Goal: Task Accomplishment & Management: Manage account settings

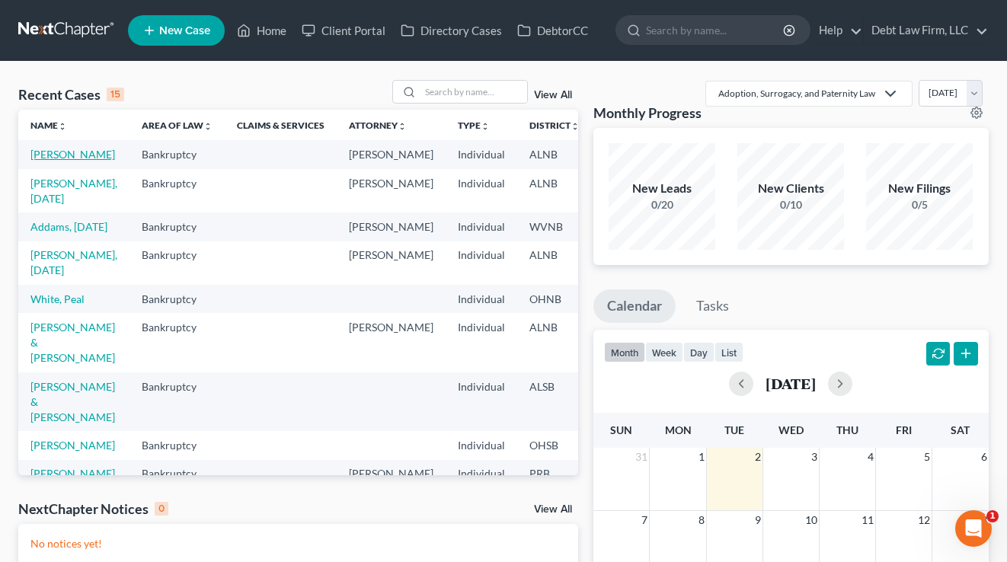
click at [55, 158] on link "[PERSON_NAME]" at bounding box center [72, 154] width 85 height 13
select select "3"
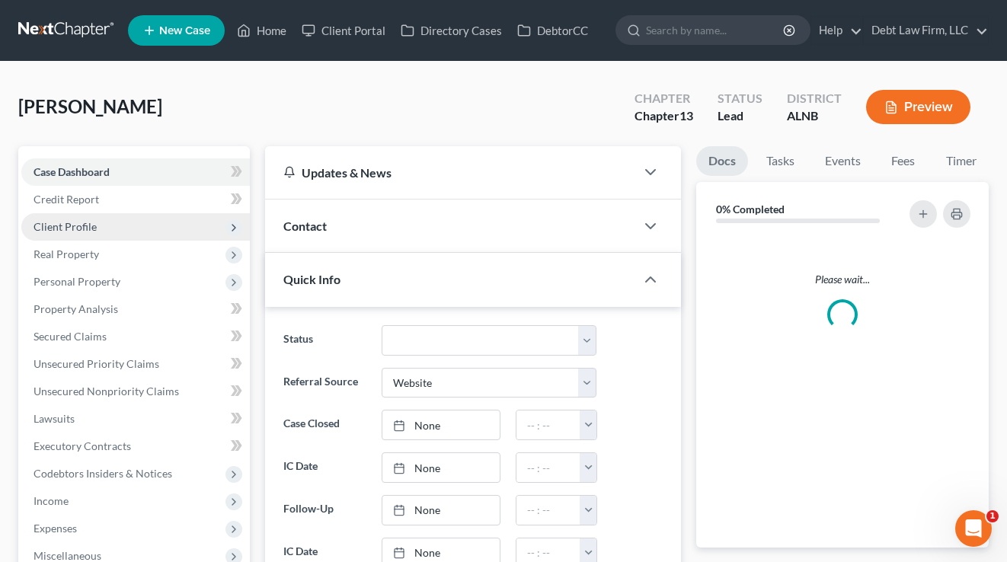
click at [106, 219] on span "Client Profile" at bounding box center [135, 226] width 228 height 27
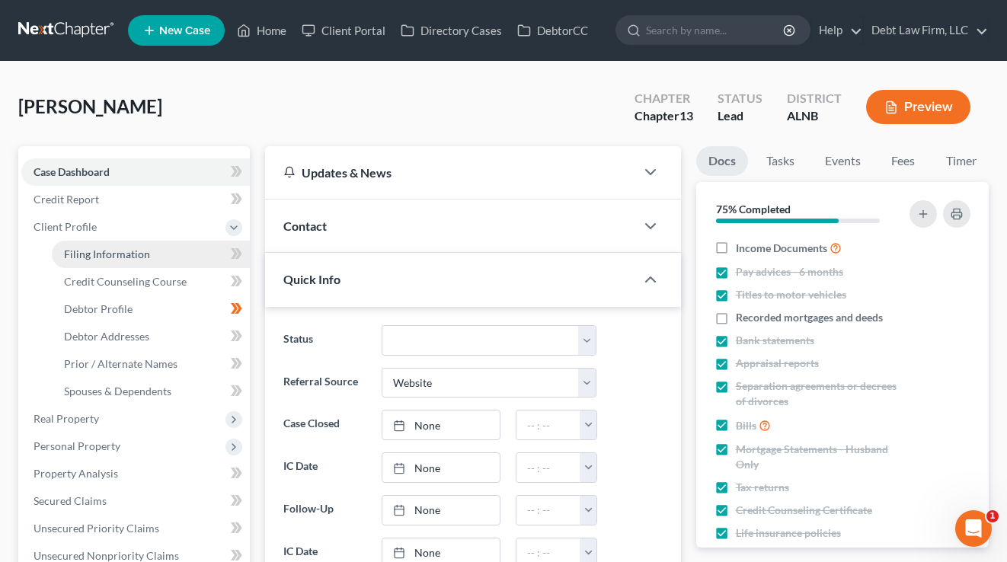
click at [114, 257] on span "Filing Information" at bounding box center [107, 253] width 86 height 13
select select "1"
select select "0"
select select "3"
select select "0"
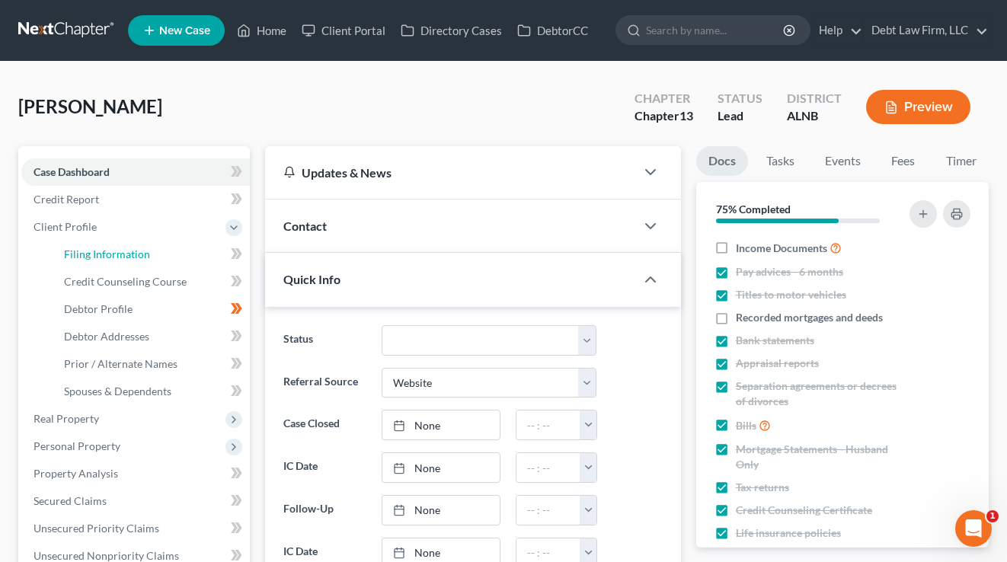
select select "28"
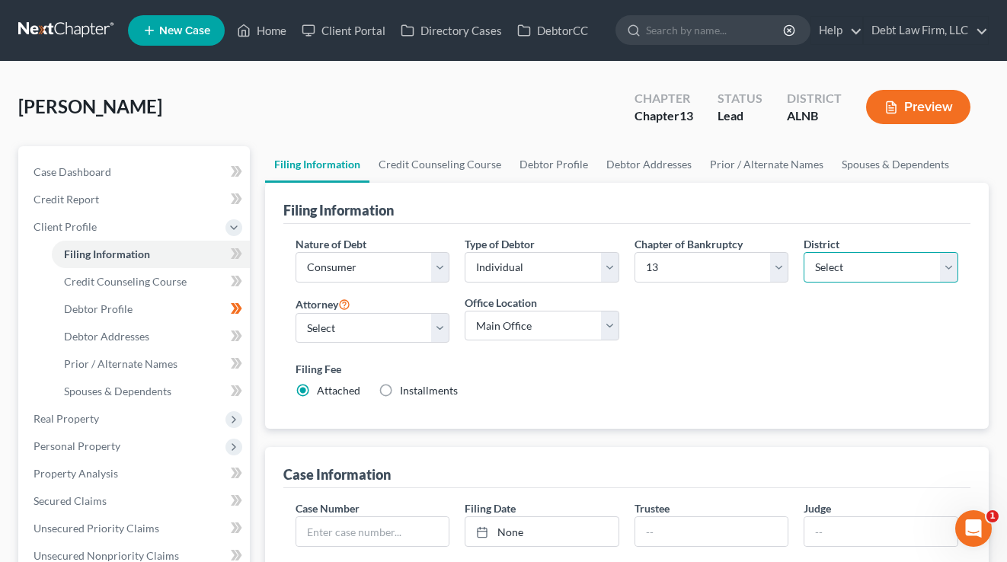
click at [853, 260] on select "Select [US_STATE] - [GEOGRAPHIC_DATA] [US_STATE] - [GEOGRAPHIC_DATA][US_STATE] …" at bounding box center [880, 267] width 155 height 30
select select "38"
click at [803, 252] on select "Select [US_STATE] - [GEOGRAPHIC_DATA] [US_STATE] - [GEOGRAPHIC_DATA][US_STATE] …" at bounding box center [880, 267] width 155 height 30
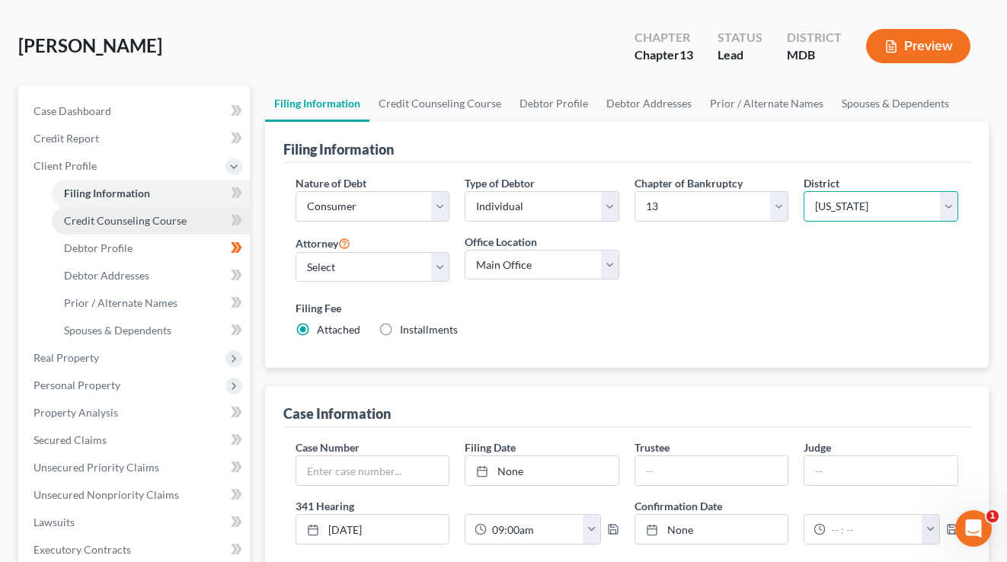
scroll to position [96, 0]
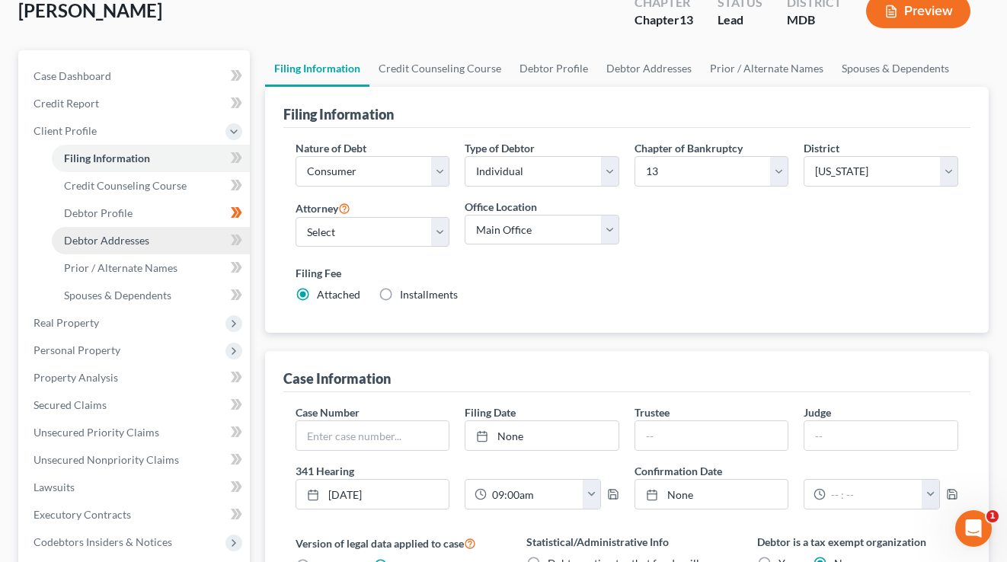
click at [108, 239] on span "Debtor Addresses" at bounding box center [106, 240] width 85 height 13
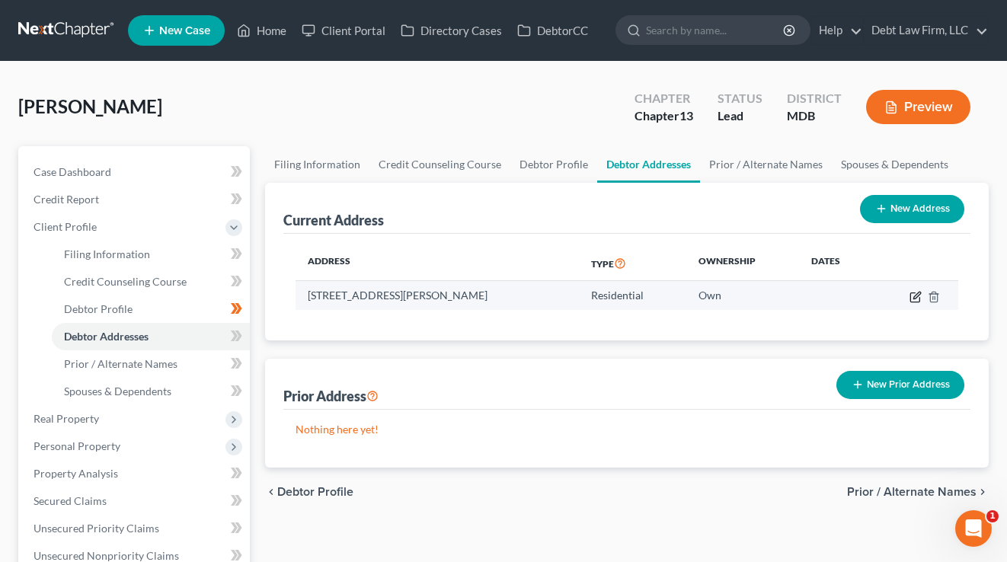
click at [913, 298] on icon "button" at bounding box center [915, 297] width 12 height 12
select select "52"
select select "0"
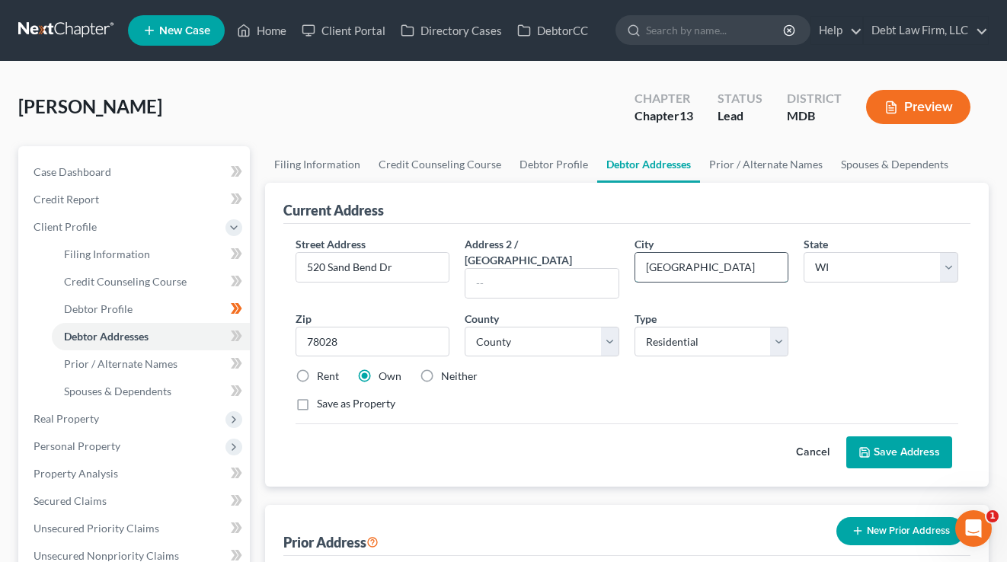
click at [694, 260] on input "[GEOGRAPHIC_DATA]" at bounding box center [711, 267] width 153 height 29
type input "[GEOGRAPHIC_DATA]"
select select "21"
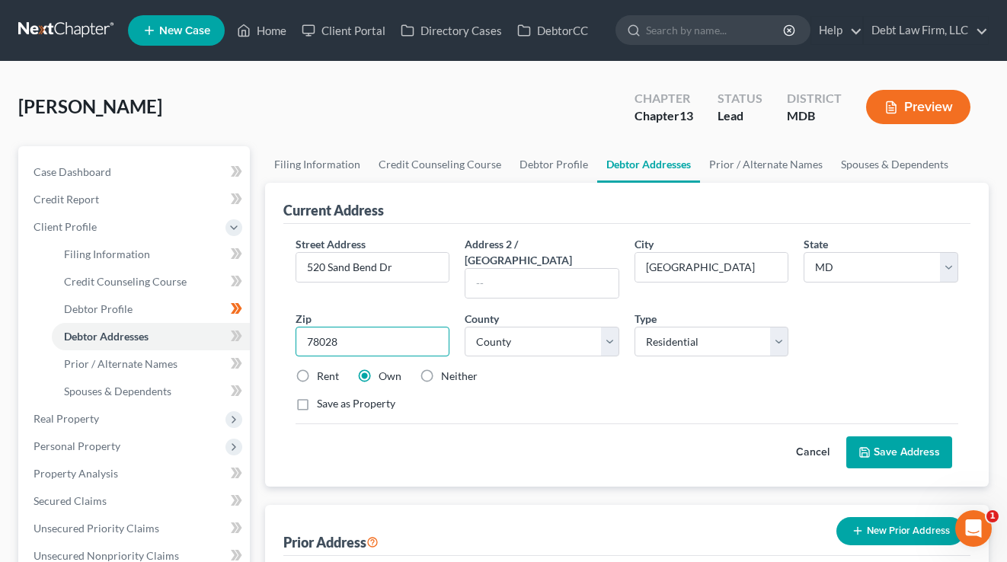
click at [373, 327] on input "78028" at bounding box center [372, 342] width 155 height 30
type input "21210"
click at [503, 287] on div "Street Address * [GEOGRAPHIC_DATA] Address 2 / [GEOGRAPHIC_DATA] * [GEOGRAPHIC_…" at bounding box center [627, 330] width 678 height 188
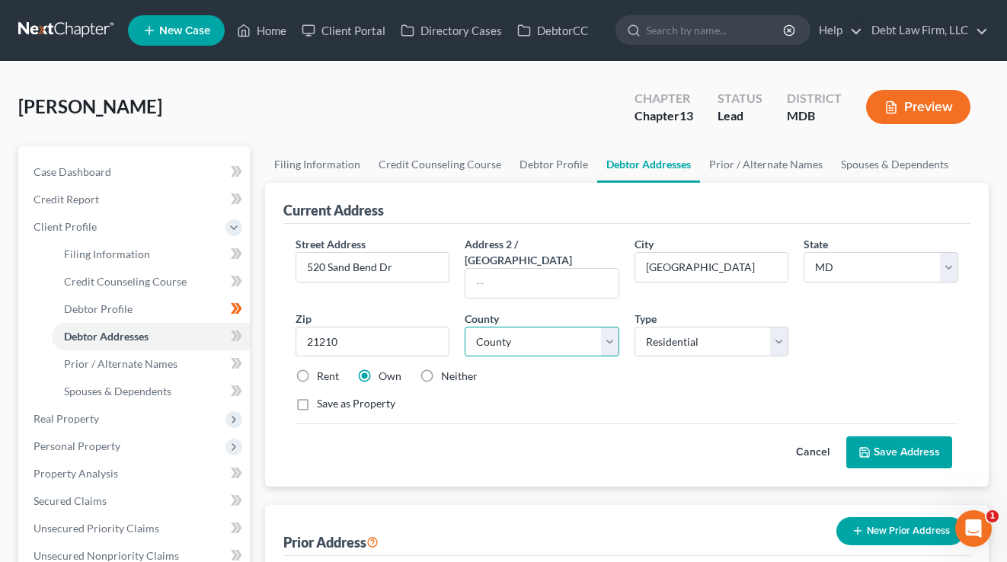
click at [515, 330] on select "County [GEOGRAPHIC_DATA] [GEOGRAPHIC_DATA] [GEOGRAPHIC_DATA] [GEOGRAPHIC_DATA] …" at bounding box center [541, 342] width 155 height 30
select select "2"
click at [464, 327] on select "County [GEOGRAPHIC_DATA] [GEOGRAPHIC_DATA] [GEOGRAPHIC_DATA] [GEOGRAPHIC_DATA] …" at bounding box center [541, 342] width 155 height 30
click at [723, 378] on div "Street Address * [GEOGRAPHIC_DATA] Address 2 / [GEOGRAPHIC_DATA] * [GEOGRAPHIC_…" at bounding box center [627, 330] width 678 height 188
click at [934, 438] on button "Save Address" at bounding box center [899, 452] width 106 height 32
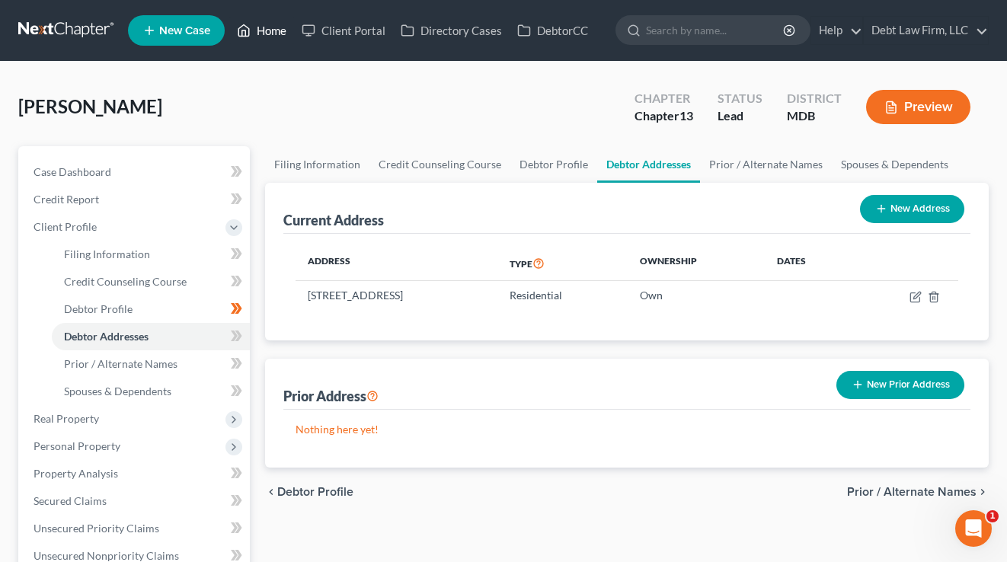
click at [254, 27] on link "Home" at bounding box center [261, 30] width 65 height 27
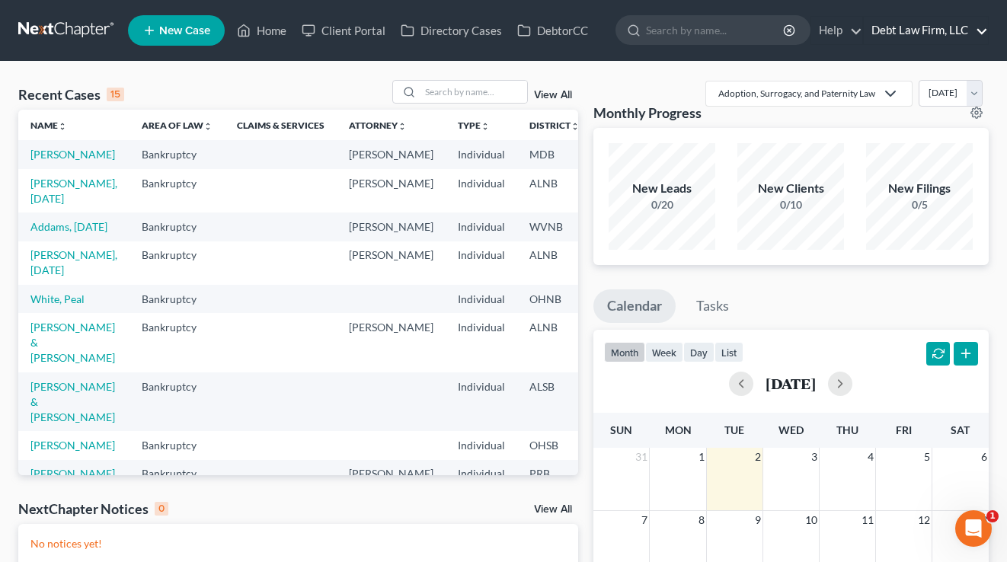
click at [911, 37] on link "Debt Law Firm, LLC" at bounding box center [925, 30] width 124 height 27
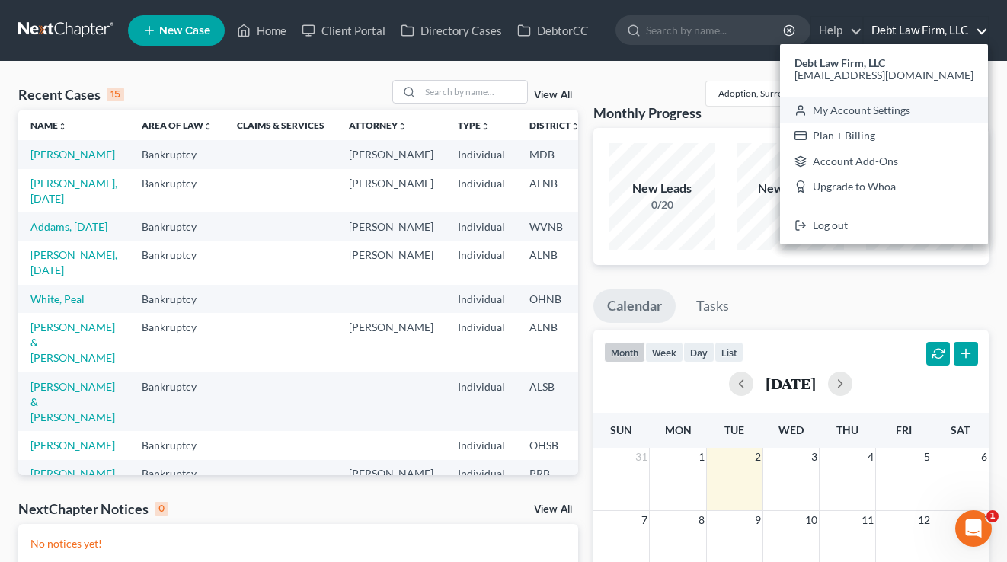
click at [911, 105] on link "My Account Settings" at bounding box center [884, 110] width 208 height 26
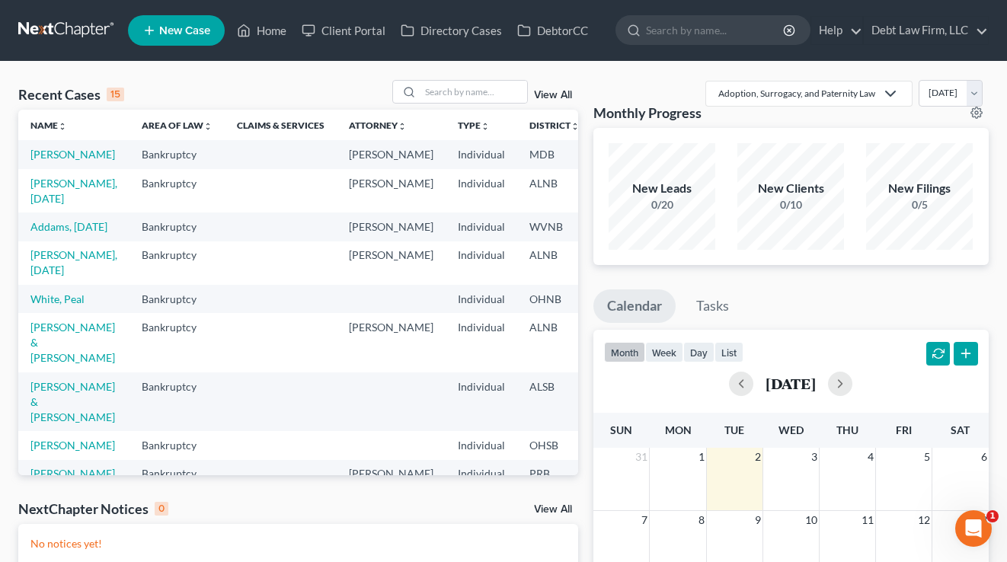
select select "61"
select select "24"
select select "36"
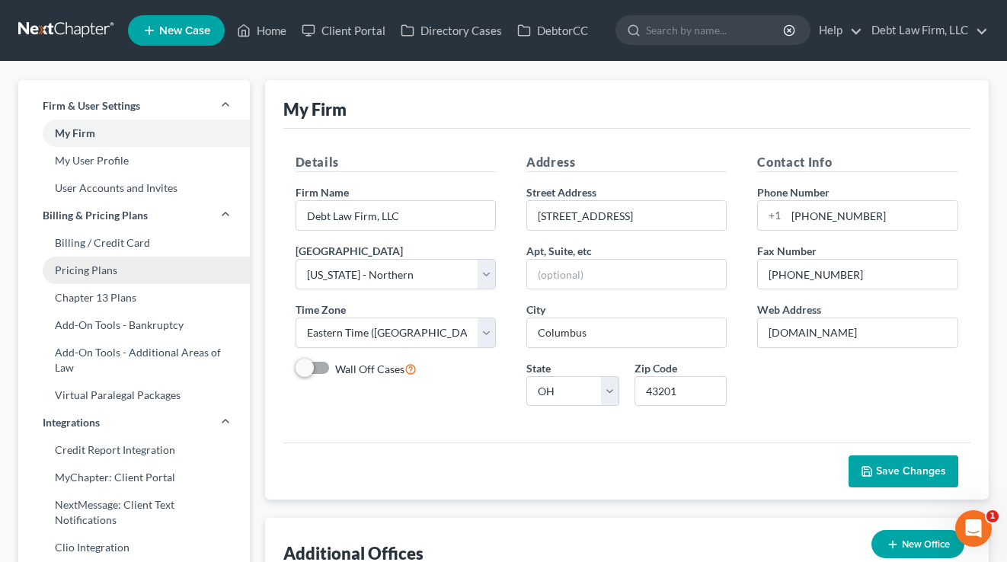
click at [109, 269] on link "Pricing Plans" at bounding box center [133, 270] width 231 height 27
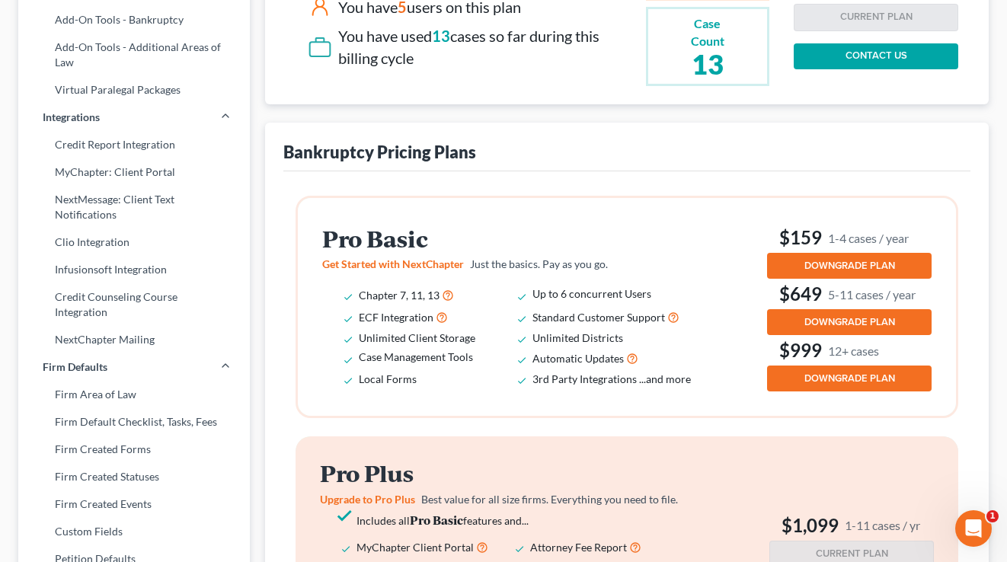
scroll to position [396, 0]
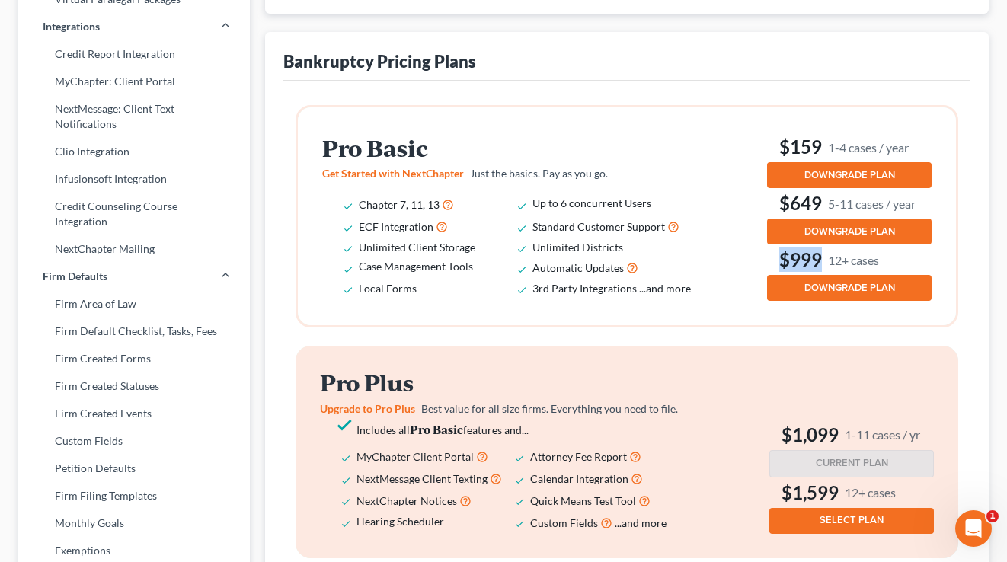
drag, startPoint x: 889, startPoint y: 261, endPoint x: 768, endPoint y: 254, distance: 122.0
click at [768, 254] on h3 "$999 12+ cases" at bounding box center [849, 259] width 164 height 24
click at [696, 251] on li "Unlimited Districts" at bounding box center [619, 247] width 174 height 19
drag, startPoint x: 675, startPoint y: 201, endPoint x: 503, endPoint y: 196, distance: 172.1
click at [503, 196] on ul "Chapter 7, 11, 13 Up to 6 concurrent Users ECF Integration Standard Customer Su…" at bounding box center [517, 245] width 390 height 104
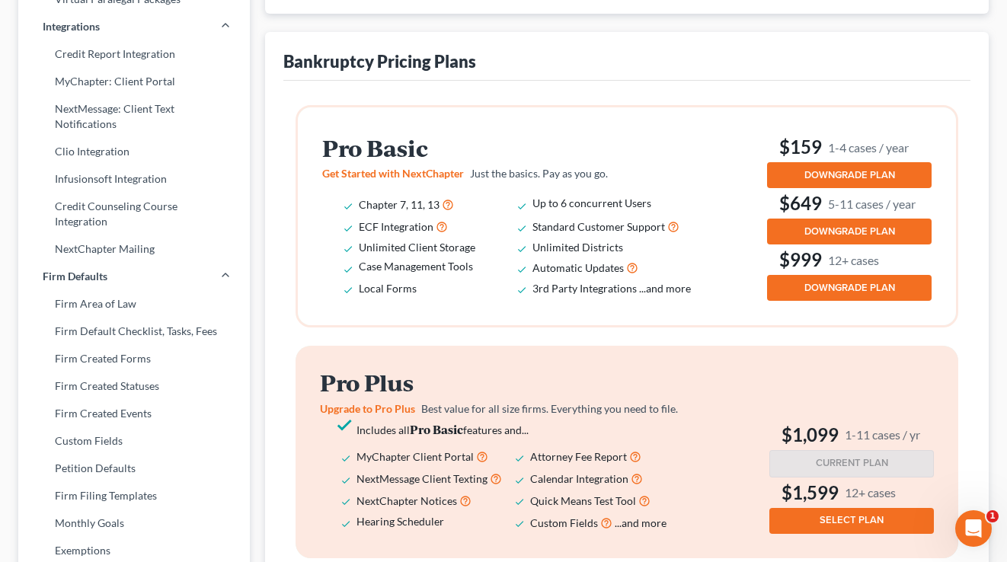
click at [655, 147] on h2 "Pro Basic" at bounding box center [517, 148] width 390 height 25
drag, startPoint x: 479, startPoint y: 203, endPoint x: 350, endPoint y: 205, distance: 128.7
click at [359, 205] on li "Chapter 7, 11, 13" at bounding box center [446, 204] width 174 height 22
drag, startPoint x: 487, startPoint y: 229, endPoint x: 346, endPoint y: 225, distance: 140.9
click at [359, 225] on li "ECF Integration" at bounding box center [446, 226] width 174 height 22
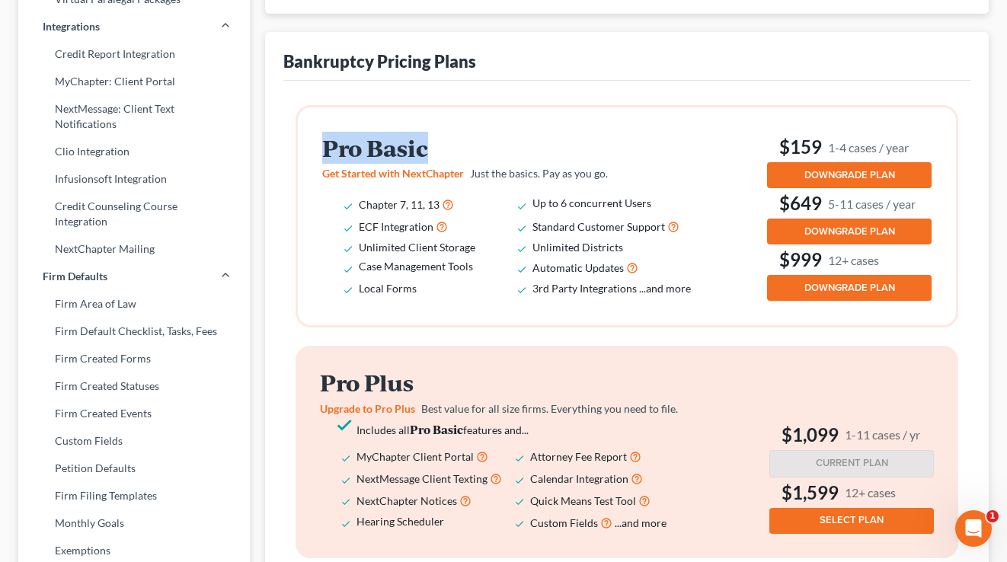
drag, startPoint x: 458, startPoint y: 152, endPoint x: 318, endPoint y: 140, distance: 140.6
click at [318, 140] on div "Pro Basic Get Started with NextChapter Just the basics. Pay as you go. Chapter …" at bounding box center [627, 216] width 659 height 218
drag, startPoint x: 893, startPoint y: 255, endPoint x: 770, endPoint y: 249, distance: 123.5
click at [769, 249] on h3 "$999 12+ cases" at bounding box center [849, 259] width 164 height 24
click at [725, 242] on div "Pro Basic Get Started with NextChapter Just the basics. Pay as you go. Chapter …" at bounding box center [627, 216] width 610 height 169
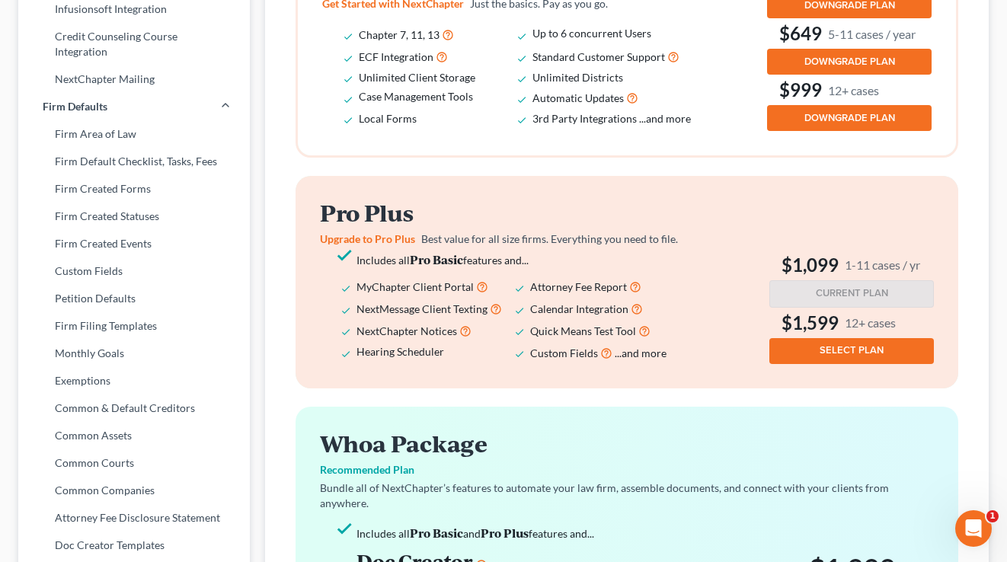
scroll to position [598, 0]
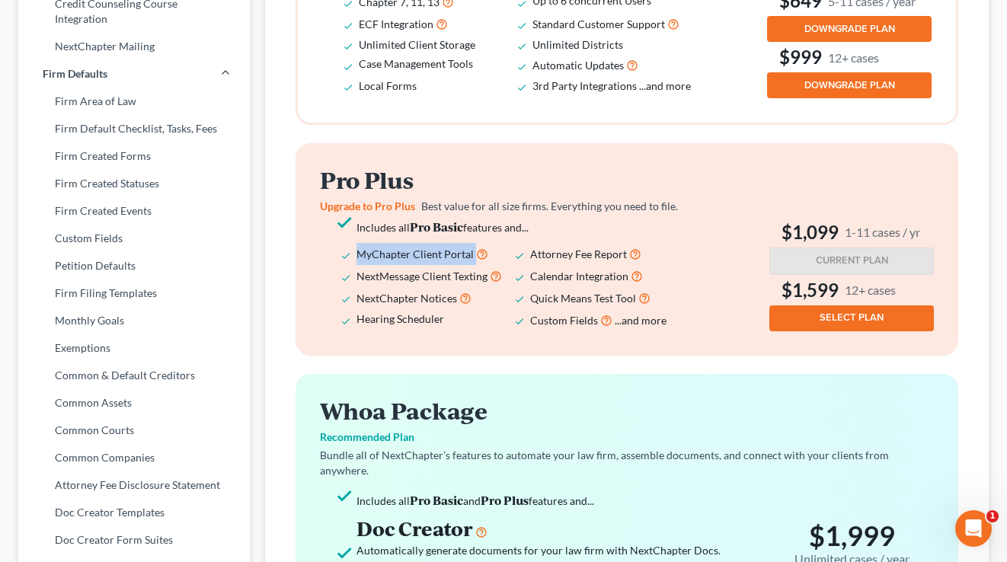
drag, startPoint x: 502, startPoint y: 260, endPoint x: 359, endPoint y: 252, distance: 143.4
click at [359, 252] on li "MyChapter Client Portal" at bounding box center [443, 254] width 174 height 22
drag, startPoint x: 507, startPoint y: 279, endPoint x: 351, endPoint y: 280, distance: 156.1
click at [351, 280] on ul "Includes all Pro Basic features and... MyChapter Client Portal Attorney Fee Rep…" at bounding box center [515, 273] width 390 height 113
drag, startPoint x: 490, startPoint y: 293, endPoint x: 355, endPoint y: 296, distance: 134.8
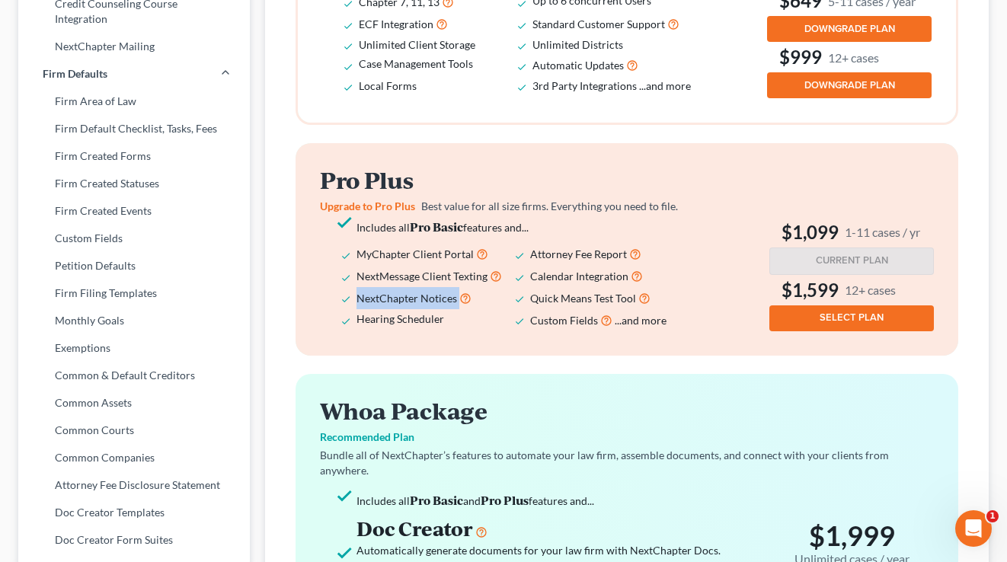
click at [355, 296] on ul "Includes all Pro Basic features and... MyChapter Client Portal Attorney Fee Rep…" at bounding box center [515, 273] width 390 height 113
drag, startPoint x: 461, startPoint y: 322, endPoint x: 354, endPoint y: 318, distance: 106.7
click at [354, 318] on ul "Includes all Pro Basic features and... MyChapter Client Portal Attorney Fee Rep…" at bounding box center [515, 273] width 390 height 113
drag, startPoint x: 657, startPoint y: 279, endPoint x: 515, endPoint y: 280, distance: 142.4
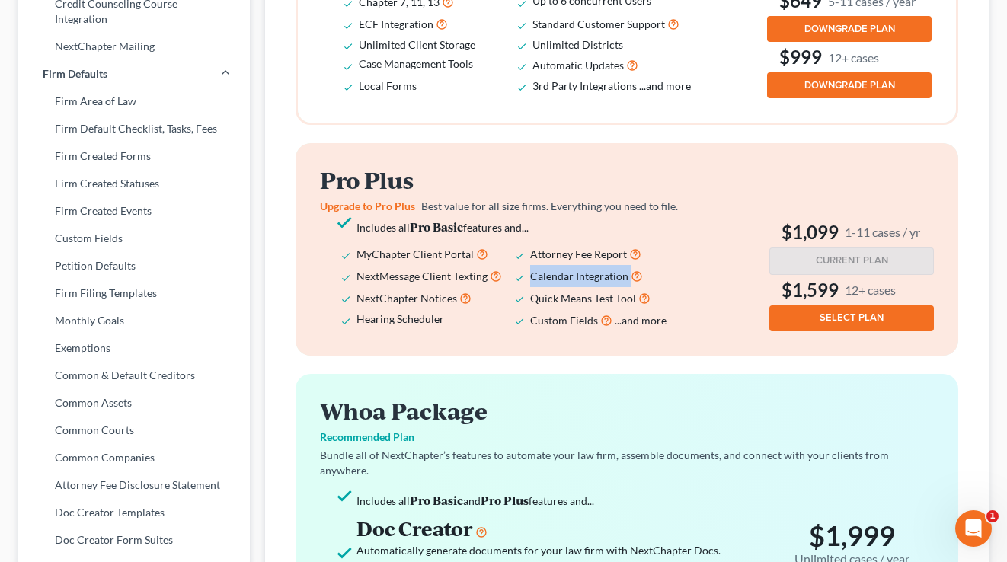
click at [530, 280] on li "Calendar Integration" at bounding box center [617, 276] width 174 height 22
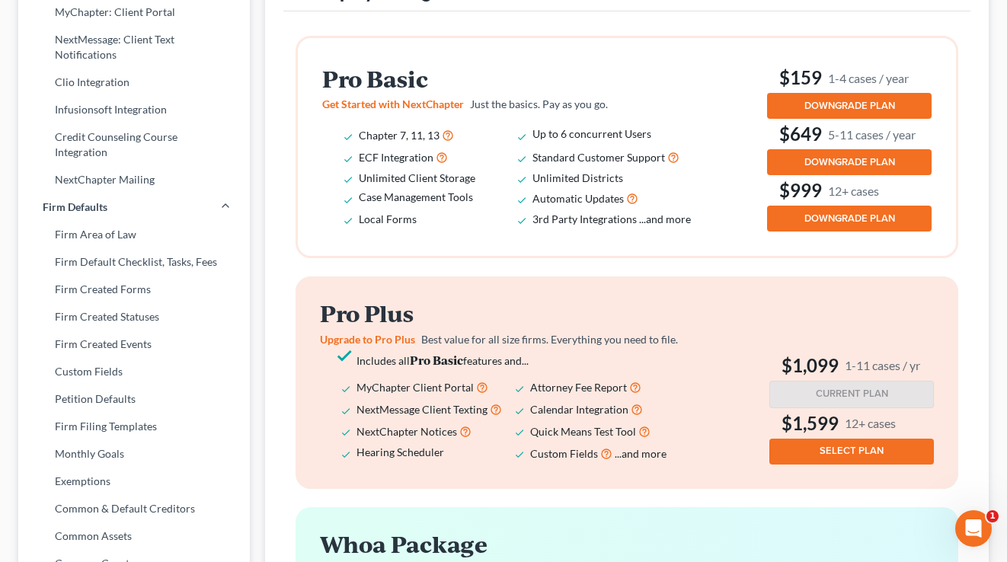
scroll to position [0, 0]
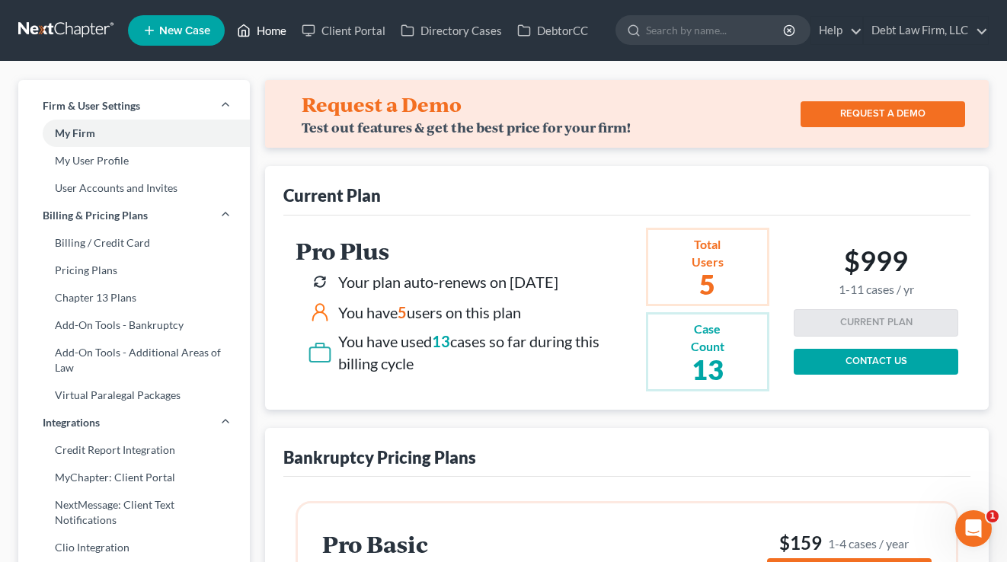
click at [271, 28] on link "Home" at bounding box center [261, 30] width 65 height 27
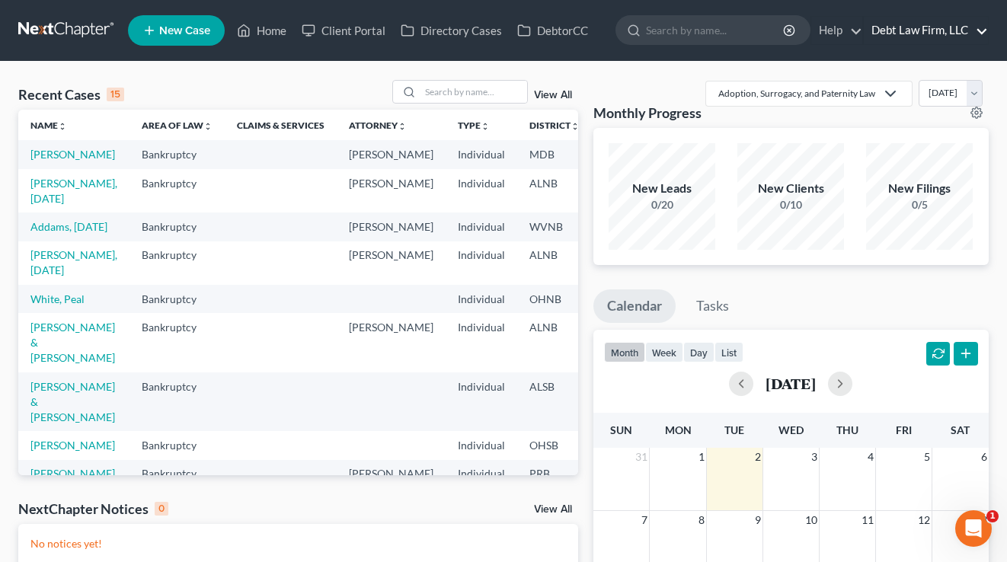
click at [932, 40] on link "Debt Law Firm, LLC" at bounding box center [925, 30] width 124 height 27
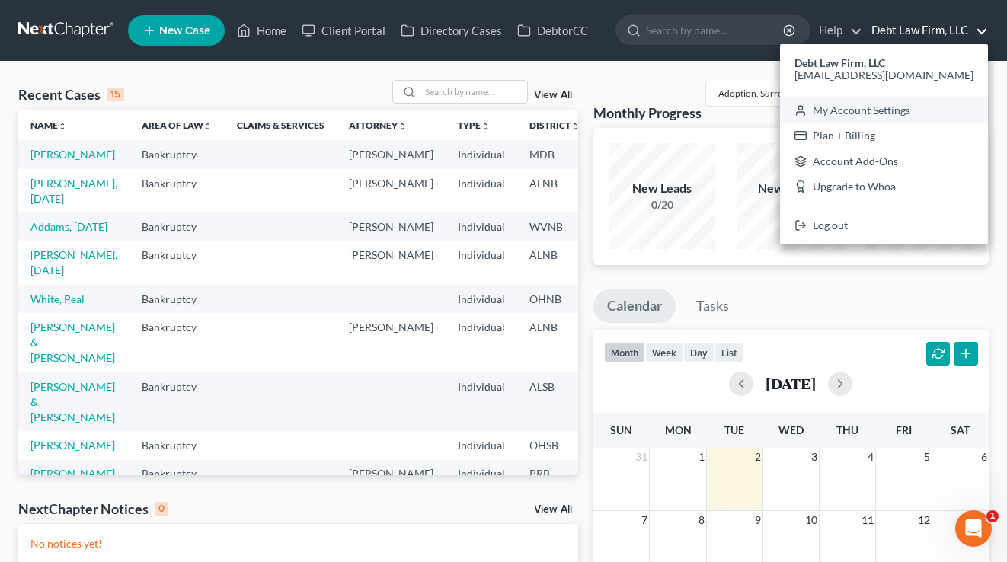
click at [918, 117] on link "My Account Settings" at bounding box center [884, 110] width 208 height 26
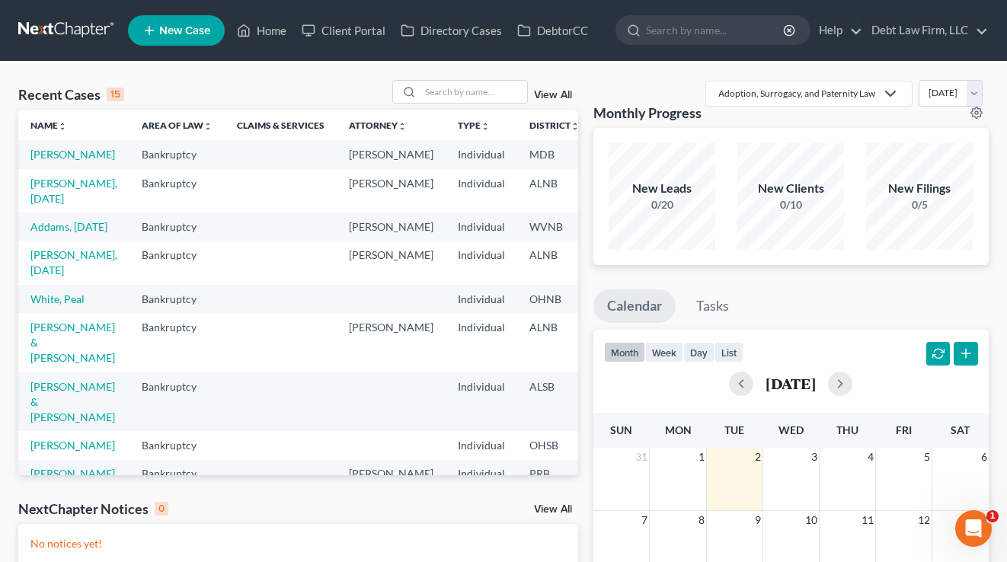
select select "61"
select select "24"
select select "36"
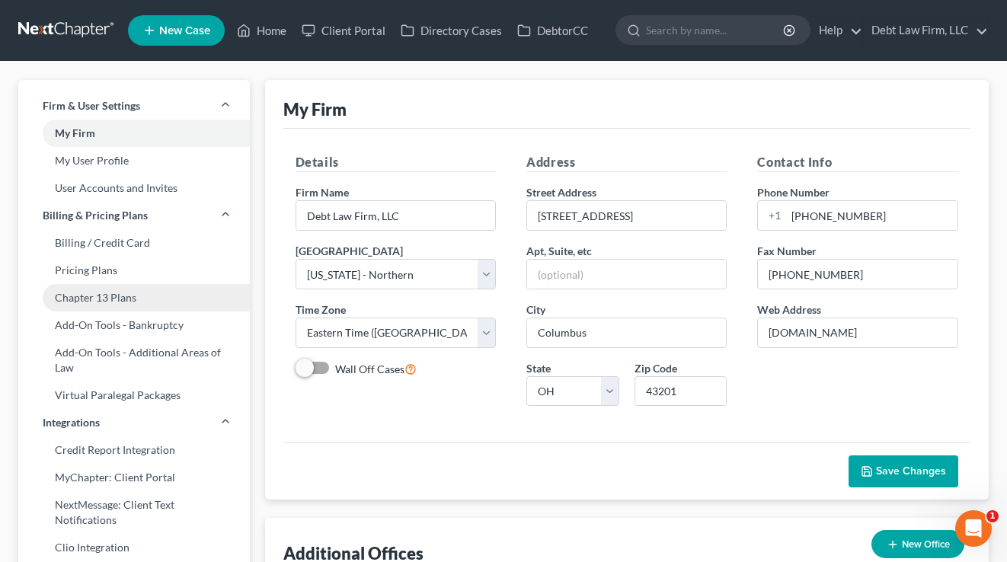
scroll to position [288, 0]
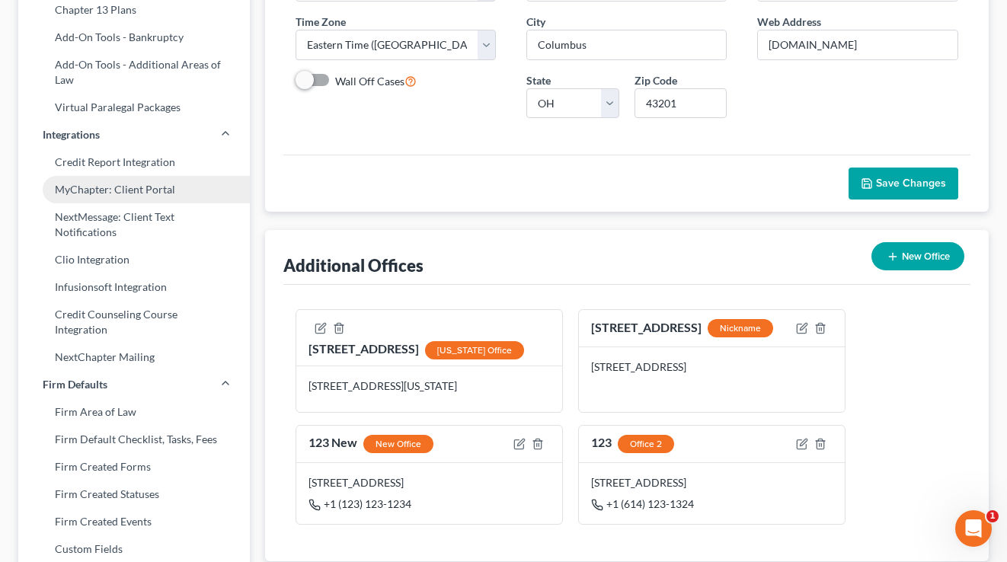
click at [118, 184] on link "MyChapter: Client Portal" at bounding box center [133, 189] width 231 height 27
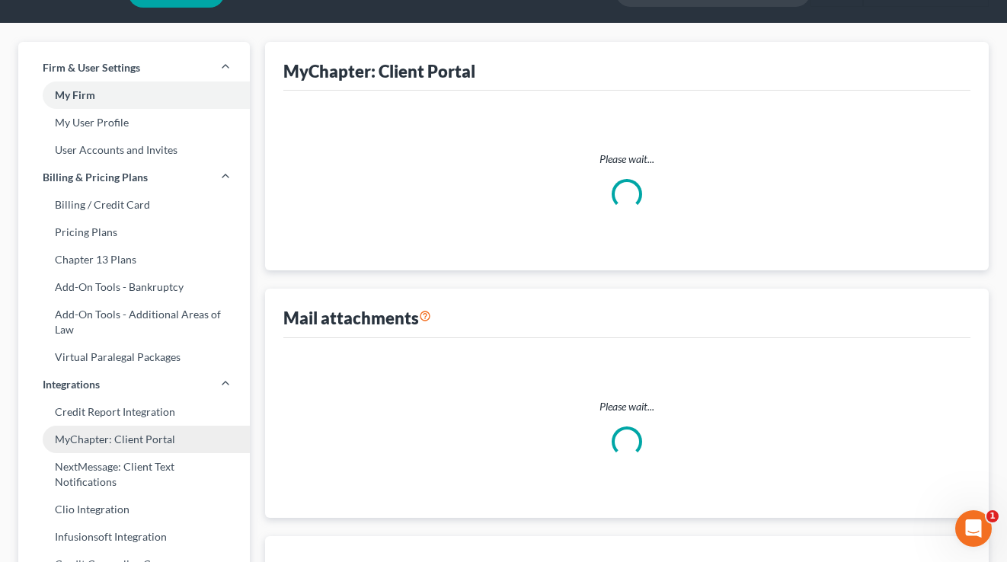
scroll to position [6, 0]
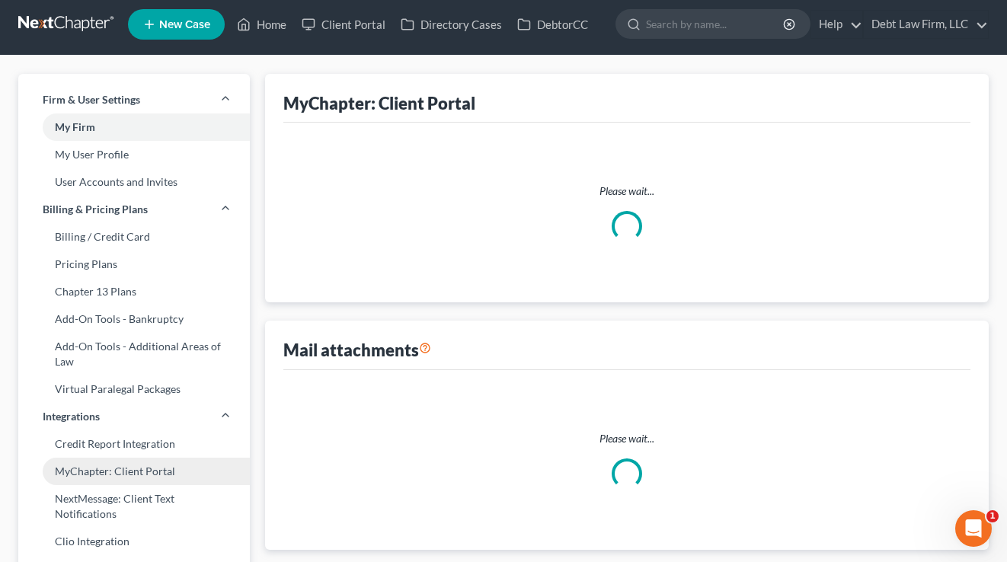
select select
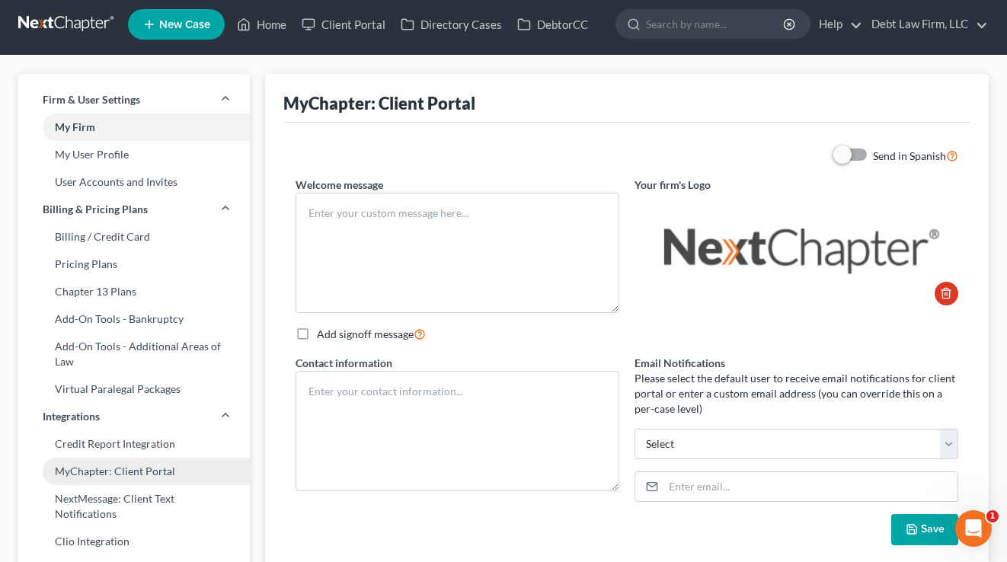
scroll to position [85, 0]
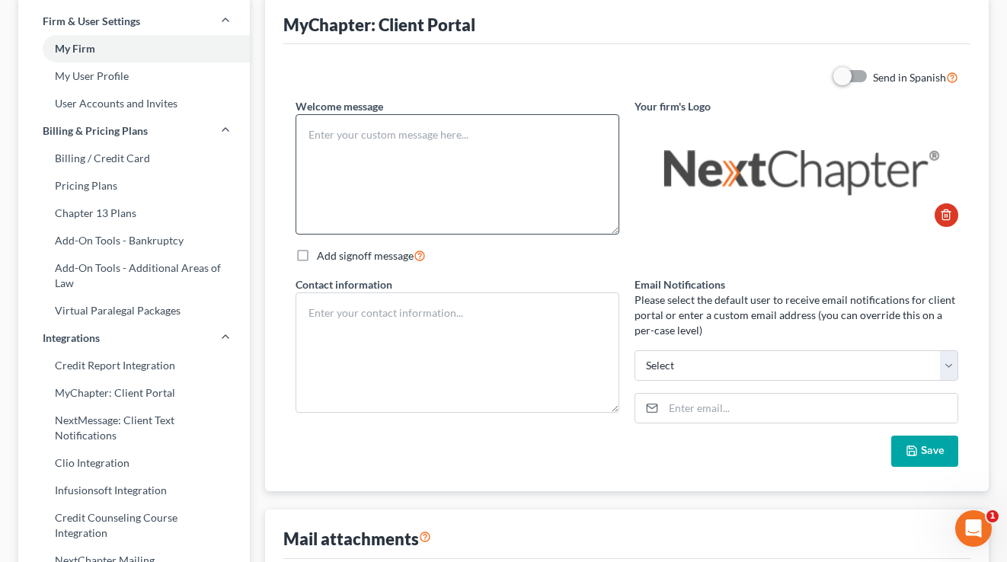
type textarea "Test"
type textarea "Debt Law Firm, LLC [STREET_ADDRESS] [PHONE_NUMBER]"
select select "0"
type input "[PERSON_NAME][EMAIL_ADDRESS][PERSON_NAME][DOMAIN_NAME]"
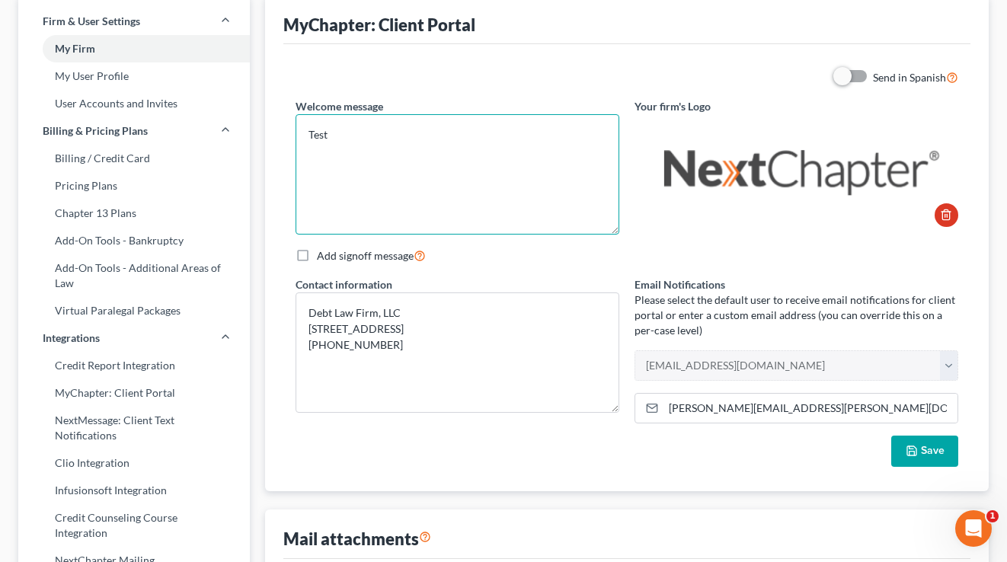
click at [506, 174] on textarea "Test" at bounding box center [457, 174] width 324 height 120
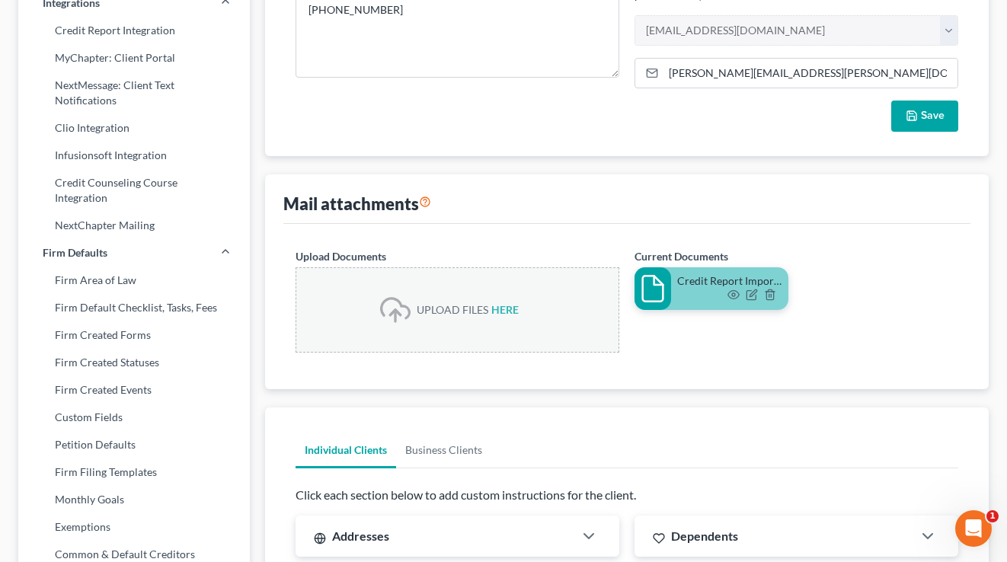
drag, startPoint x: 464, startPoint y: 215, endPoint x: 270, endPoint y: 205, distance: 195.2
click at [270, 205] on div "Mail attachments Upload Documents UPLOAD FILES HERE Current Documents Credit Re…" at bounding box center [627, 281] width 724 height 214
click at [516, 176] on div "Mail attachments" at bounding box center [627, 198] width 688 height 49
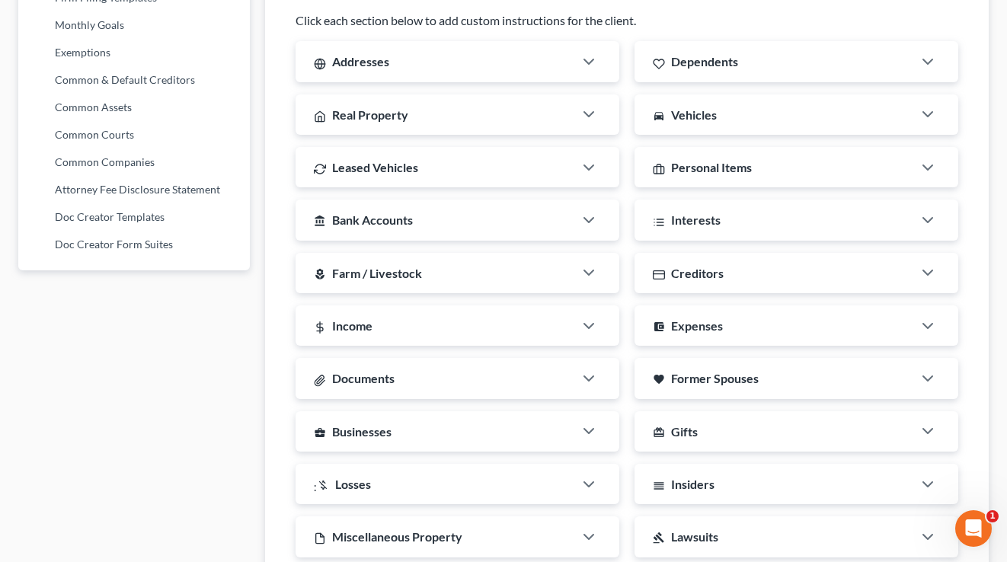
scroll to position [892, 0]
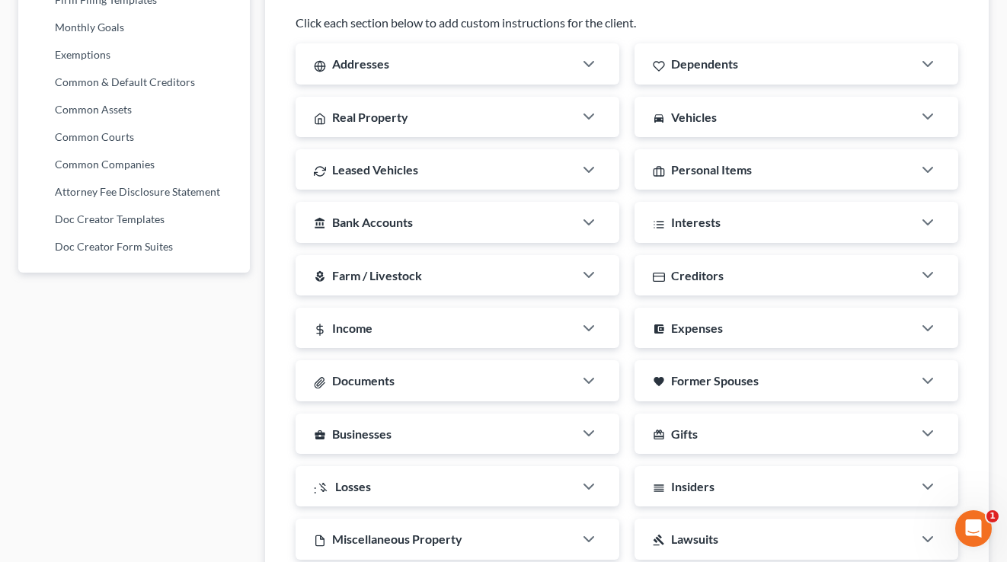
click at [456, 70] on div "Addresses" at bounding box center [434, 63] width 278 height 40
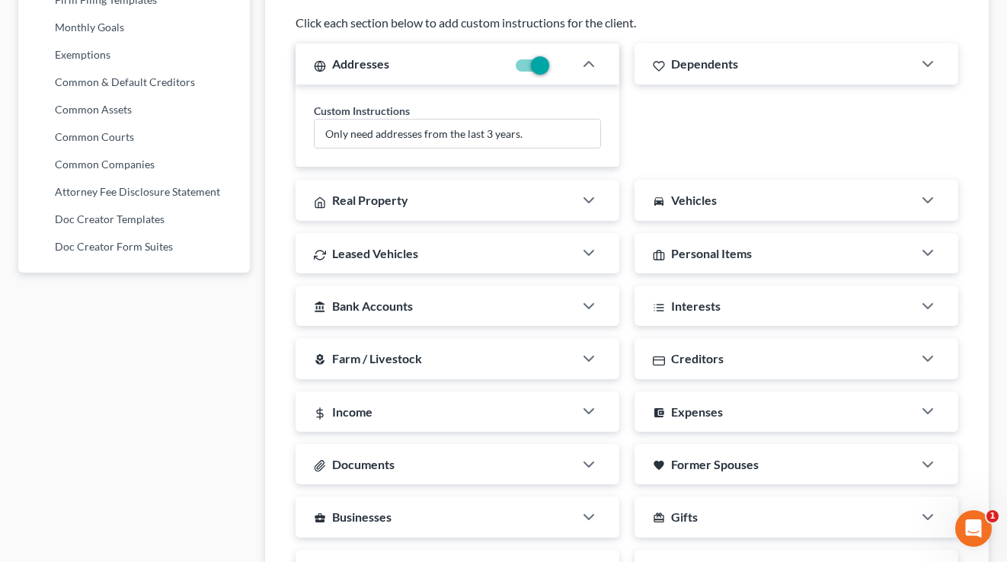
click at [772, 62] on div "Dependents" at bounding box center [773, 63] width 278 height 40
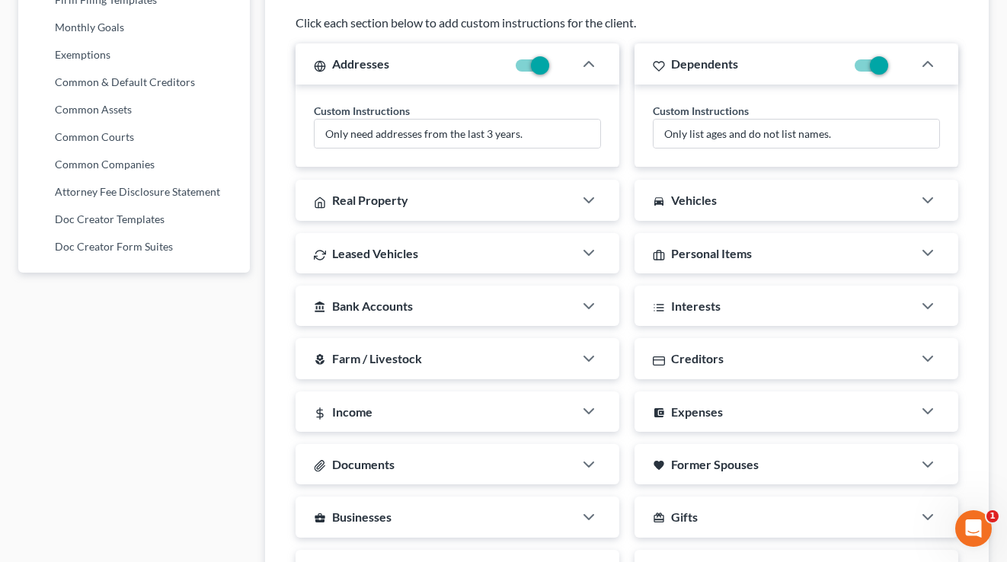
click at [471, 207] on div "Real Property" at bounding box center [434, 200] width 278 height 40
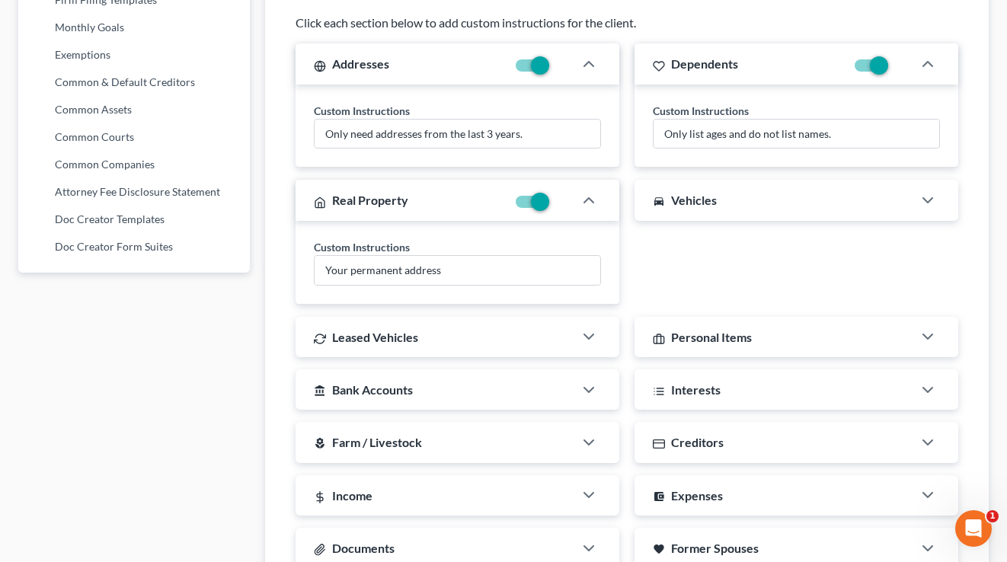
click at [768, 195] on div "directions_car Vehicles" at bounding box center [773, 200] width 278 height 40
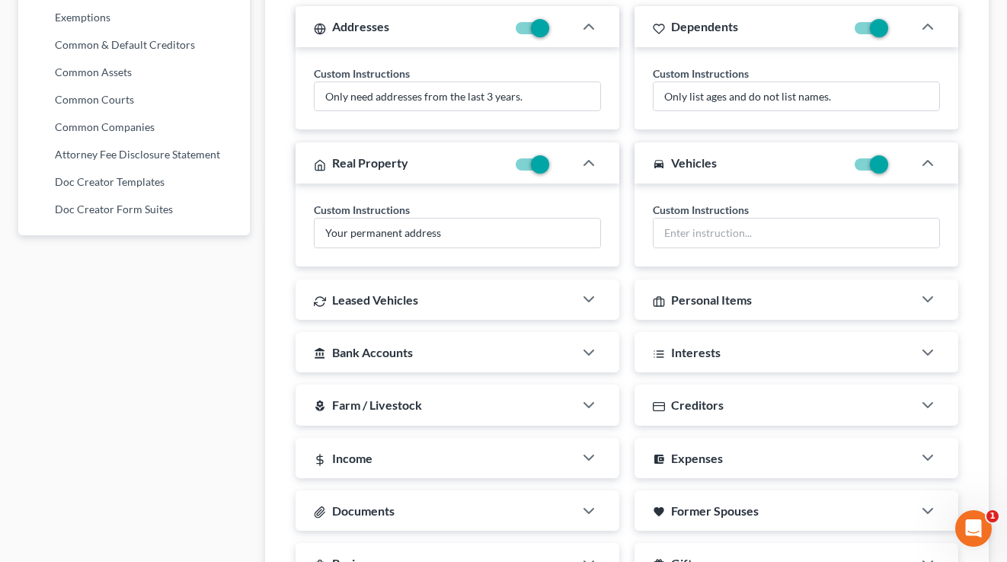
scroll to position [938, 0]
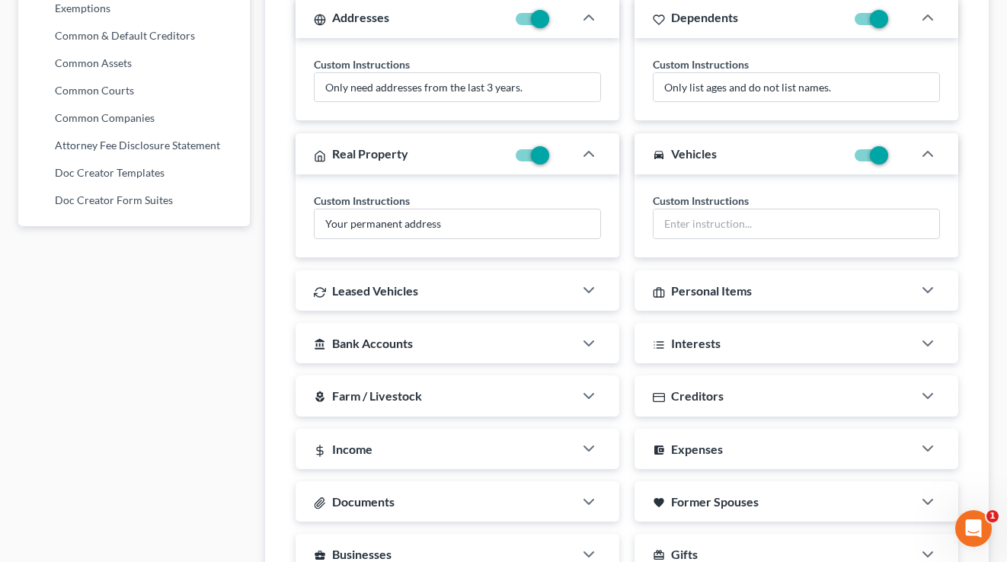
click at [440, 293] on div "Leased Vehicles" at bounding box center [434, 290] width 278 height 40
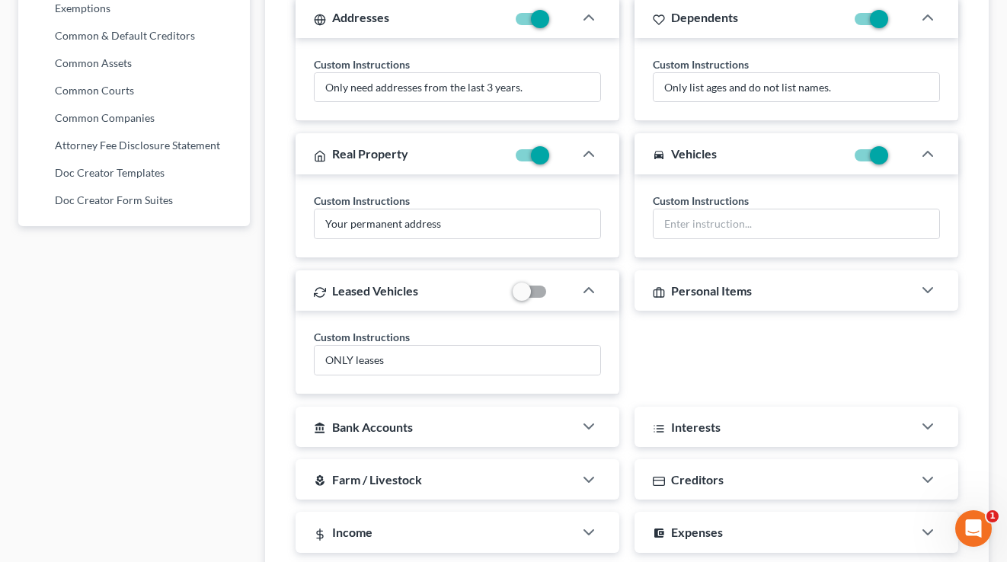
click at [758, 305] on div "Personal Items" at bounding box center [773, 290] width 278 height 40
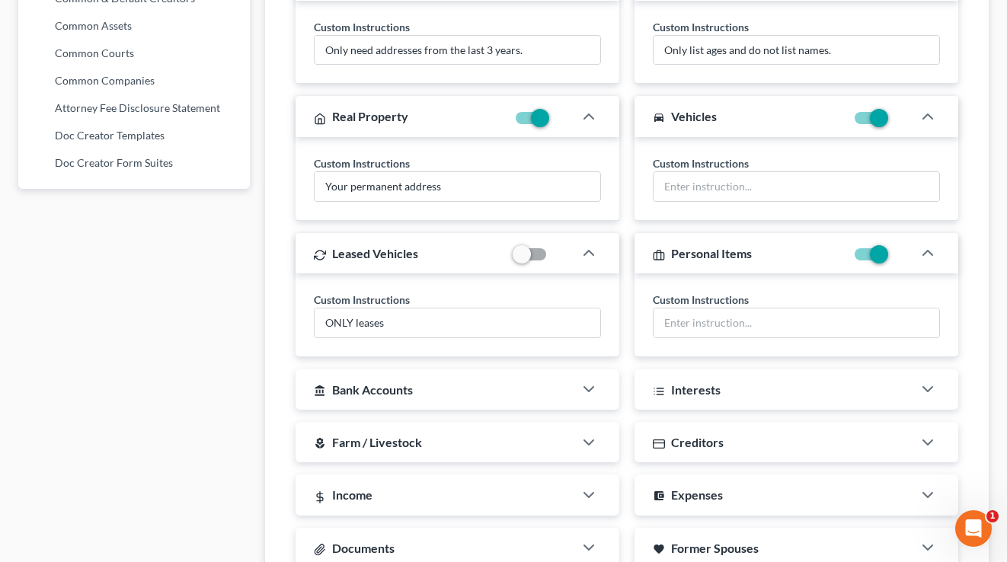
scroll to position [1027, 0]
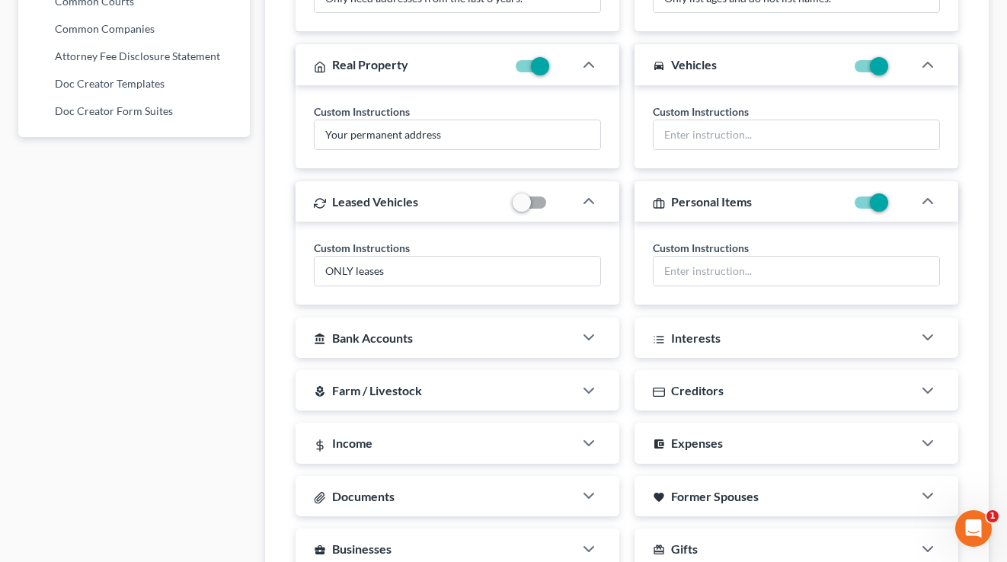
click at [405, 358] on div "Addresses Custom Instructions Only need addresses from the last 3 years. Depend…" at bounding box center [627, 323] width 678 height 831
click at [413, 349] on div "account_balance Bank Accounts" at bounding box center [434, 338] width 278 height 40
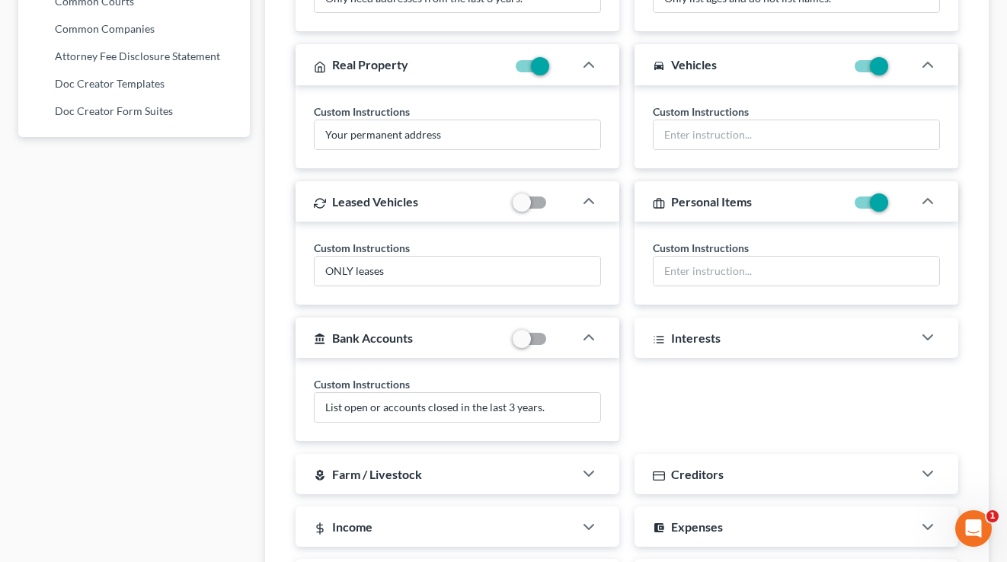
click at [774, 326] on div "Interests" at bounding box center [773, 338] width 278 height 40
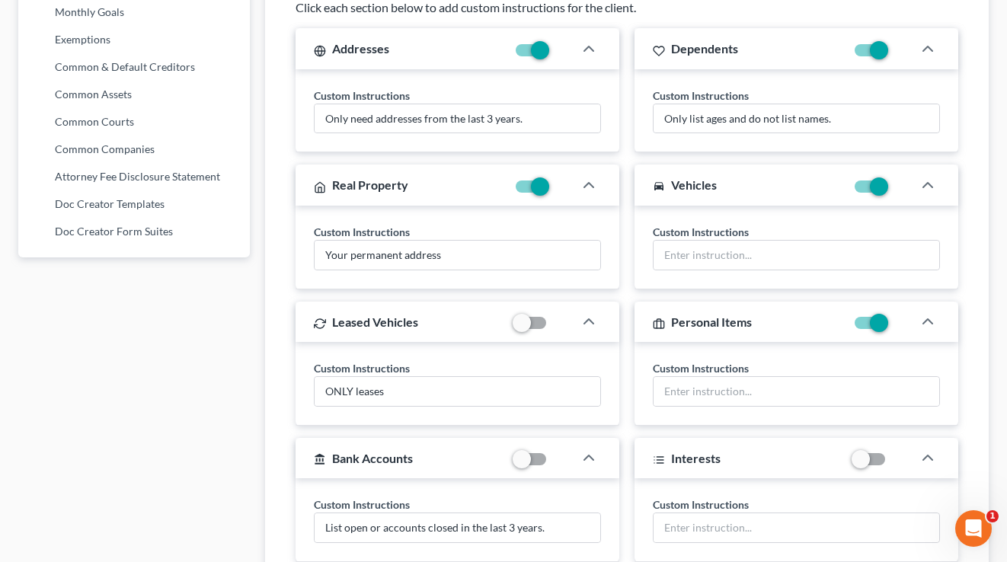
scroll to position [882, 0]
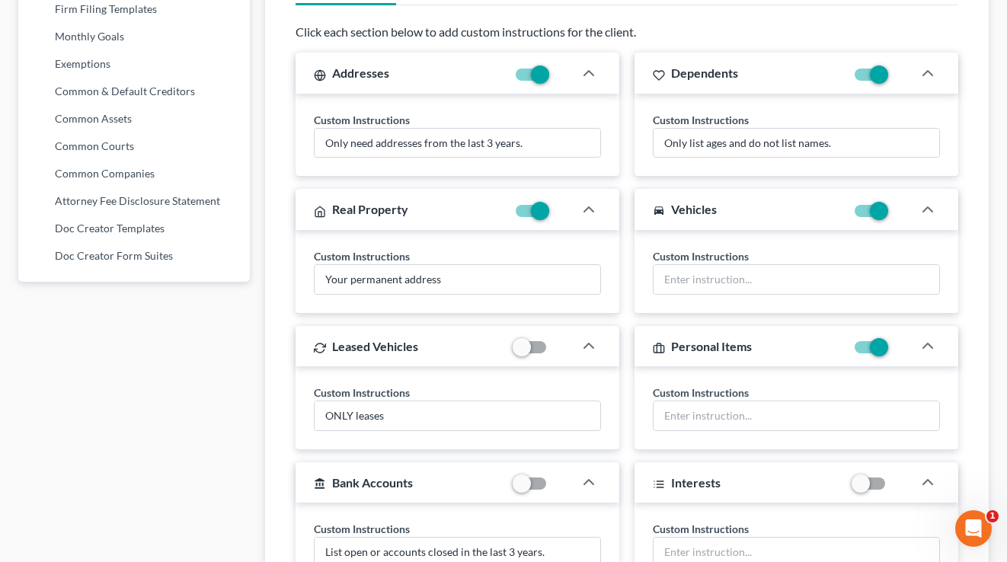
click at [552, 351] on label at bounding box center [552, 351] width 0 height 0
click at [558, 349] on input "checkbox" at bounding box center [563, 345] width 10 height 10
checkbox input "true"
click at [439, 417] on input "ONLY leases" at bounding box center [457, 415] width 286 height 29
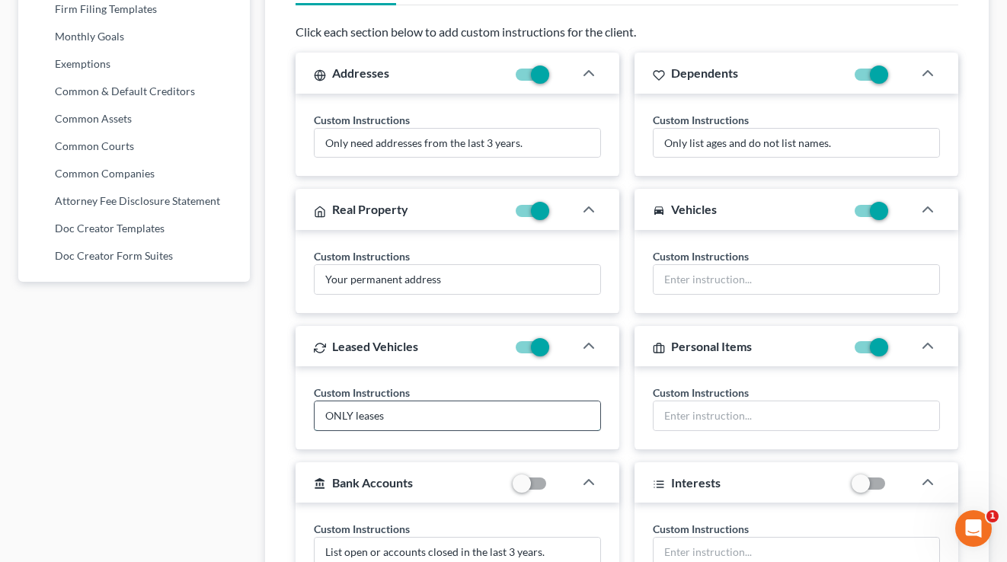
click at [439, 417] on input "ONLY leases" at bounding box center [457, 415] width 286 height 29
drag, startPoint x: 420, startPoint y: 385, endPoint x: 306, endPoint y: 385, distance: 114.2
click at [306, 385] on div "Custom Instructions ONLY leases" at bounding box center [457, 408] width 324 height 84
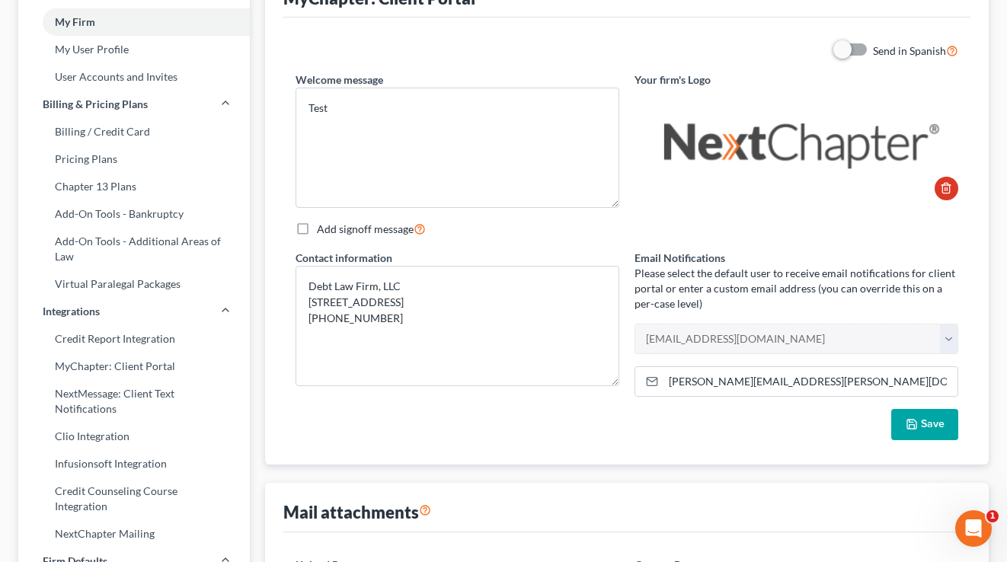
scroll to position [0, 0]
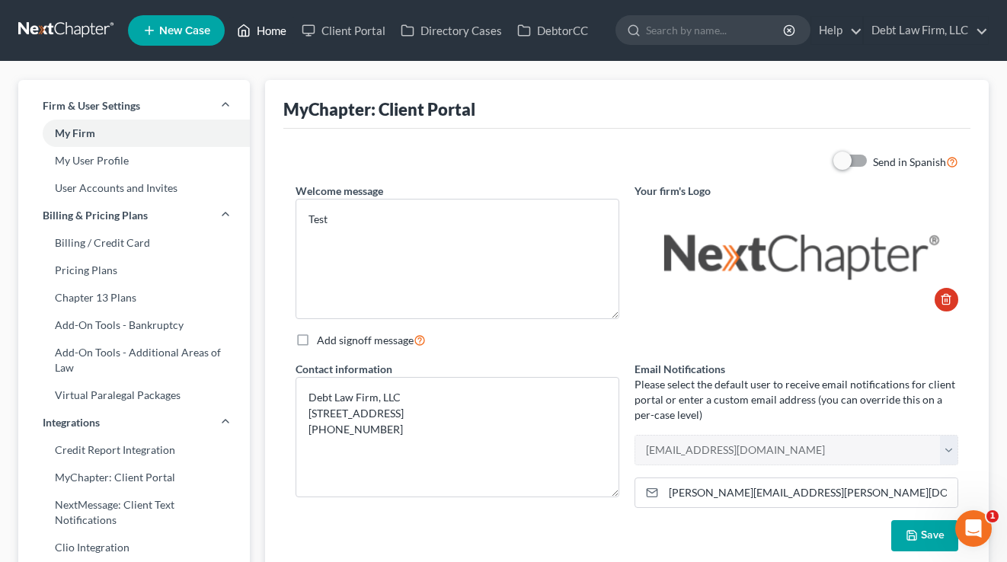
click at [260, 28] on link "Home" at bounding box center [261, 30] width 65 height 27
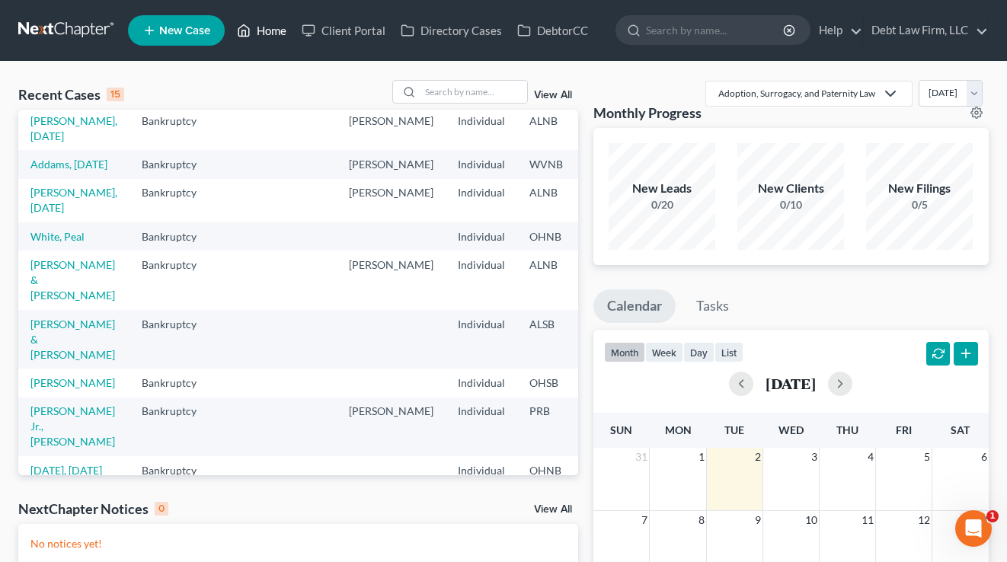
scroll to position [63, 0]
click at [51, 177] on td "Addams, [DATE]" at bounding box center [73, 163] width 111 height 28
click at [51, 170] on link "Addams, [DATE]" at bounding box center [68, 163] width 77 height 13
select select "12"
select select "4"
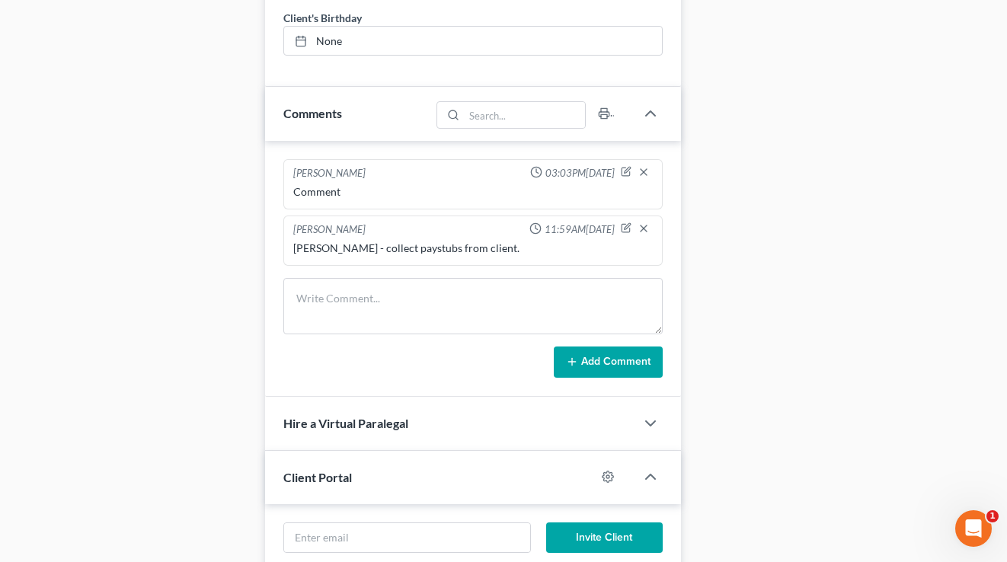
scroll to position [1088, 0]
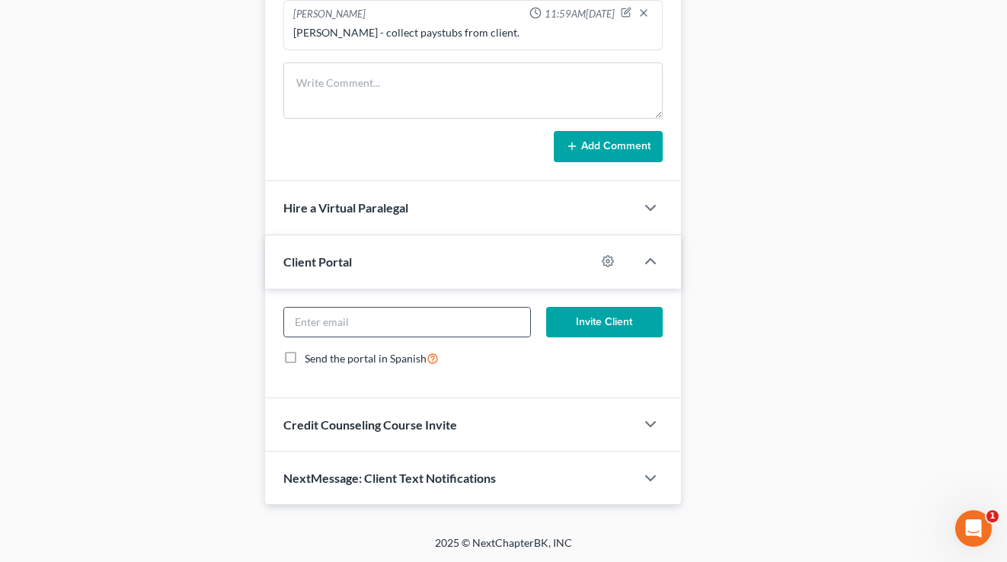
click at [375, 319] on input "email" at bounding box center [407, 322] width 246 height 29
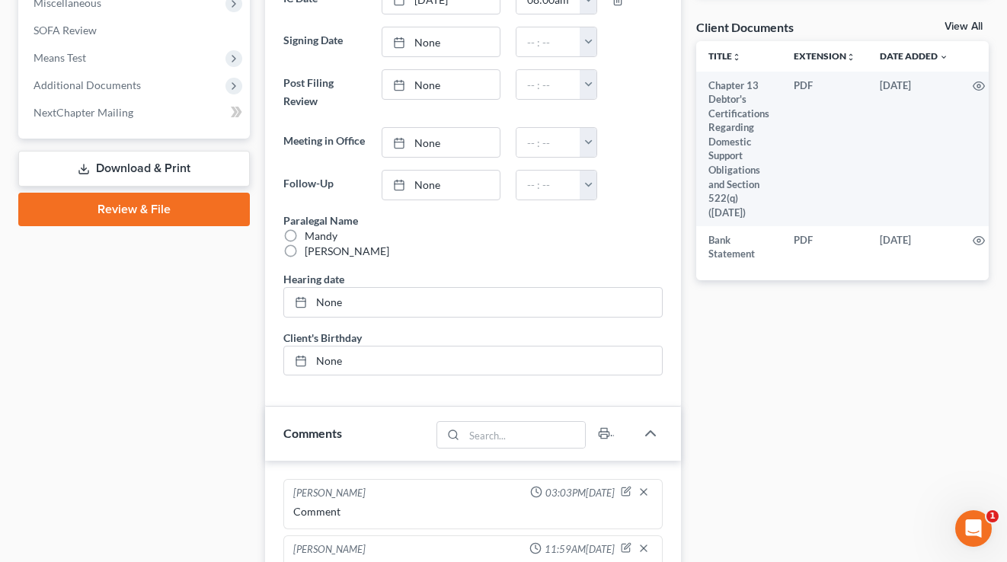
scroll to position [0, 0]
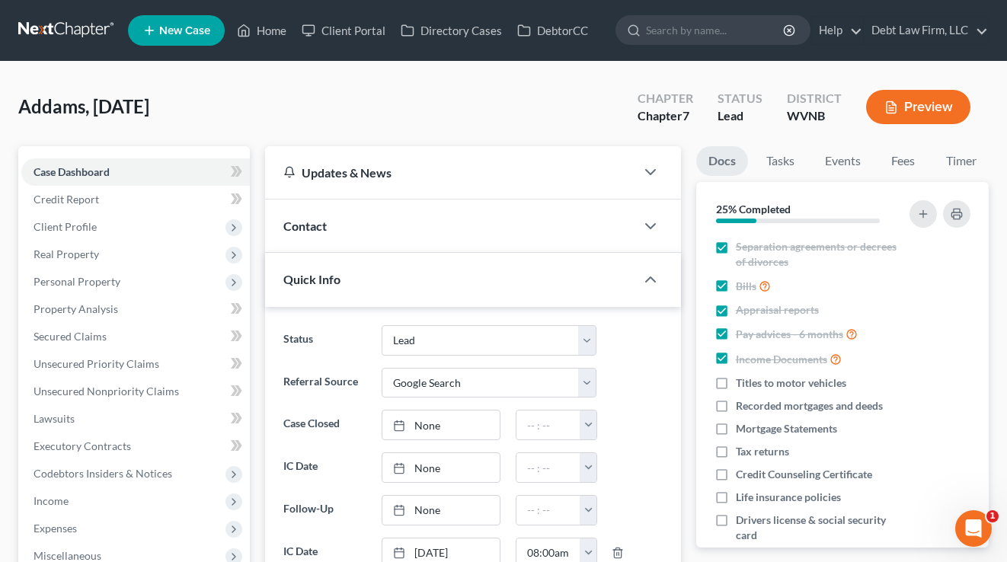
click at [372, 214] on div "Contact" at bounding box center [450, 225] width 370 height 53
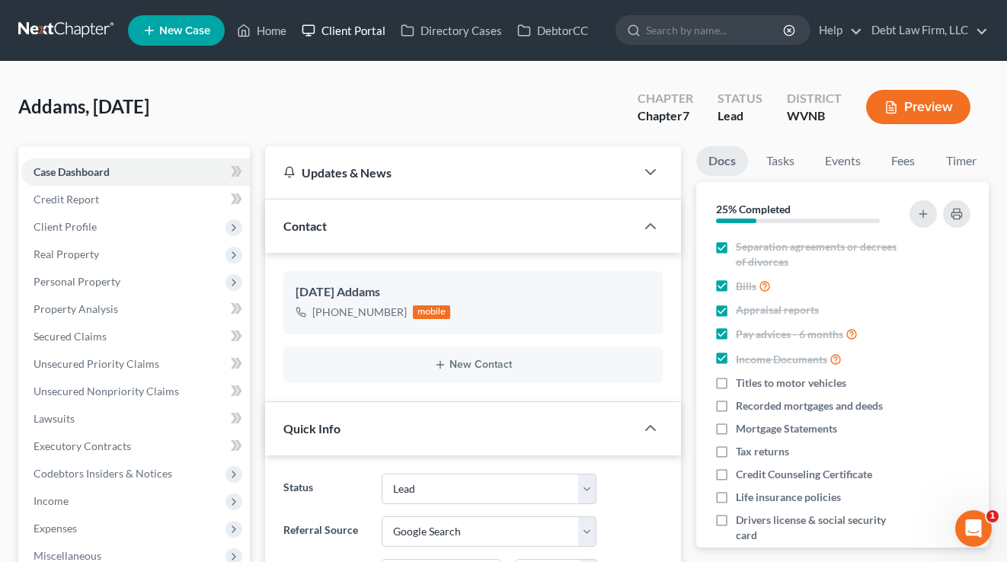
click at [340, 34] on link "Client Portal" at bounding box center [343, 30] width 99 height 27
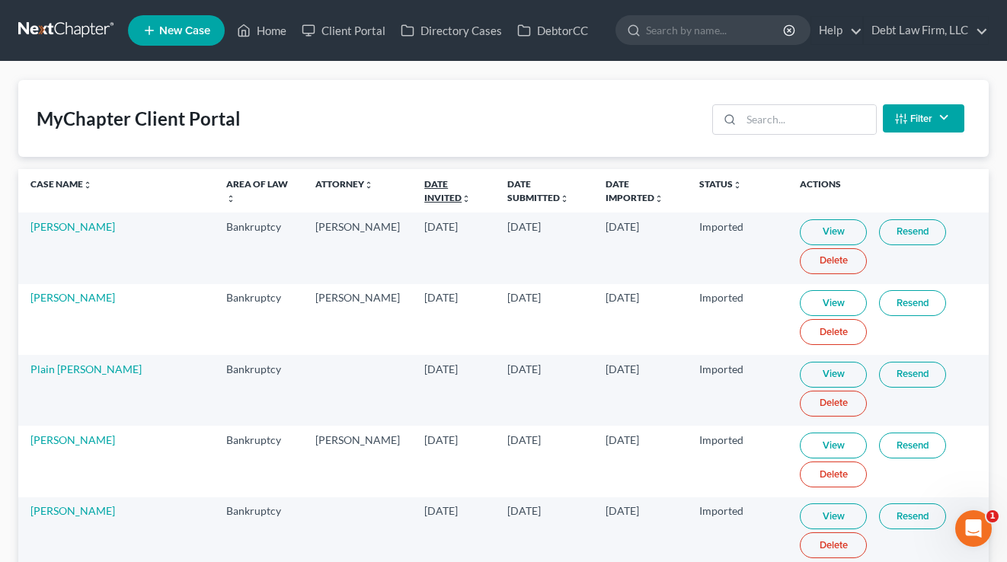
drag, startPoint x: 463, startPoint y: 186, endPoint x: 398, endPoint y: 181, distance: 64.9
click at [412, 181] on th "Date Invited unfold_more expand_more expand_less" at bounding box center [453, 190] width 83 height 43
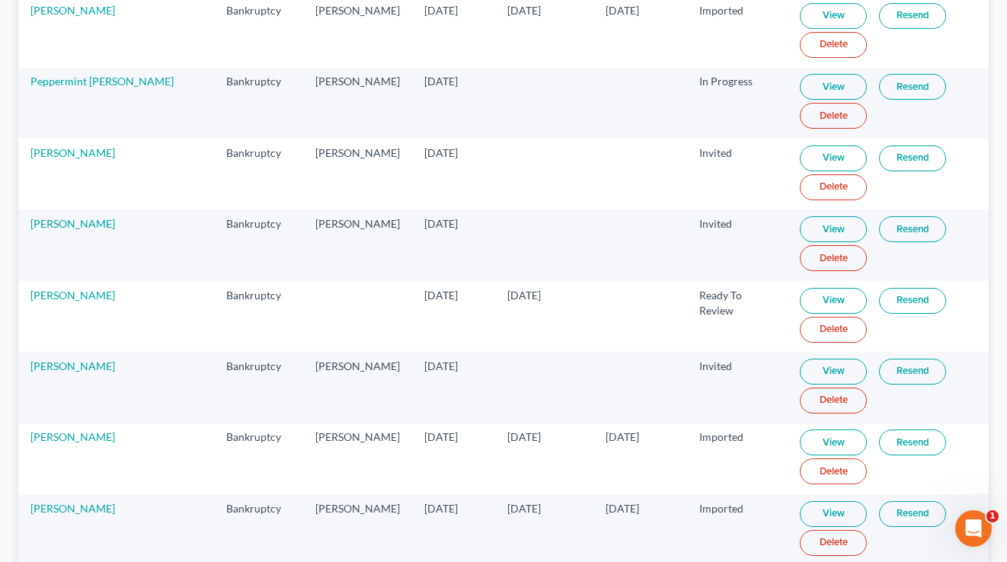
scroll to position [1313, 0]
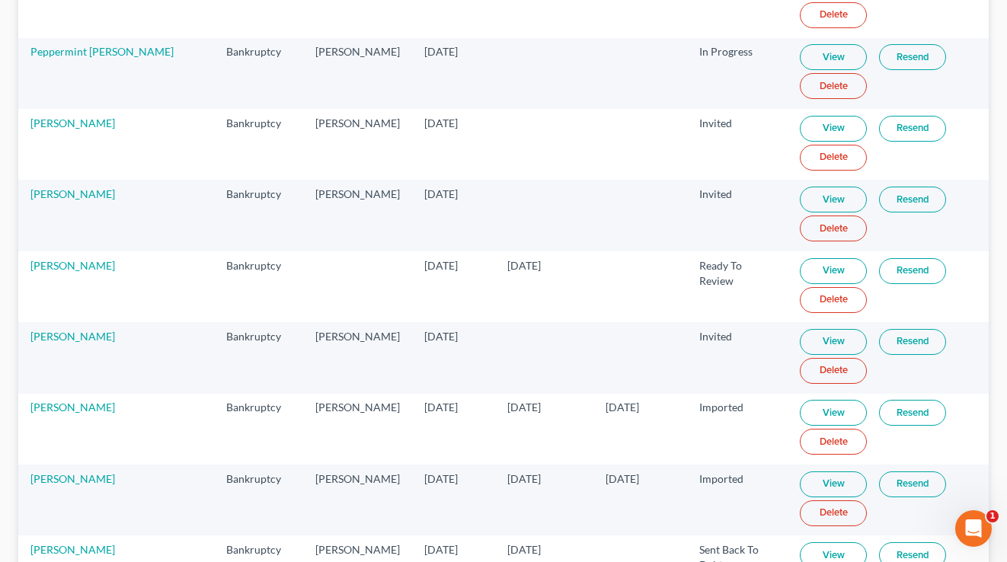
click at [816, 270] on link "View" at bounding box center [832, 271] width 67 height 26
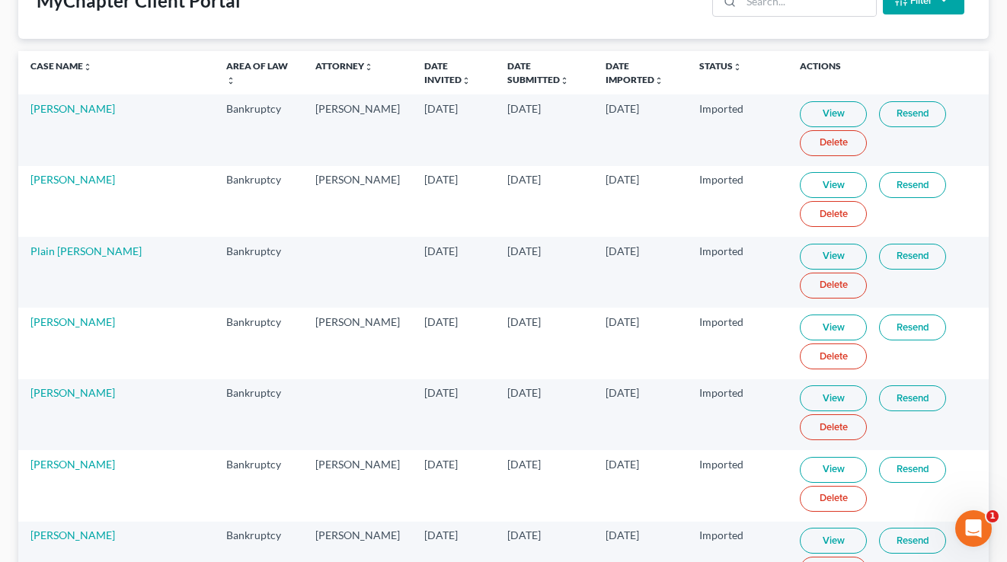
scroll to position [0, 0]
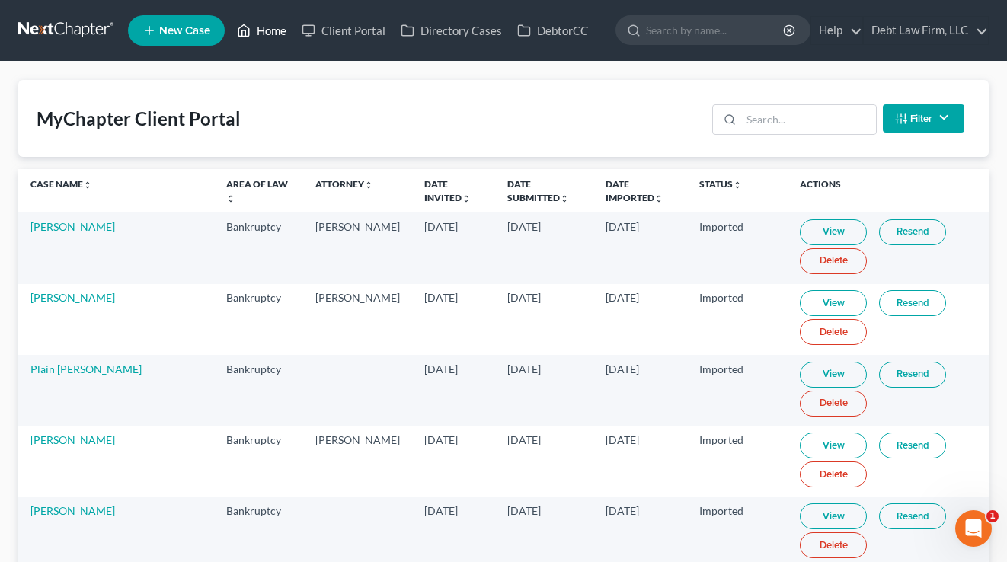
click at [263, 32] on link "Home" at bounding box center [261, 30] width 65 height 27
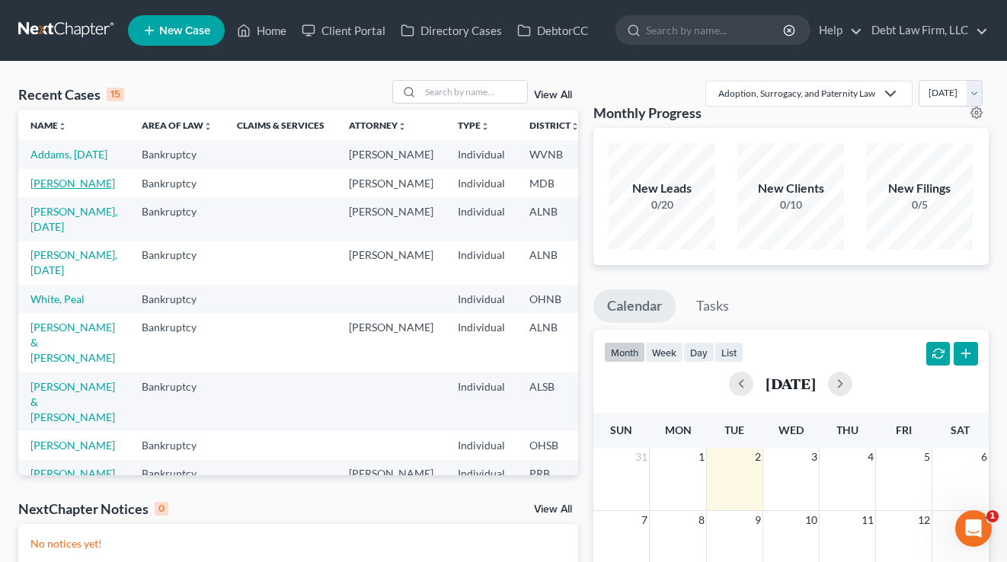
click at [43, 190] on link "[PERSON_NAME]" at bounding box center [72, 183] width 85 height 13
select select "12"
select select "3"
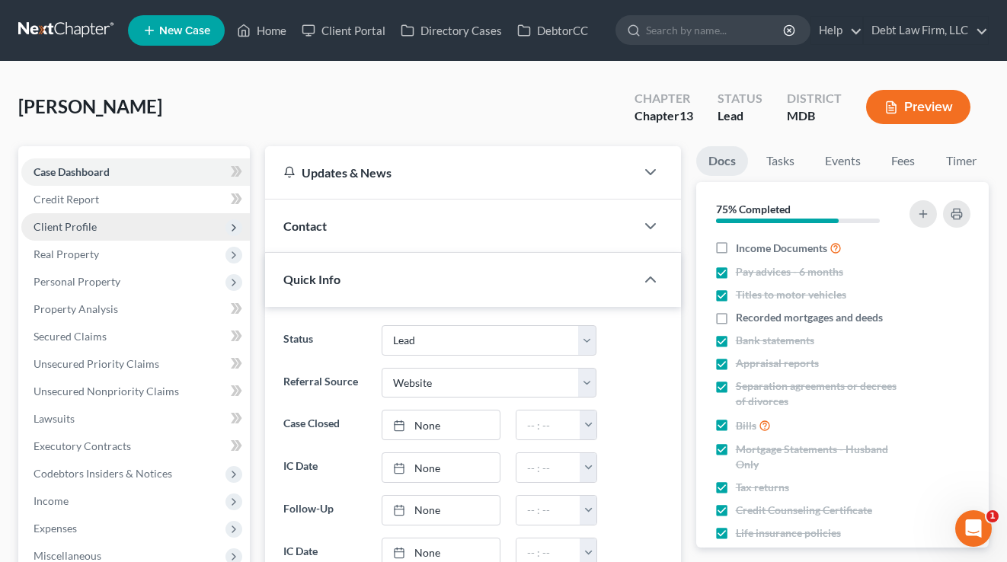
click at [74, 228] on span "Client Profile" at bounding box center [65, 226] width 63 height 13
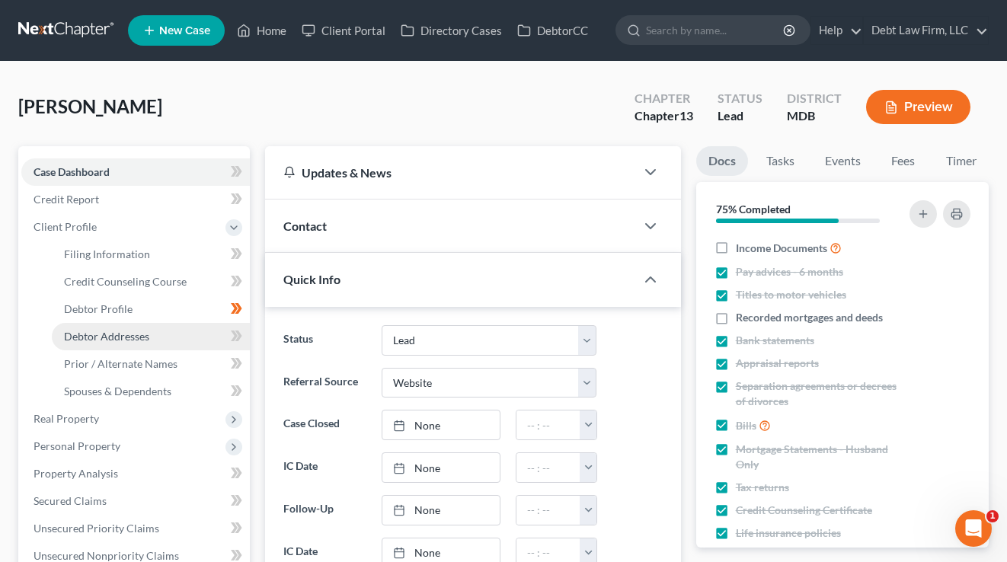
click at [101, 333] on span "Debtor Addresses" at bounding box center [106, 336] width 85 height 13
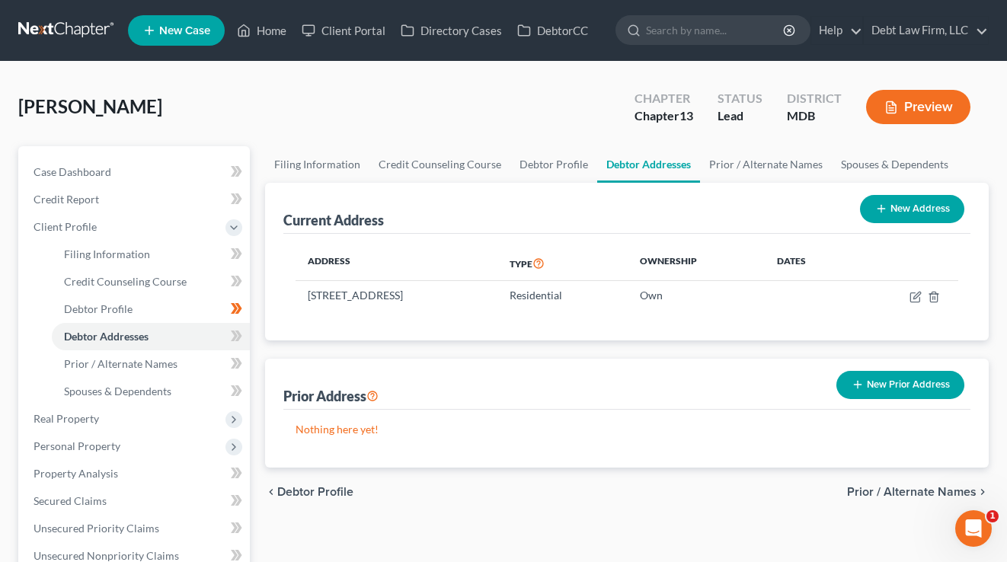
drag, startPoint x: 506, startPoint y: 295, endPoint x: 282, endPoint y: 292, distance: 224.6
click at [282, 292] on div "Current Address New Address Address Type Ownership Dates [STREET_ADDRESS] Resid…" at bounding box center [627, 262] width 724 height 158
click at [555, 217] on div "Current Address New Address" at bounding box center [627, 208] width 688 height 51
click at [924, 96] on button "Preview" at bounding box center [918, 107] width 104 height 34
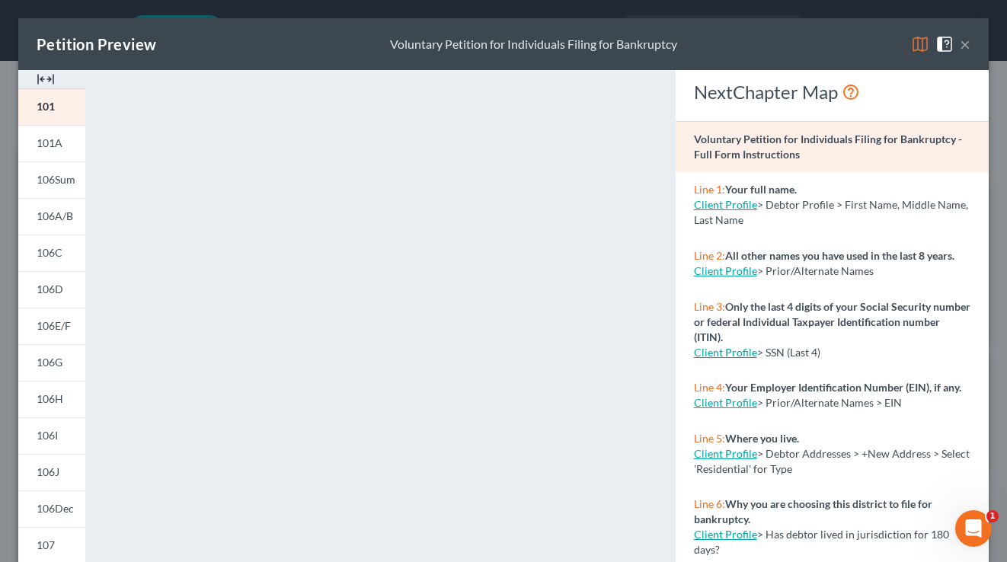
click at [962, 43] on button "×" at bounding box center [964, 44] width 11 height 18
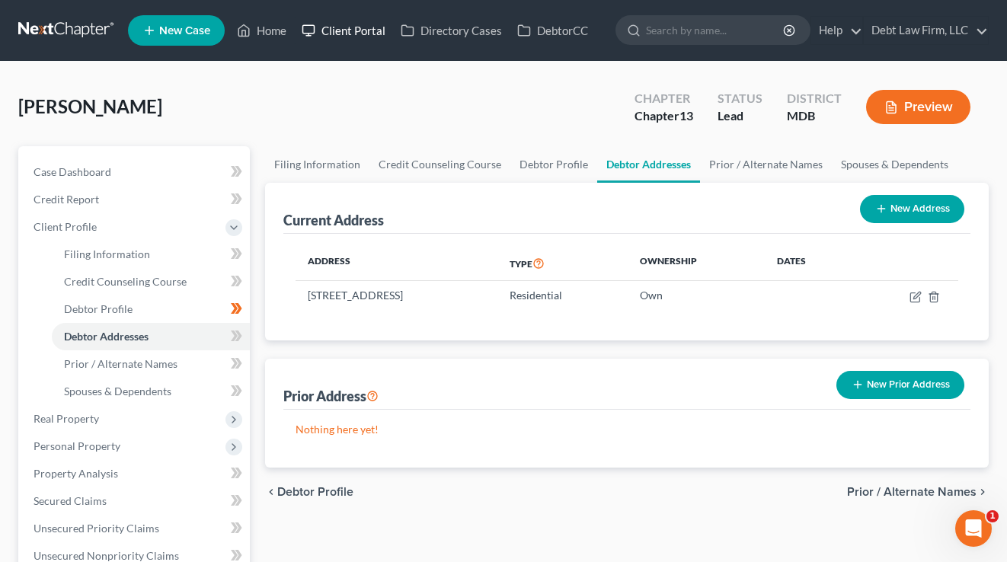
click at [362, 27] on link "Client Portal" at bounding box center [343, 30] width 99 height 27
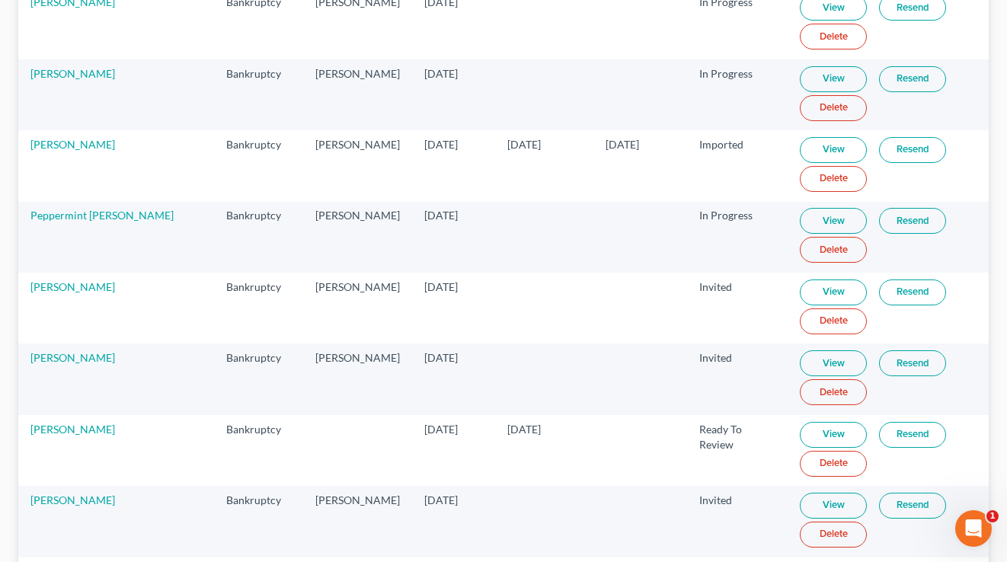
scroll to position [1277, 0]
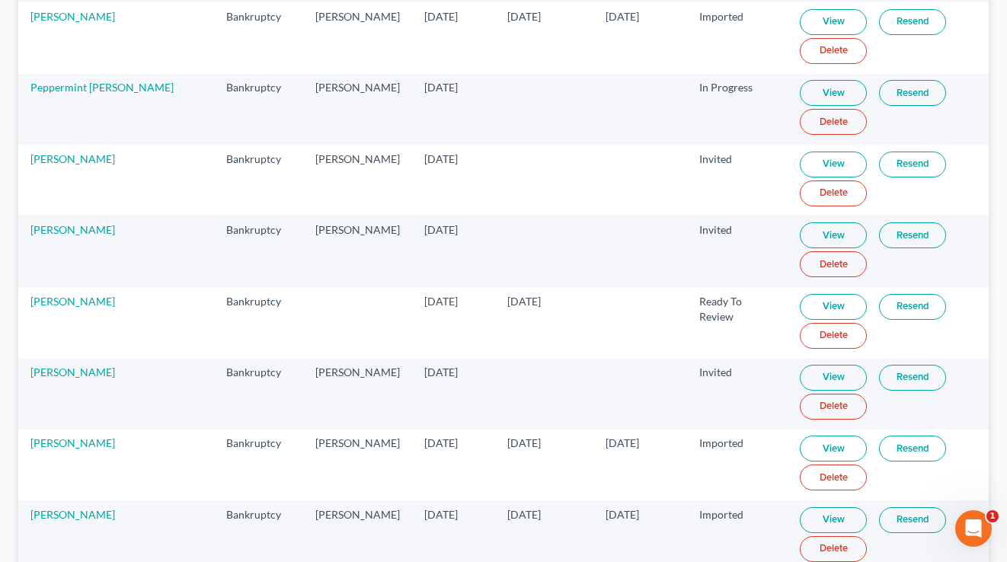
click at [813, 302] on link "View" at bounding box center [832, 307] width 67 height 26
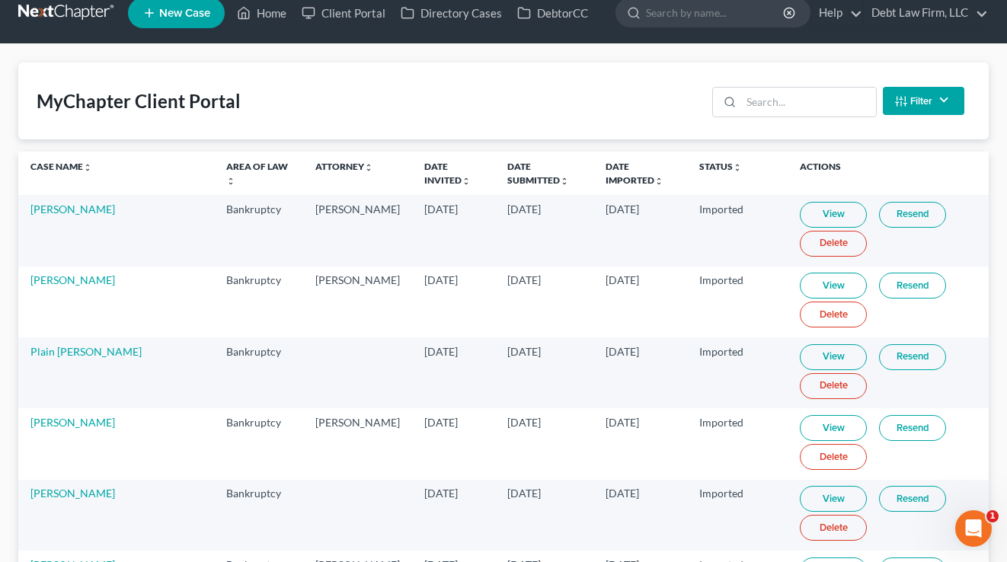
scroll to position [0, 0]
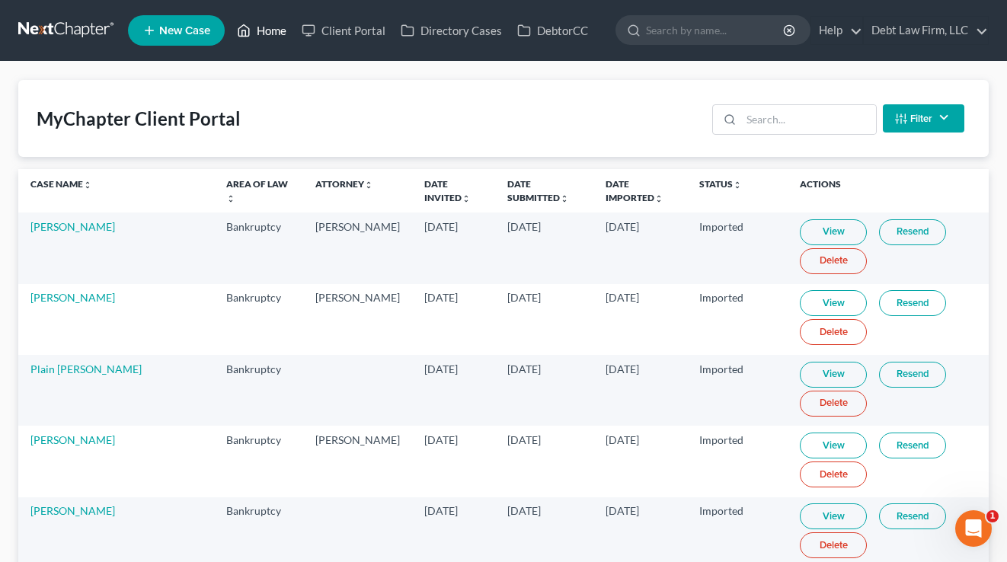
click at [264, 38] on link "Home" at bounding box center [261, 30] width 65 height 27
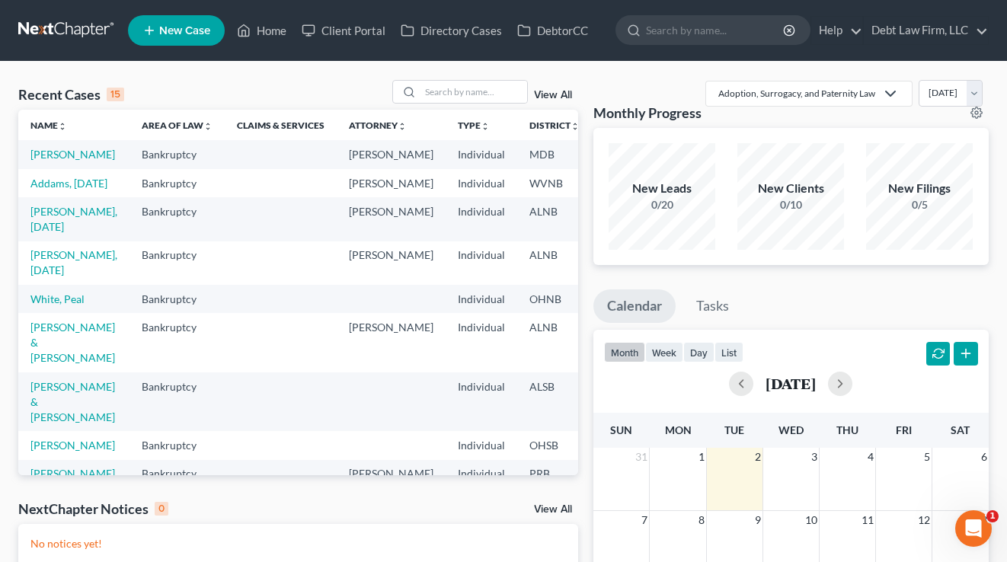
click at [52, 162] on td "[PERSON_NAME]" at bounding box center [73, 154] width 111 height 28
click at [52, 161] on link "[PERSON_NAME]" at bounding box center [72, 154] width 85 height 13
select select "12"
select select "3"
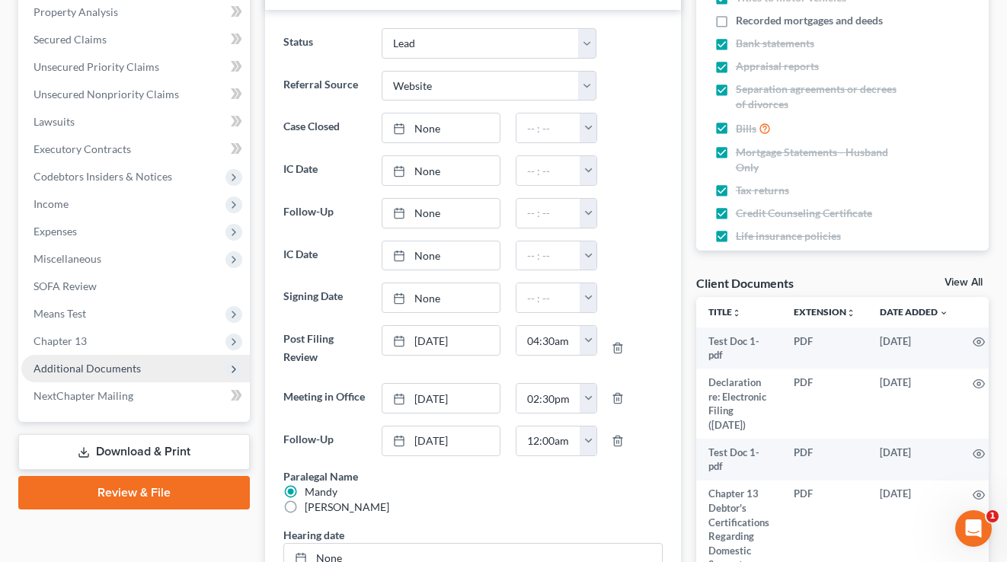
scroll to position [374, 0]
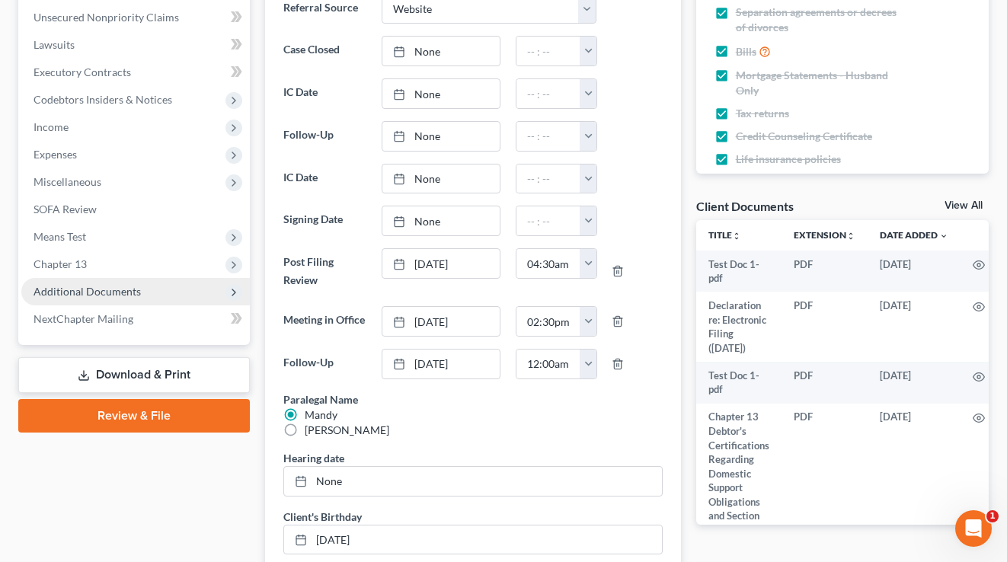
click at [104, 290] on span "Additional Documents" at bounding box center [87, 291] width 107 height 13
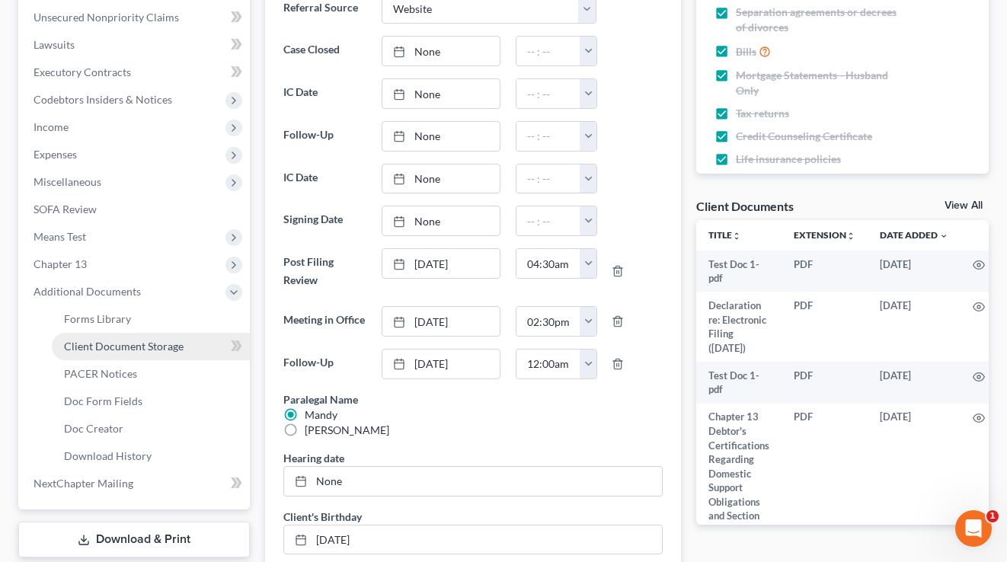
click at [109, 352] on span "Client Document Storage" at bounding box center [124, 346] width 120 height 13
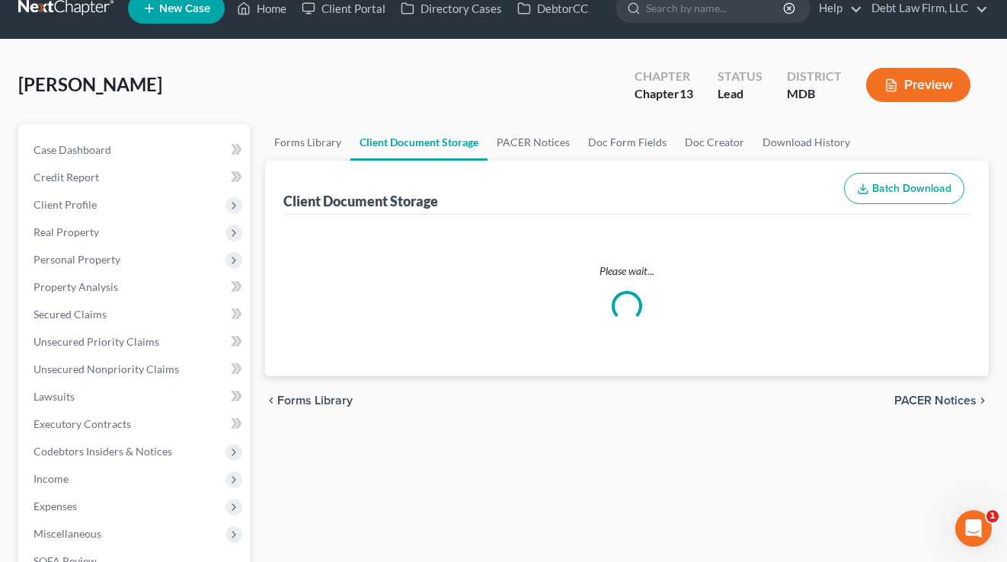
scroll to position [8, 0]
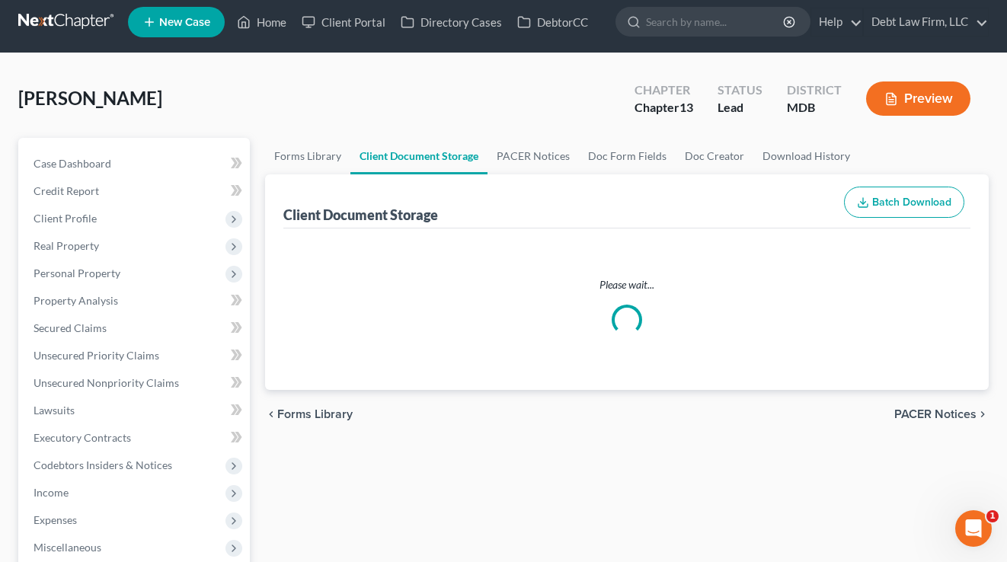
select select "14"
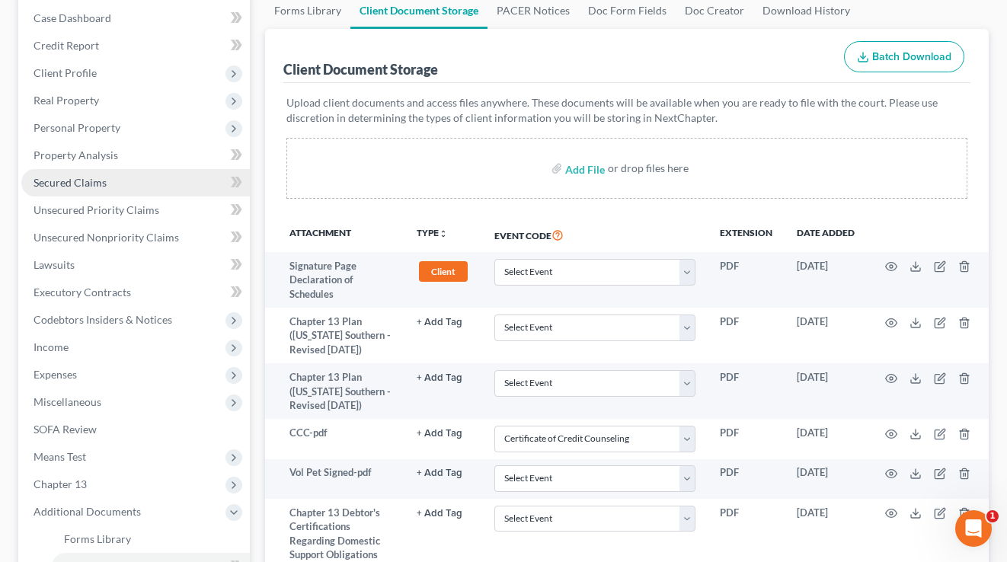
scroll to position [87, 0]
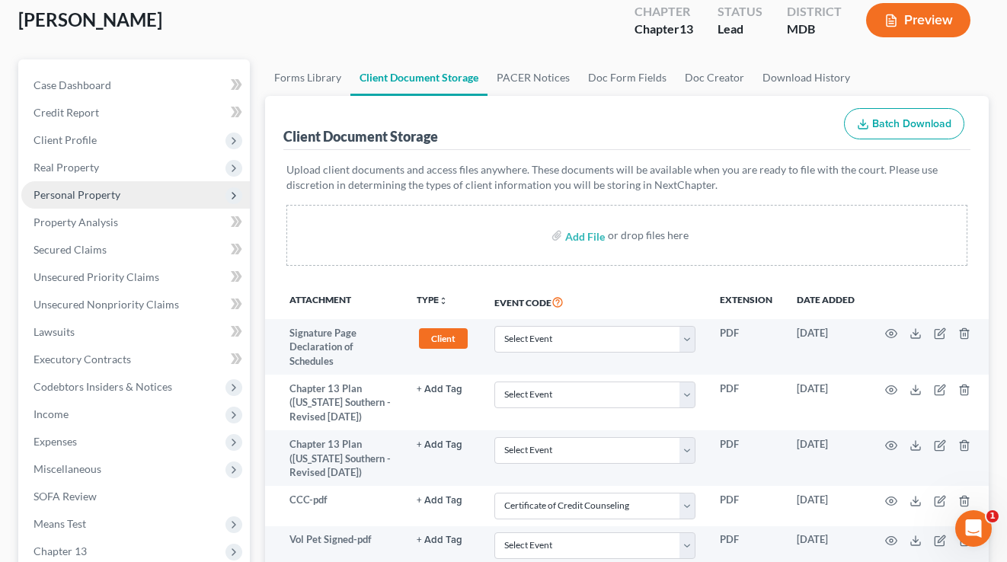
click at [89, 197] on span "Personal Property" at bounding box center [77, 194] width 87 height 13
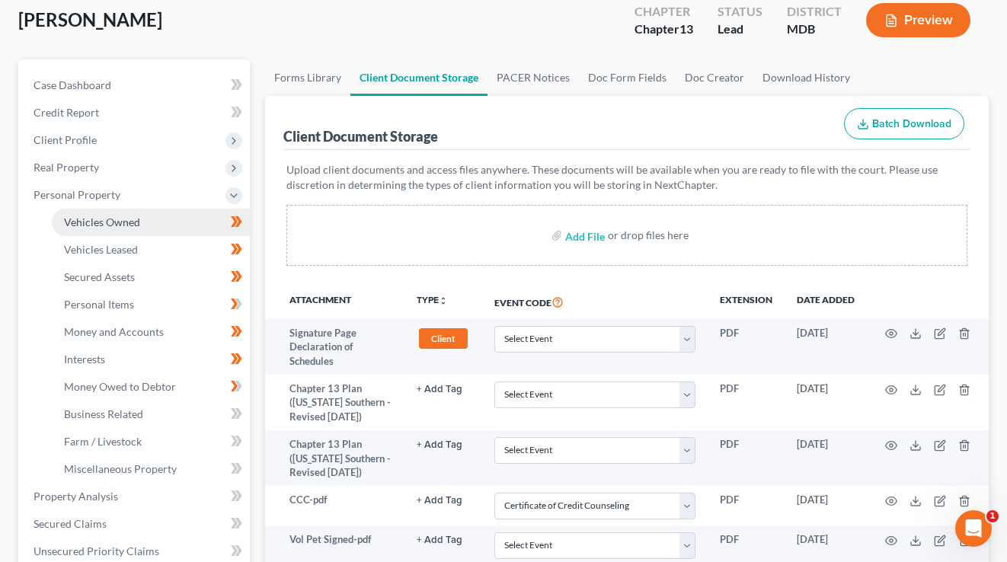
click at [113, 223] on span "Vehicles Owned" at bounding box center [102, 221] width 76 height 13
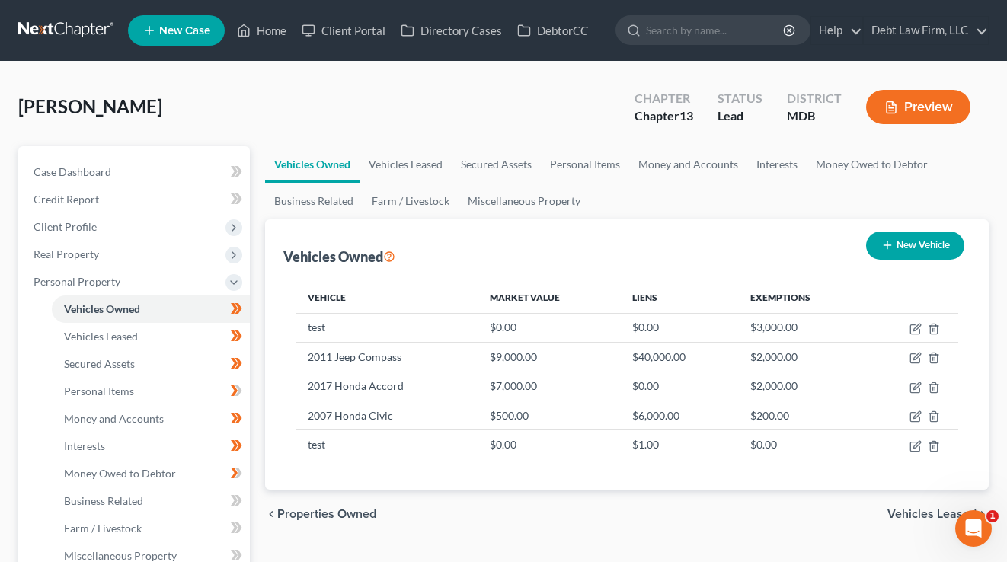
scroll to position [158, 0]
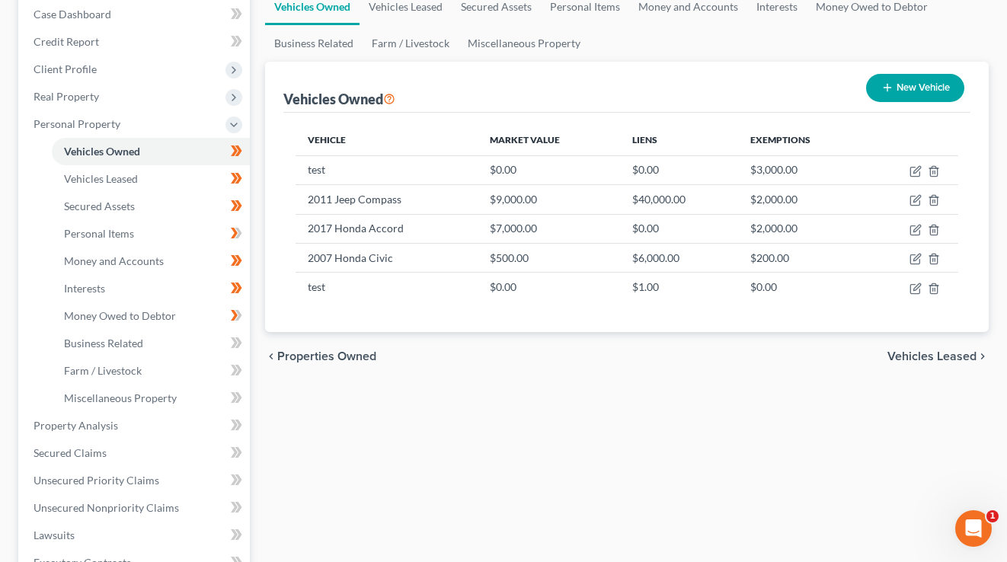
click at [924, 78] on button "New Vehicle" at bounding box center [915, 88] width 98 height 28
select select "0"
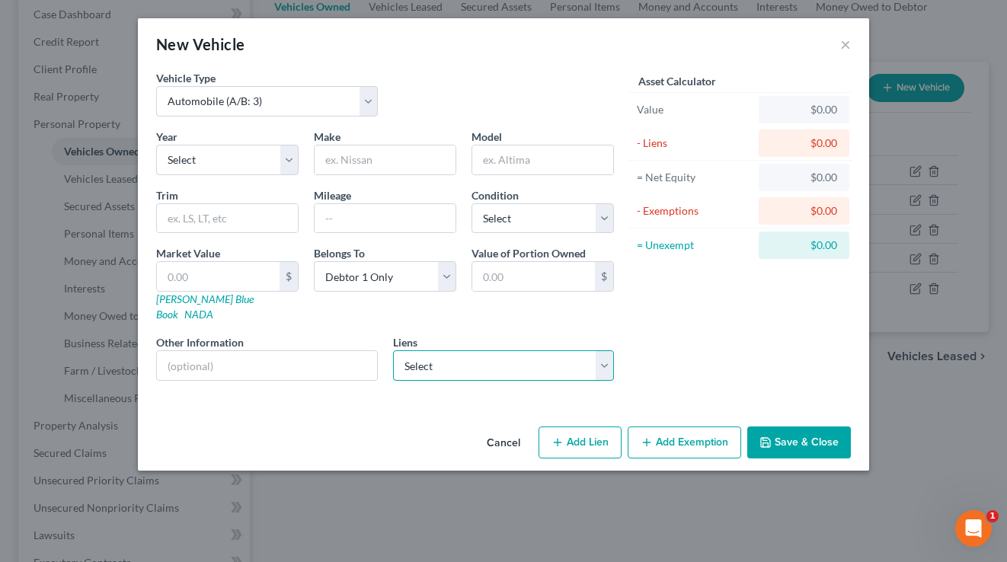
click at [478, 353] on select "Select PayUS - $130,090.00 [PERSON_NAME] Fargo Bank Auto - $500.00 Test - $0.00…" at bounding box center [504, 365] width 222 height 30
drag, startPoint x: 422, startPoint y: 326, endPoint x: 388, endPoint y: 324, distance: 34.3
click at [388, 334] on div "Liens Select PayUS - $130,090.00 [PERSON_NAME] Fargo Bank Auto - $500.00 Test -…" at bounding box center [503, 357] width 237 height 46
click at [577, 426] on button "Add Lien" at bounding box center [579, 442] width 83 height 32
select select "0"
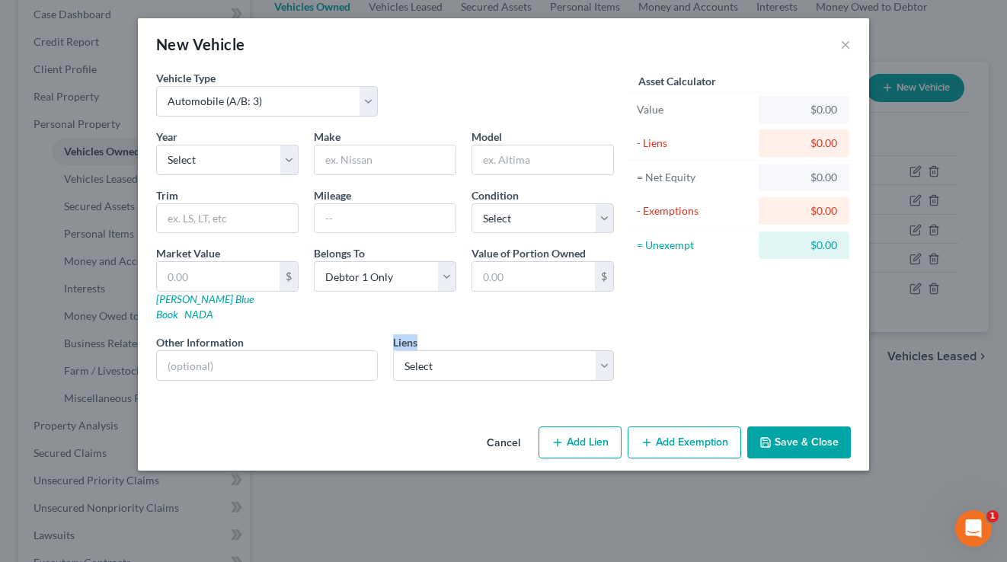
select select "0"
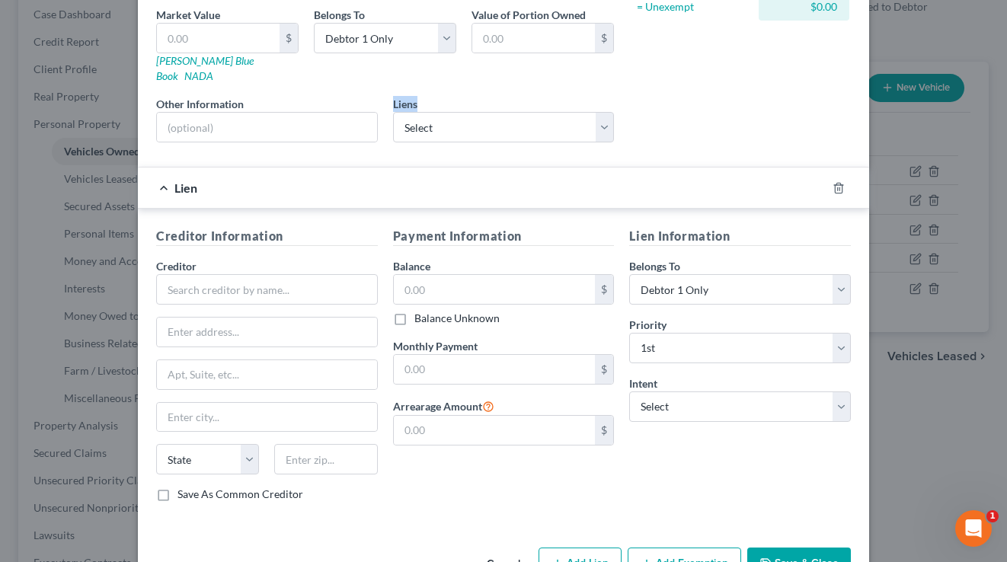
scroll to position [271, 0]
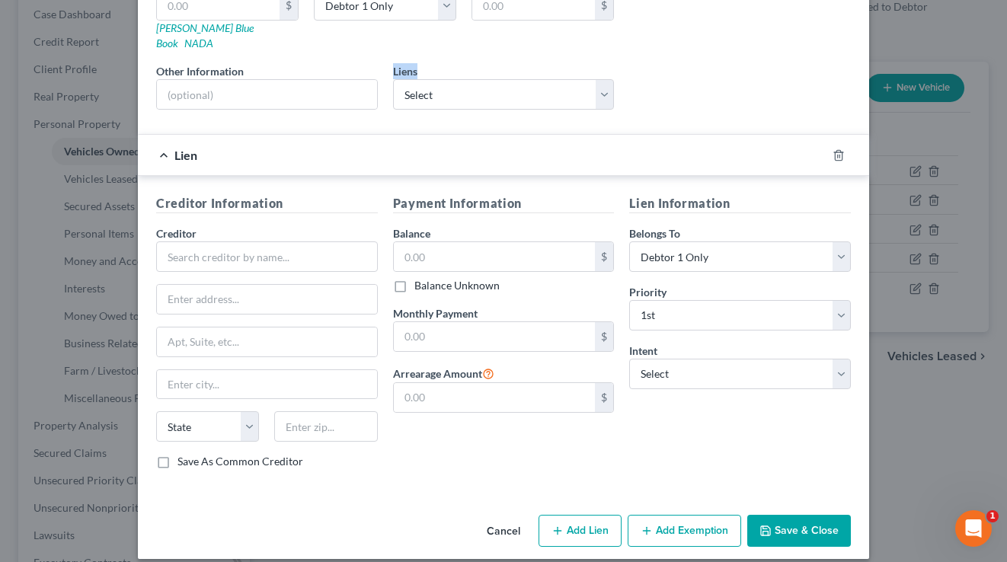
click at [725, 515] on button "Add Exemption" at bounding box center [683, 531] width 113 height 32
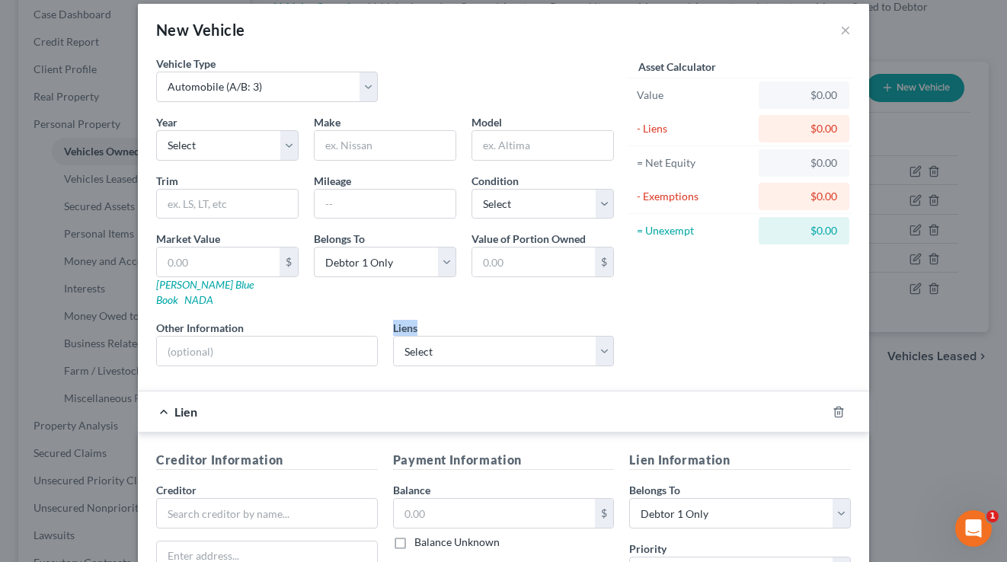
scroll to position [0, 0]
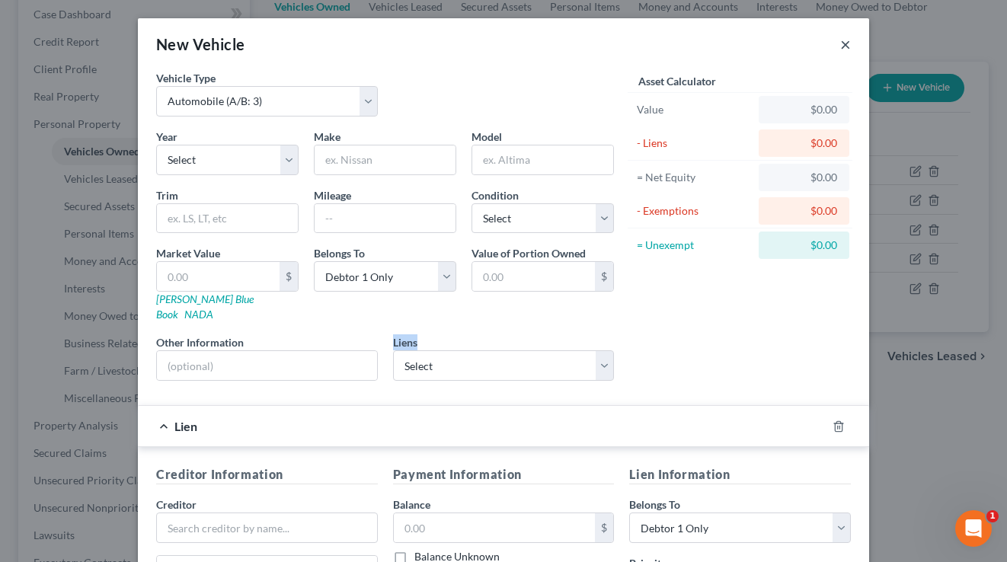
click at [845, 46] on button "×" at bounding box center [845, 44] width 11 height 18
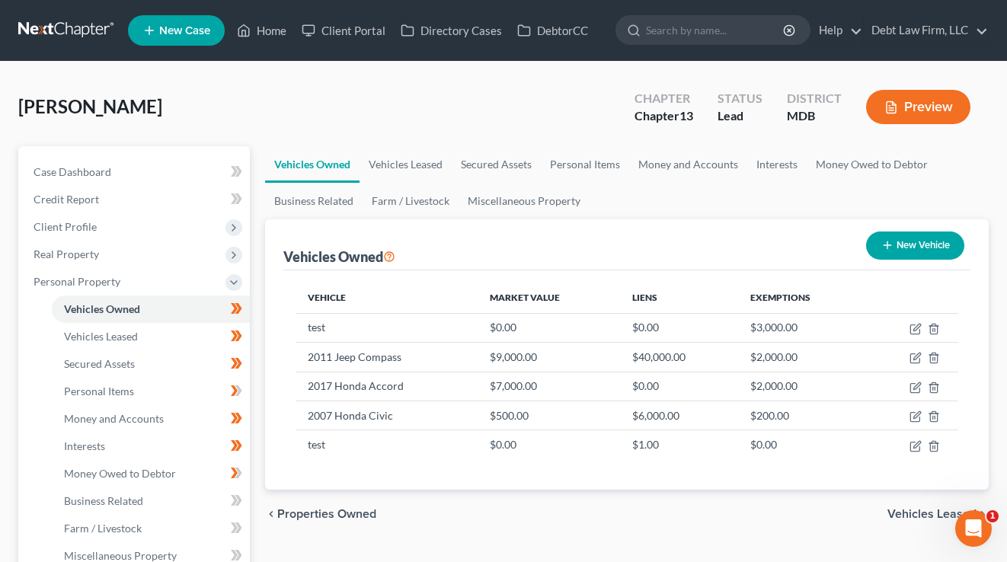
click at [933, 91] on button "Preview" at bounding box center [918, 107] width 104 height 34
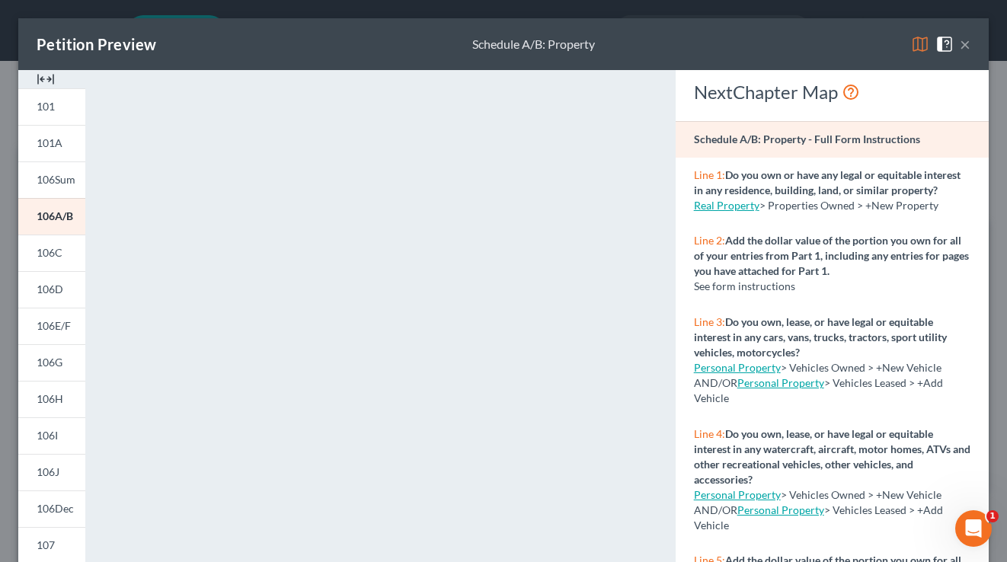
click at [968, 42] on button "×" at bounding box center [964, 44] width 11 height 18
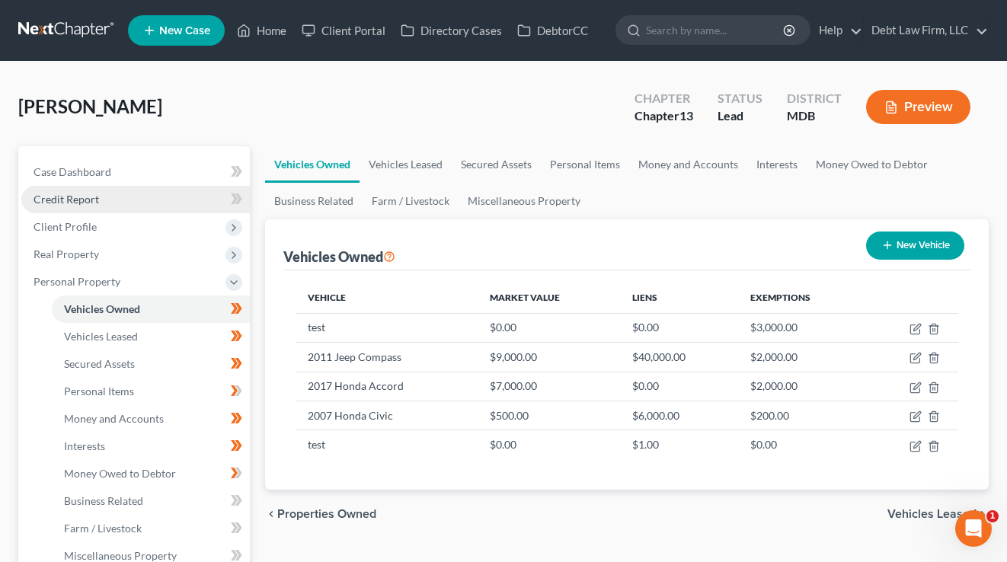
click at [94, 191] on link "Credit Report" at bounding box center [135, 199] width 228 height 27
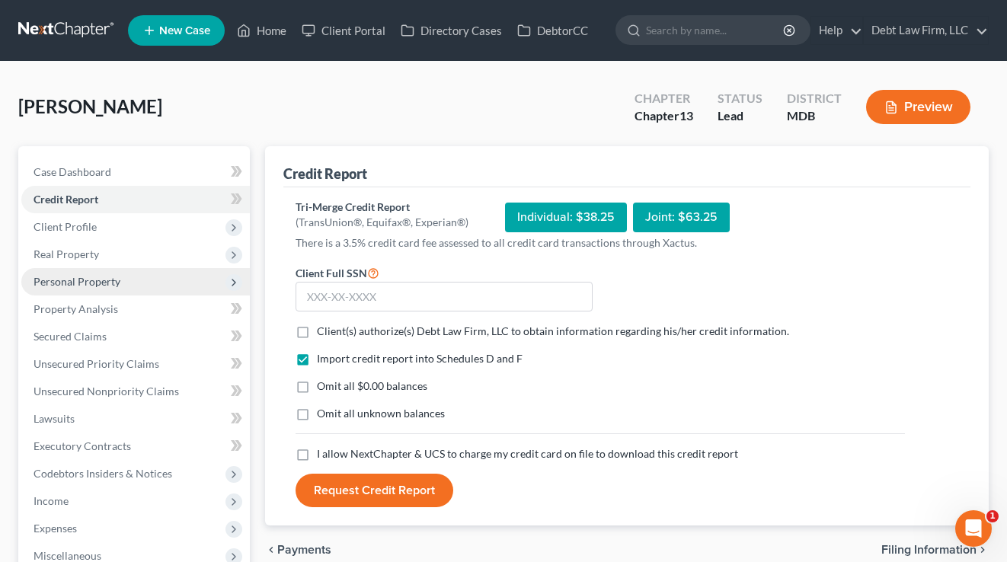
click at [97, 280] on span "Personal Property" at bounding box center [77, 281] width 87 height 13
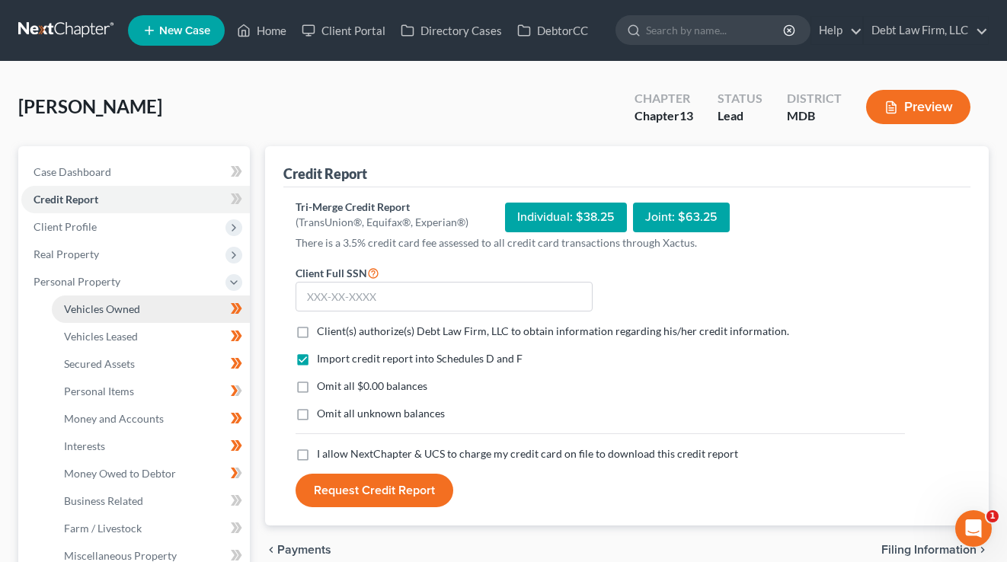
click at [117, 312] on span "Vehicles Owned" at bounding box center [102, 308] width 76 height 13
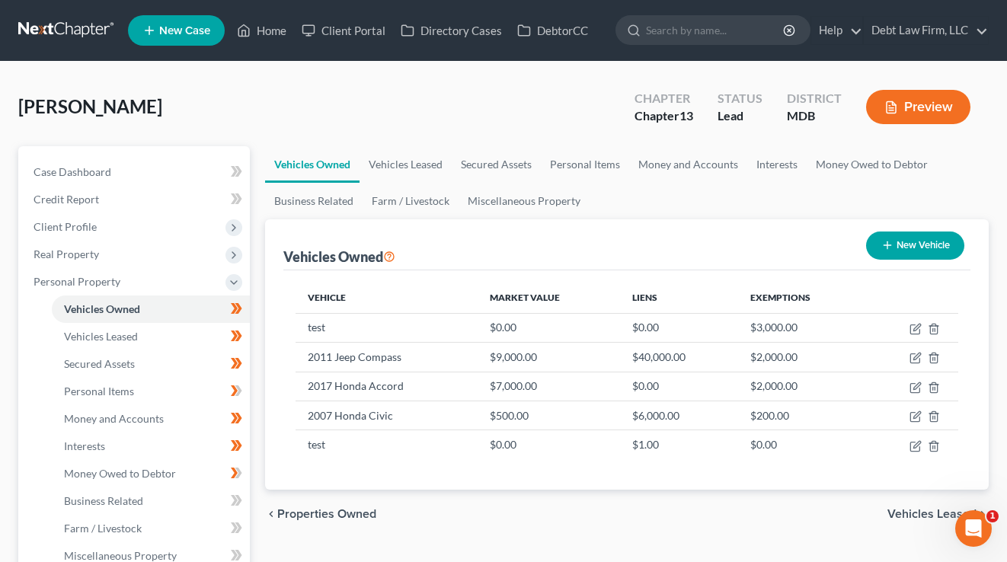
scroll to position [55, 0]
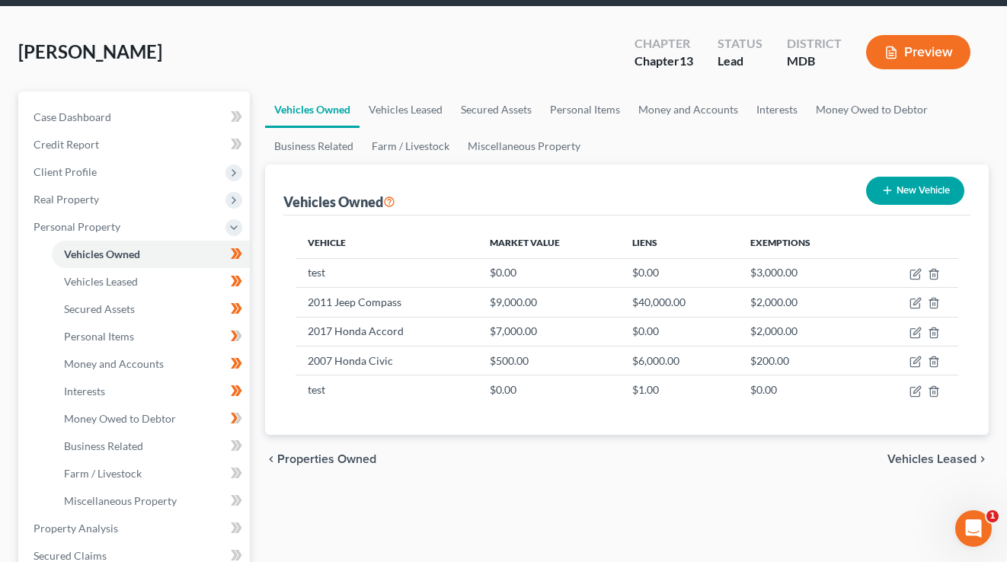
click at [942, 189] on button "New Vehicle" at bounding box center [915, 191] width 98 height 28
select select "0"
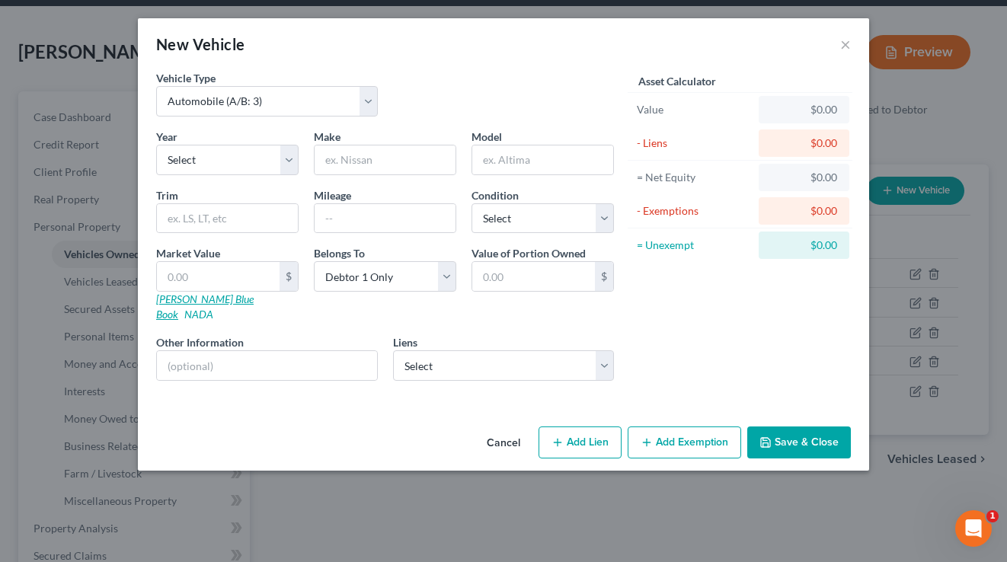
click at [188, 302] on link "[PERSON_NAME] Blue Book" at bounding box center [204, 306] width 97 height 28
click at [844, 45] on button "×" at bounding box center [845, 44] width 11 height 18
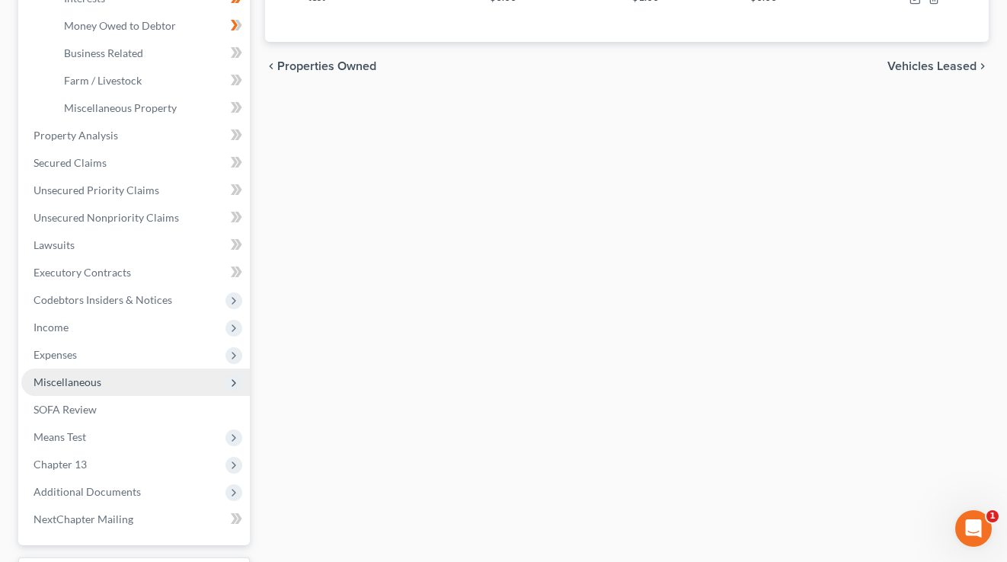
scroll to position [512, 0]
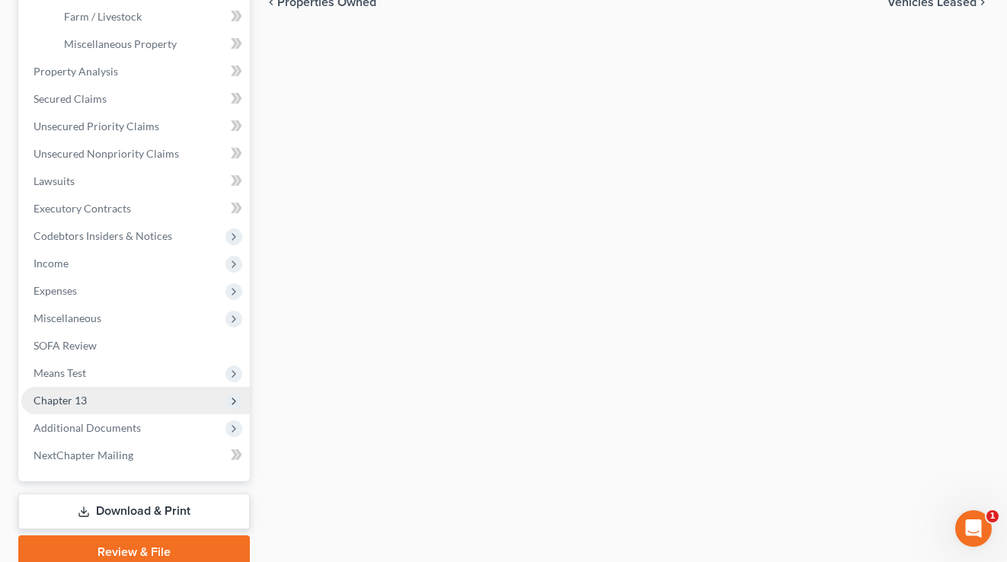
click at [94, 392] on span "Chapter 13" at bounding box center [135, 400] width 228 height 27
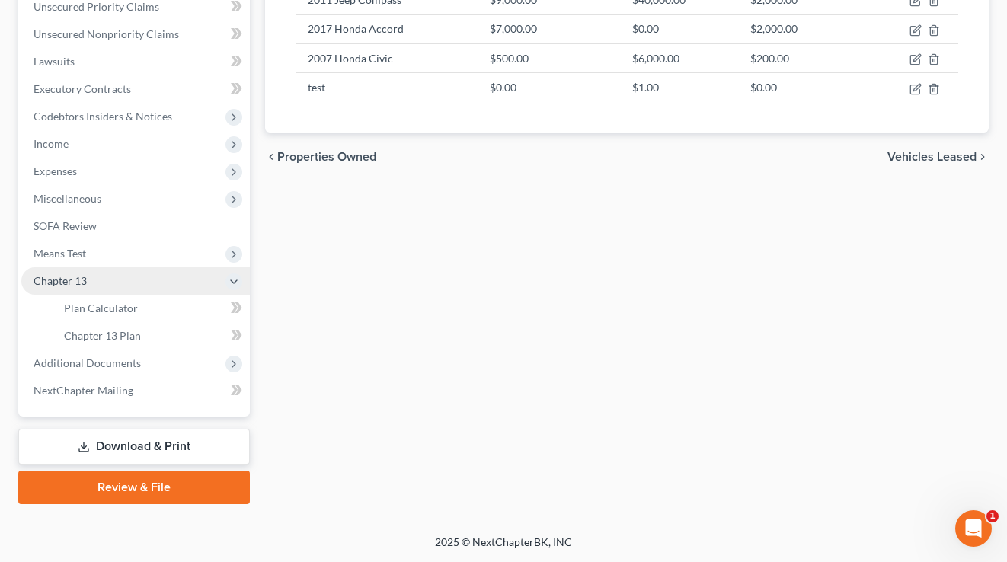
scroll to position [356, 0]
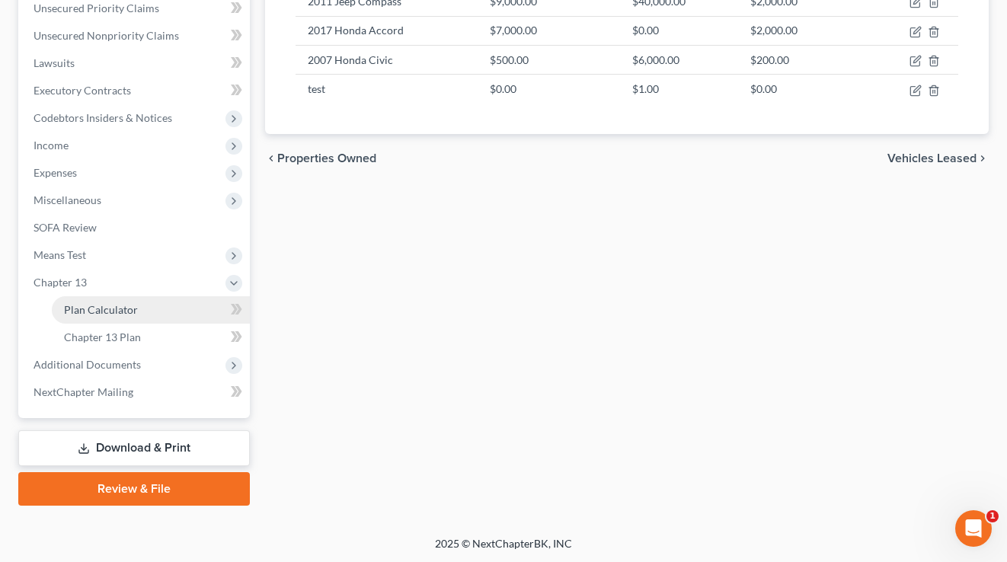
click at [126, 308] on span "Plan Calculator" at bounding box center [101, 309] width 74 height 13
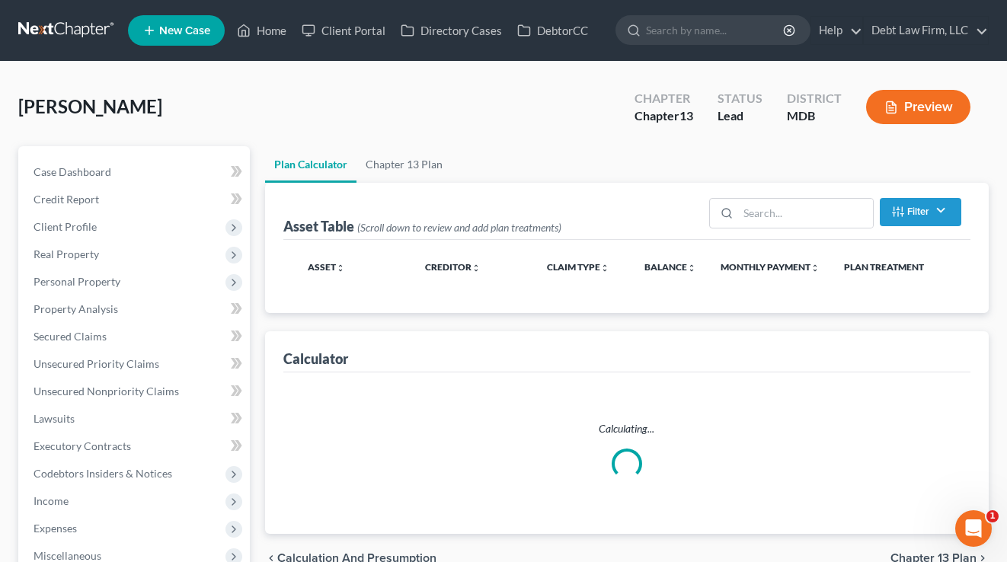
select select "47"
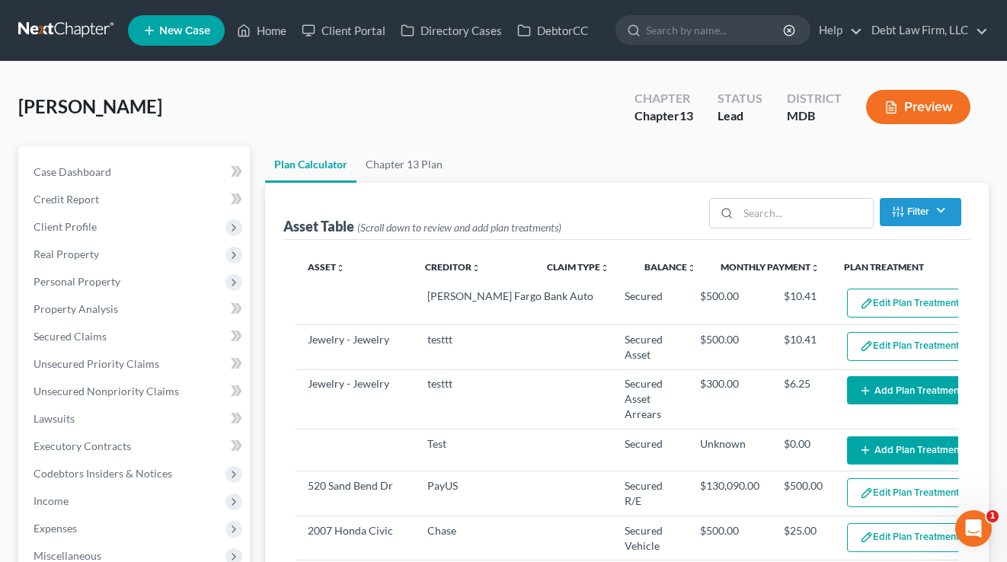
scroll to position [196, 0]
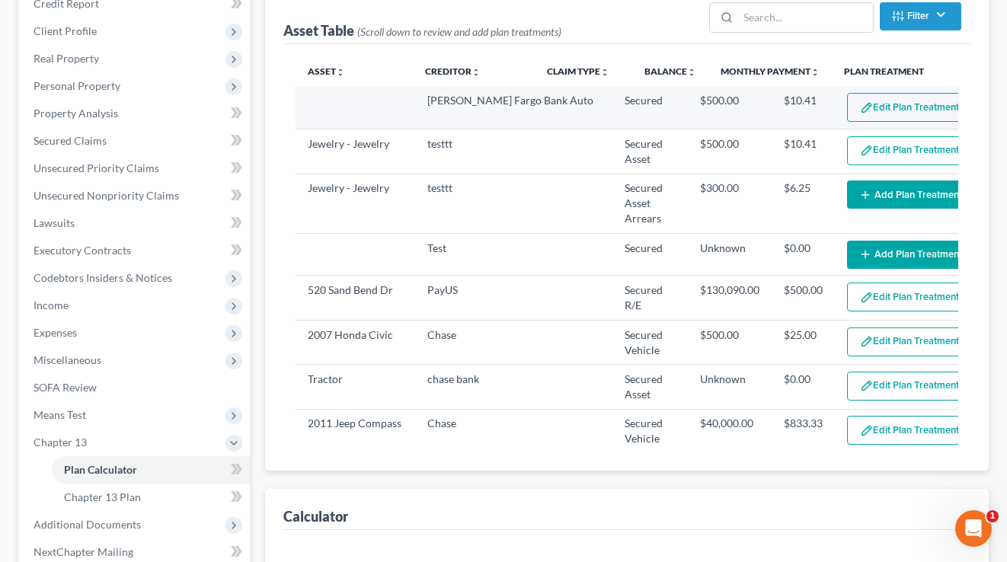
click at [870, 100] on button "Edit Plan Treatment" at bounding box center [909, 107] width 125 height 29
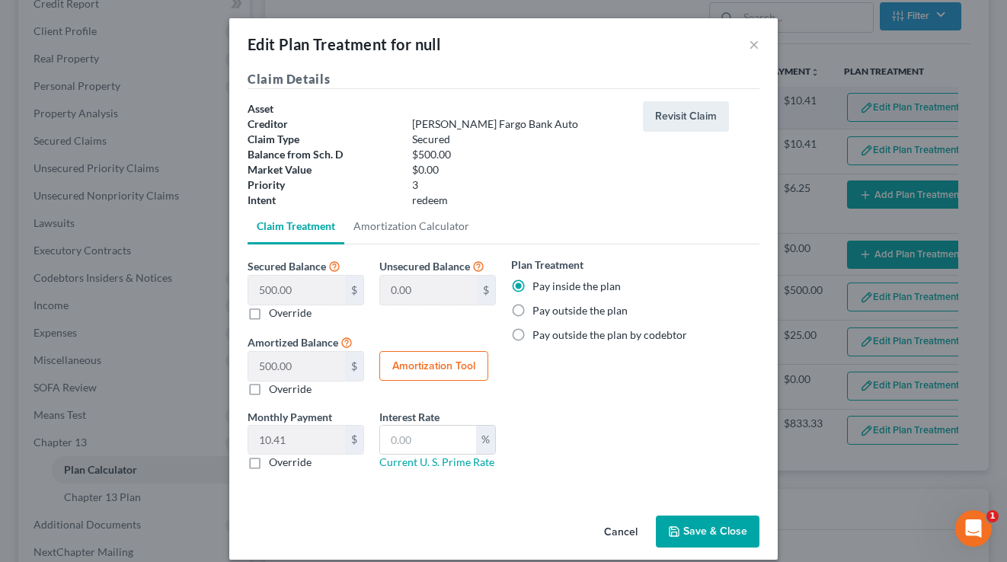
scroll to position [0, 0]
select select "47"
click at [508, 240] on div "Claim Details Asset Creditor [PERSON_NAME] Fargo Bank Auto Claim Type Secured B…" at bounding box center [503, 289] width 548 height 439
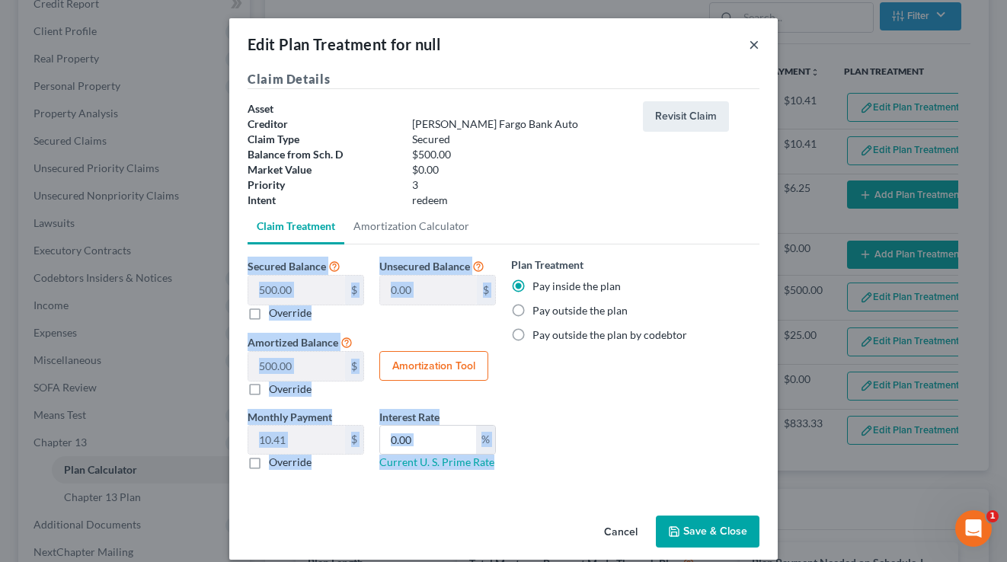
click at [758, 35] on button "×" at bounding box center [753, 44] width 11 height 18
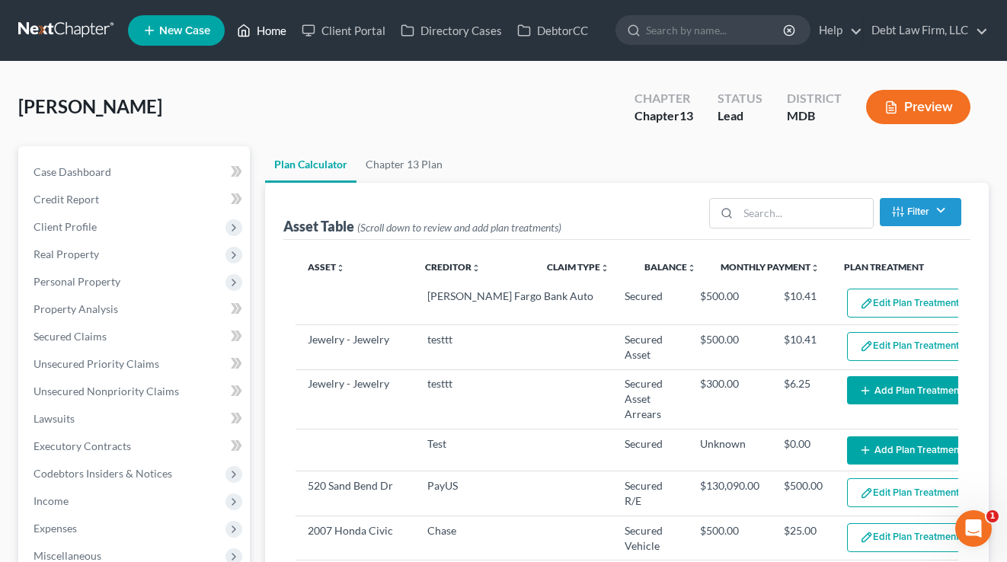
click at [258, 40] on link "Home" at bounding box center [261, 30] width 65 height 27
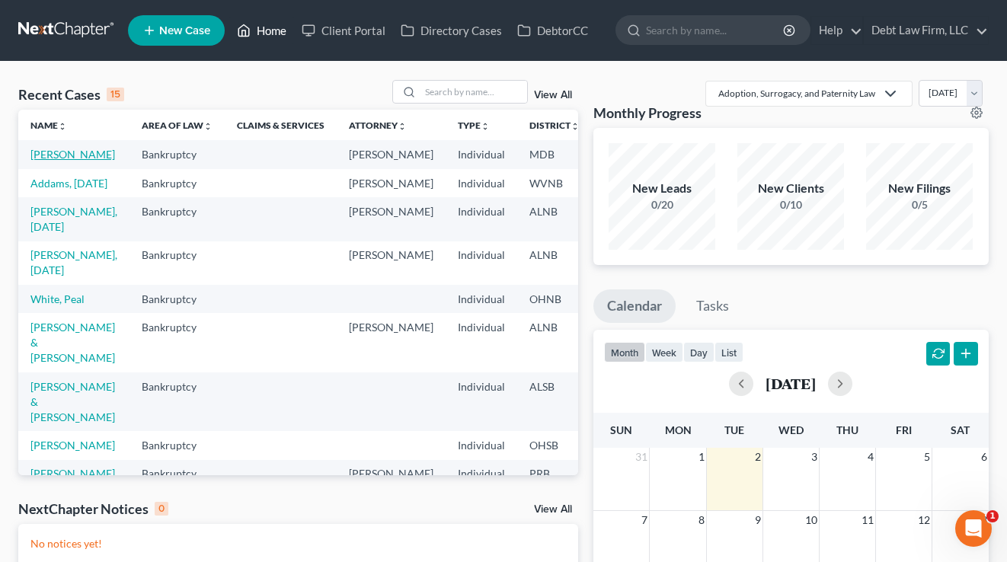
scroll to position [25, 0]
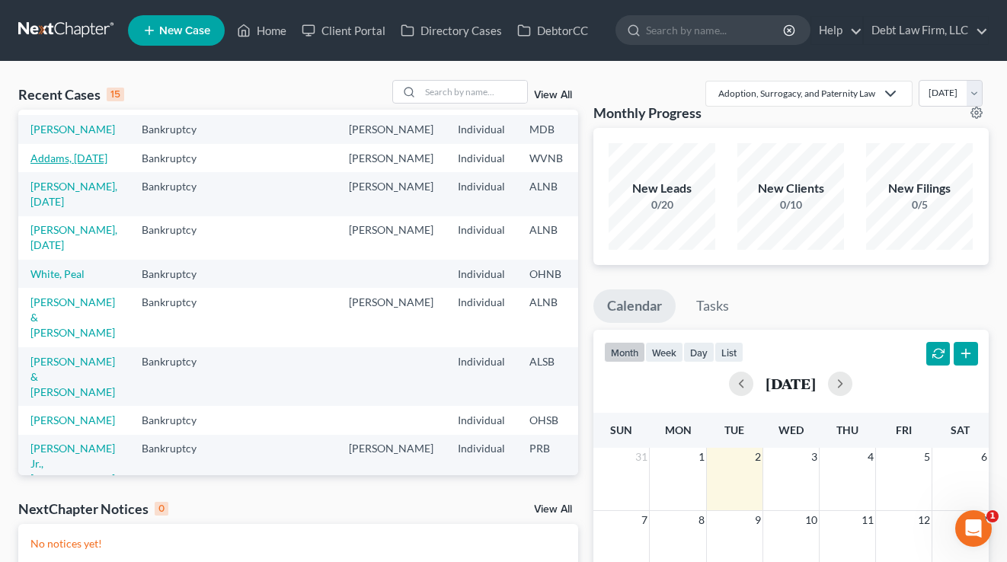
click at [58, 164] on link "Addams, [DATE]" at bounding box center [68, 158] width 77 height 13
select select "12"
select select "4"
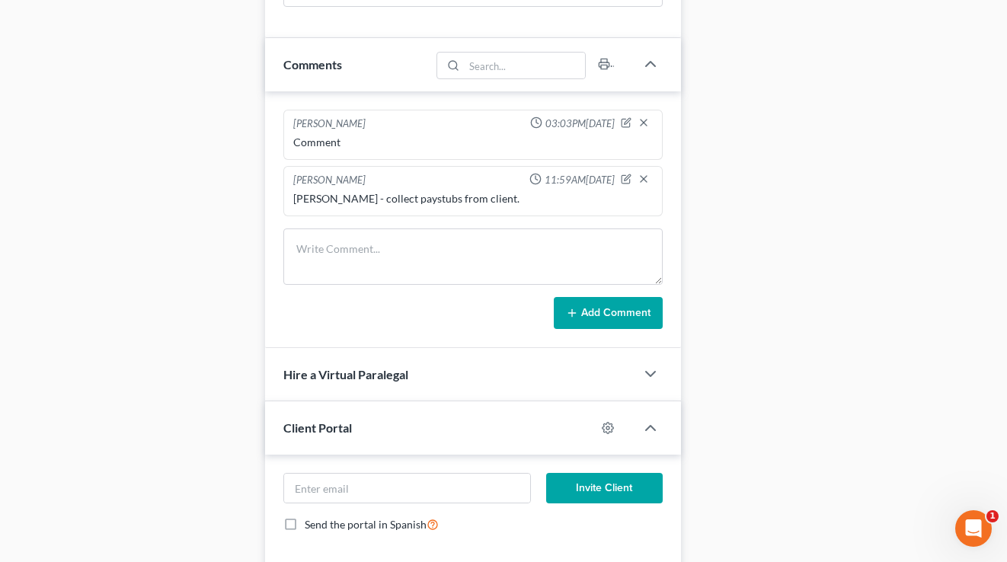
scroll to position [1211, 0]
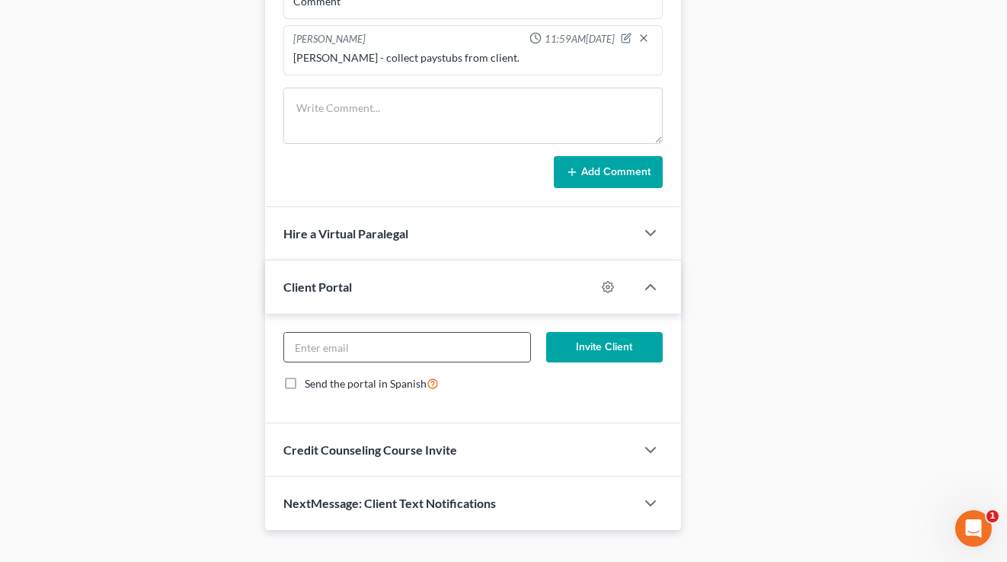
click at [349, 343] on input "email" at bounding box center [407, 347] width 246 height 29
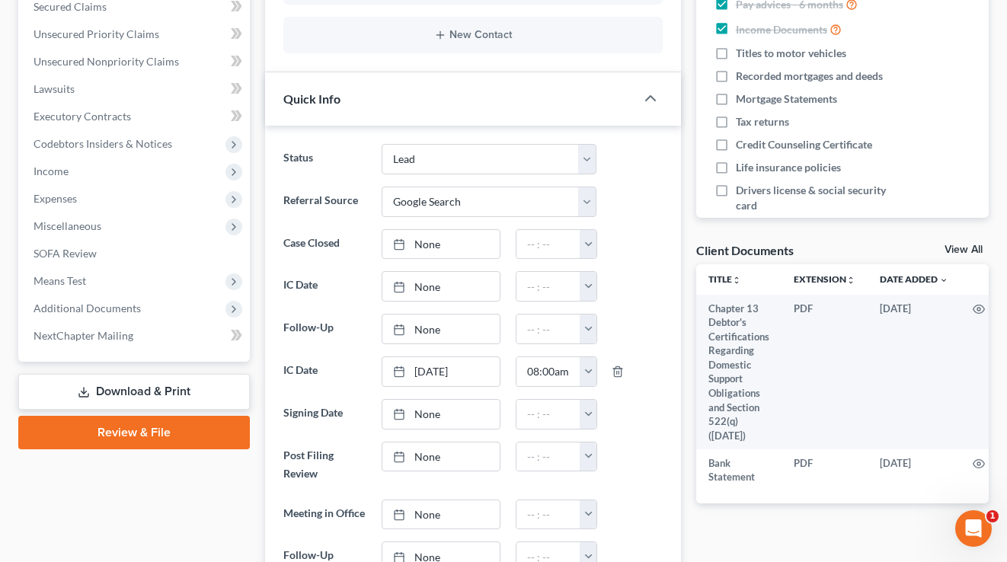
scroll to position [347, 0]
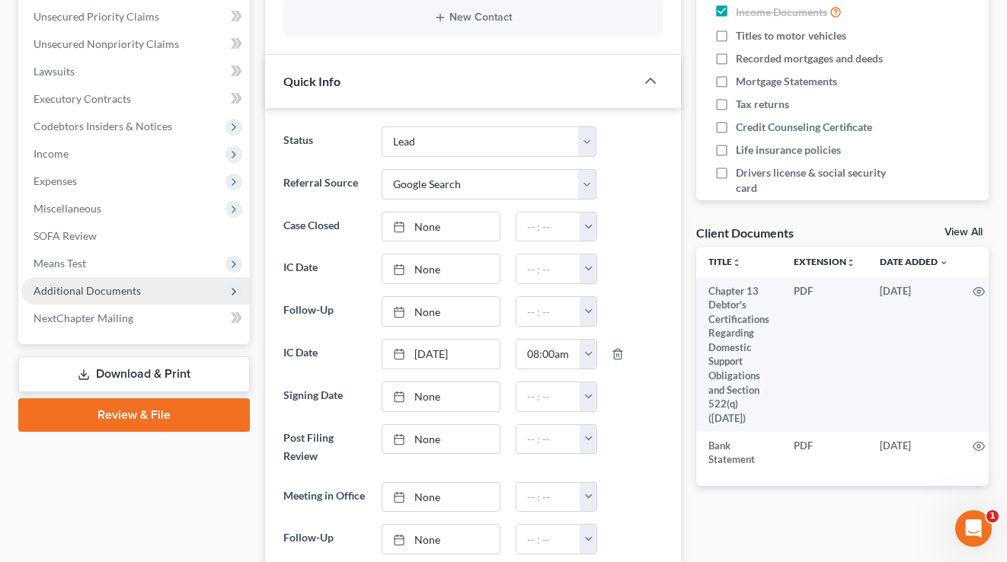
click at [121, 298] on span "Additional Documents" at bounding box center [135, 290] width 228 height 27
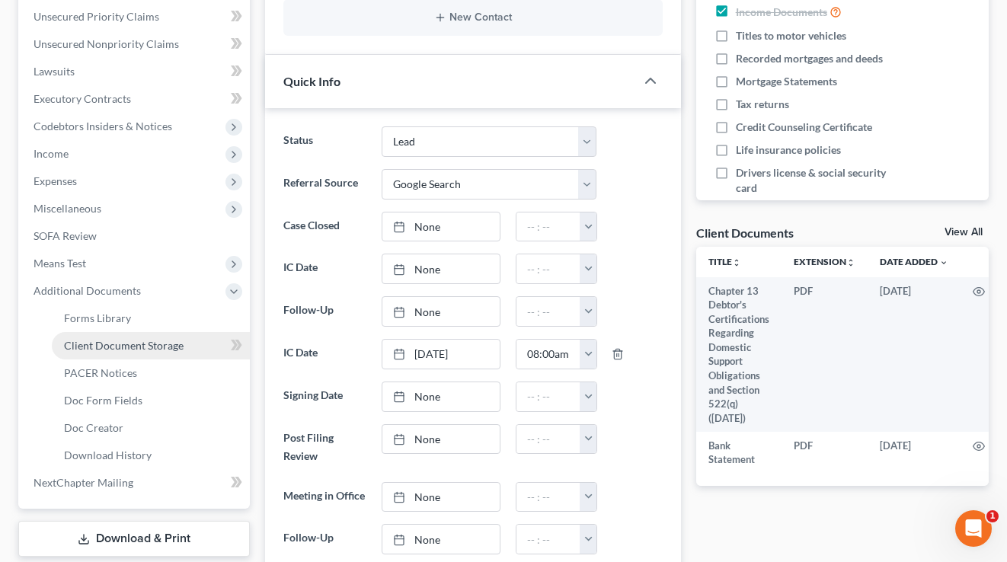
click at [120, 348] on span "Client Document Storage" at bounding box center [124, 345] width 120 height 13
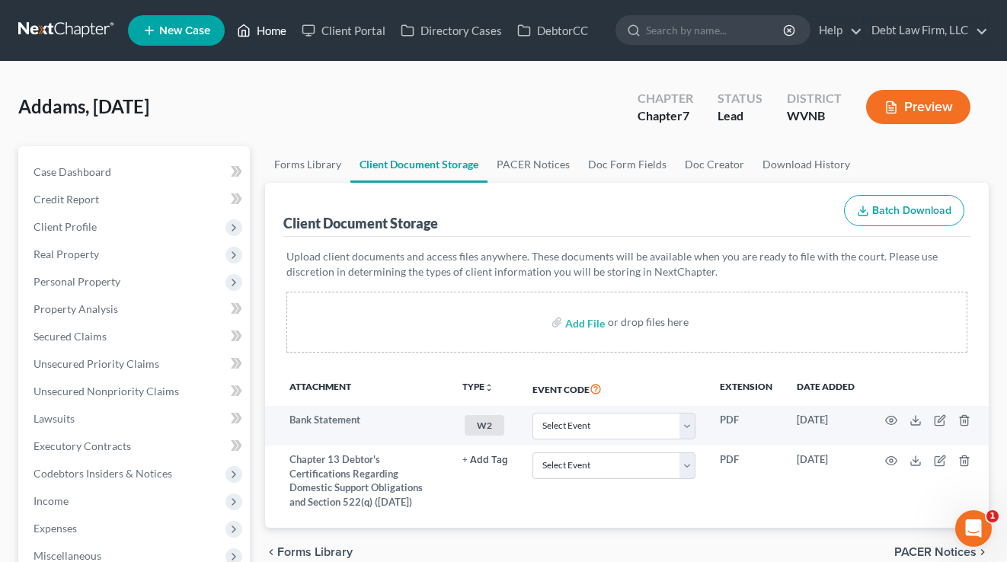
click at [260, 30] on link "Home" at bounding box center [261, 30] width 65 height 27
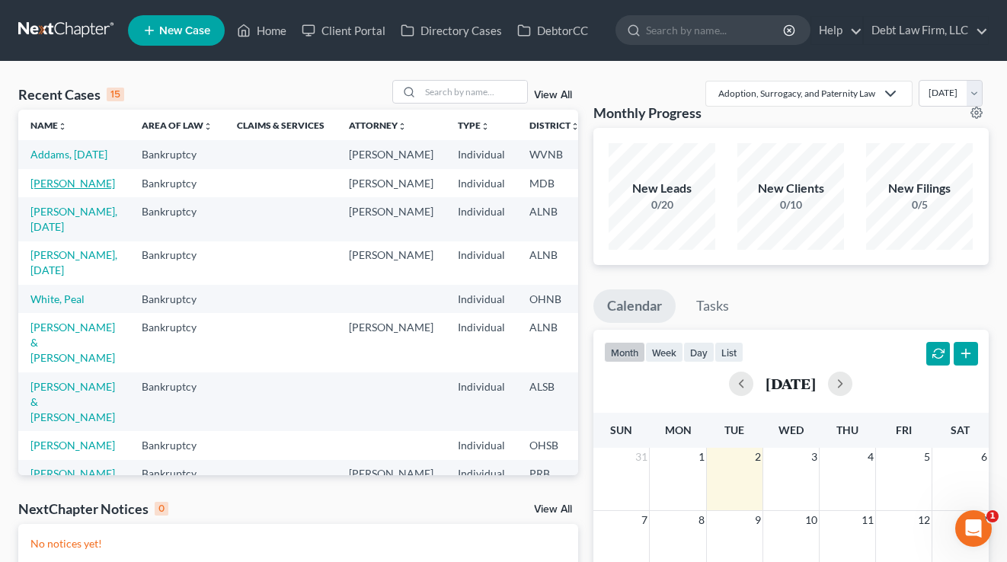
click at [55, 190] on link "[PERSON_NAME]" at bounding box center [72, 183] width 85 height 13
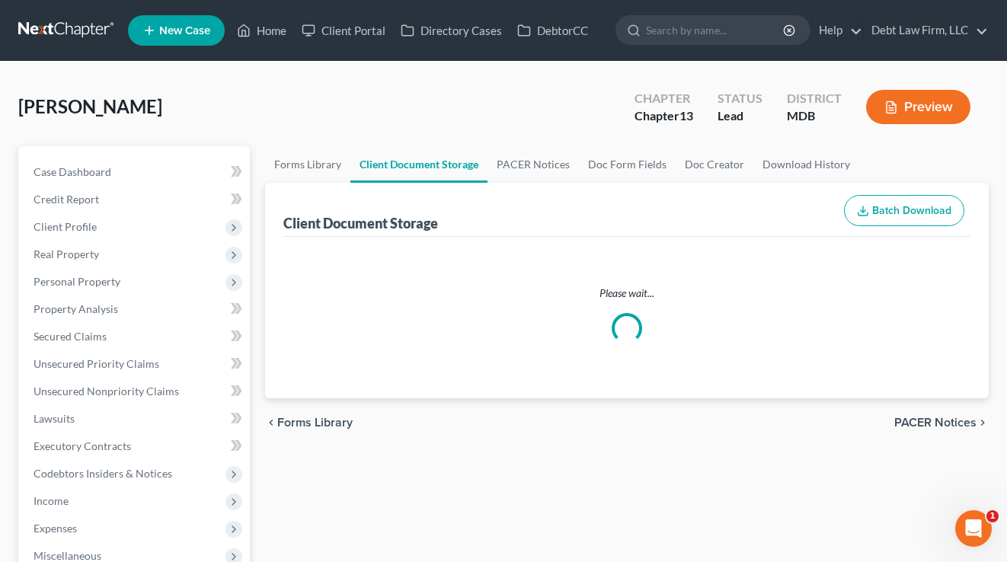
scroll to position [298, 0]
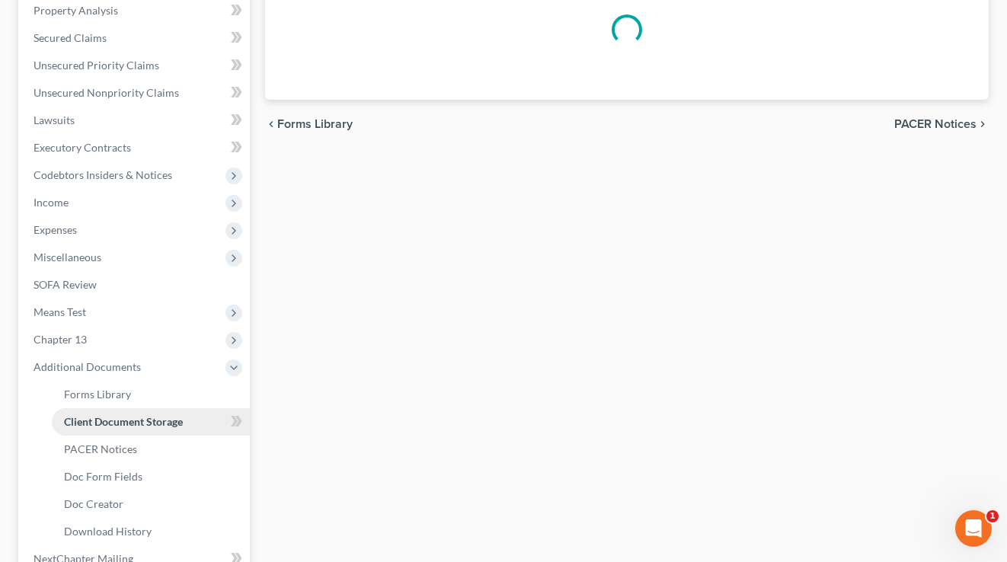
select select "14"
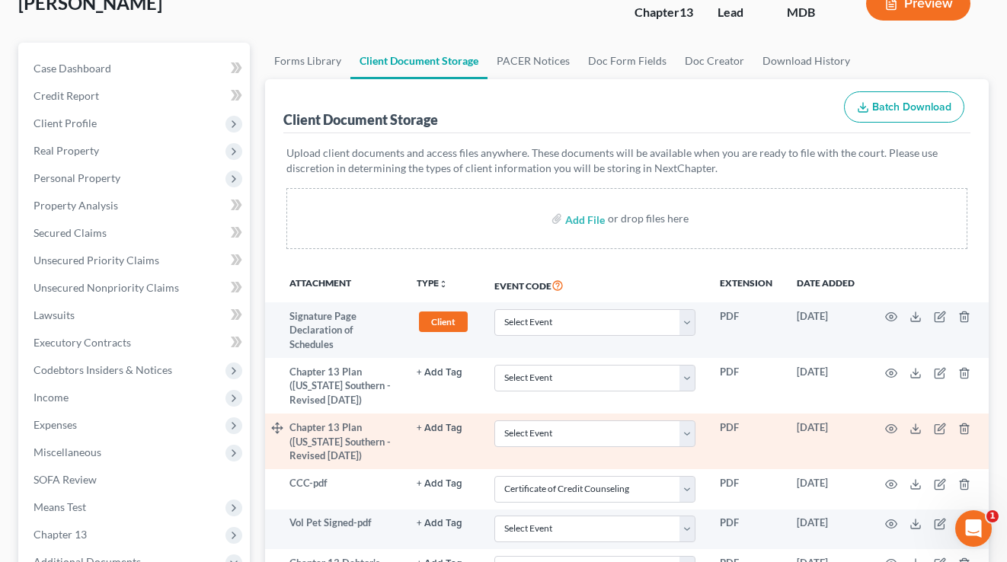
scroll to position [171, 0]
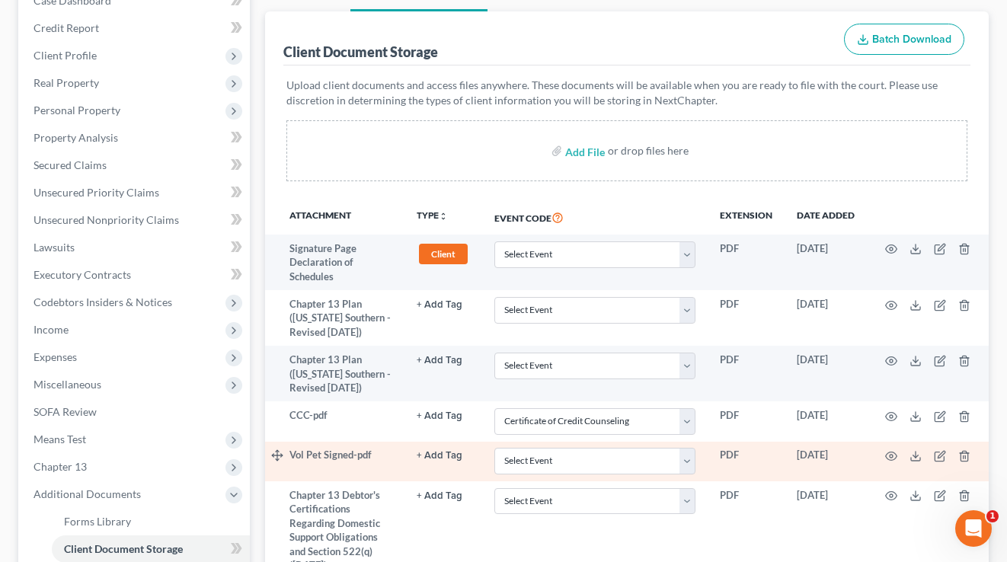
click at [913, 447] on td at bounding box center [928, 462] width 122 height 40
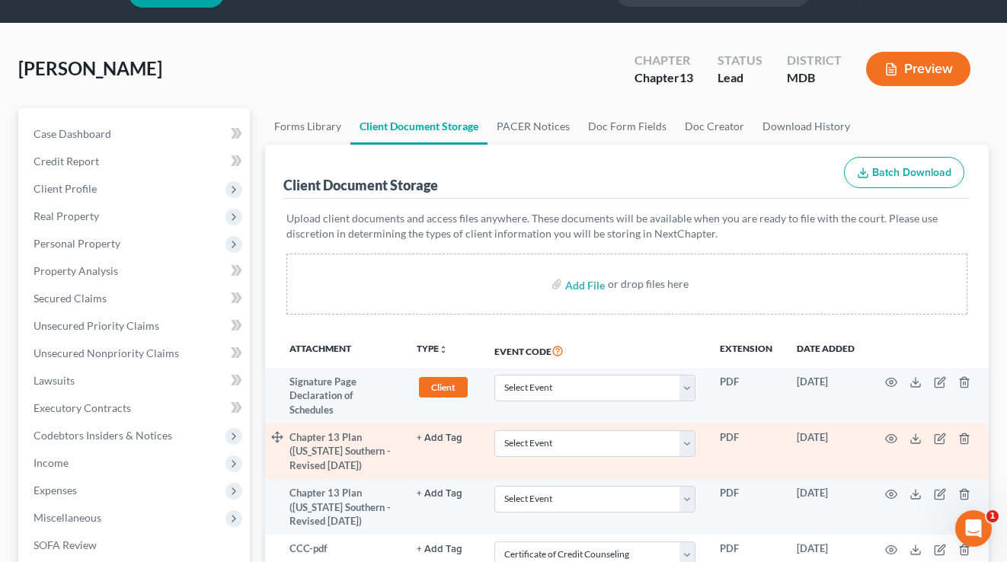
scroll to position [0, 0]
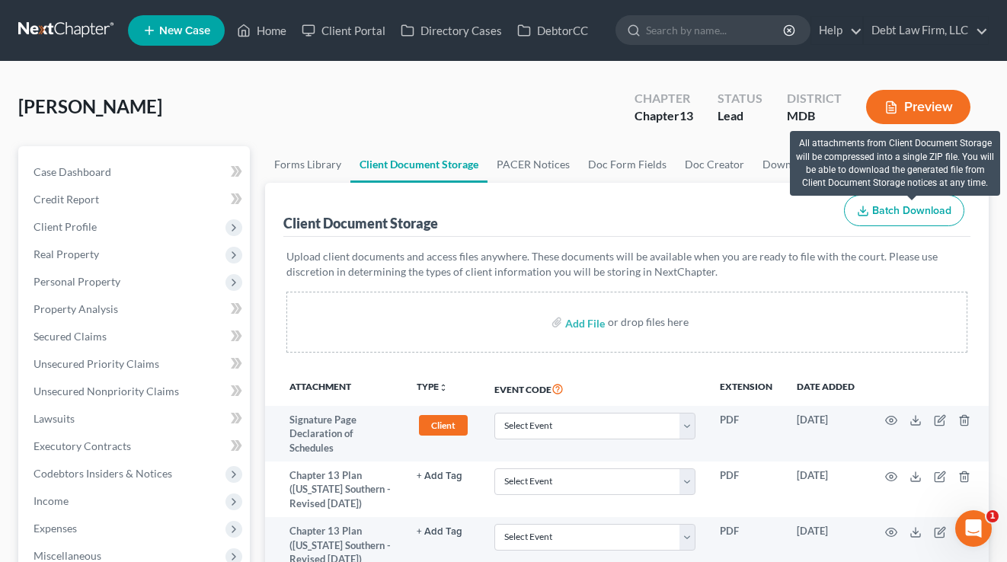
click at [909, 215] on span "Batch Download" at bounding box center [911, 210] width 79 height 13
select select "14"
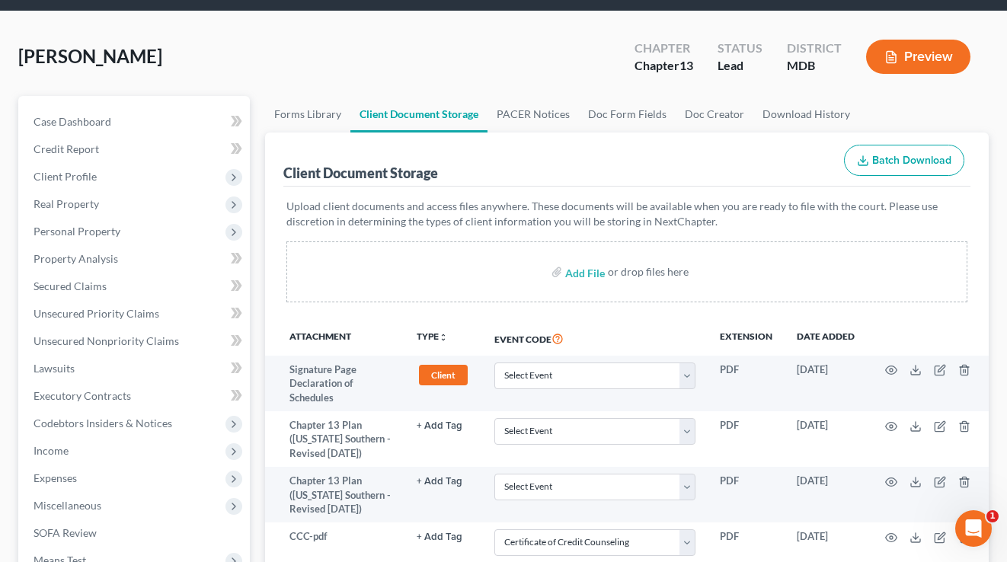
scroll to position [2, 0]
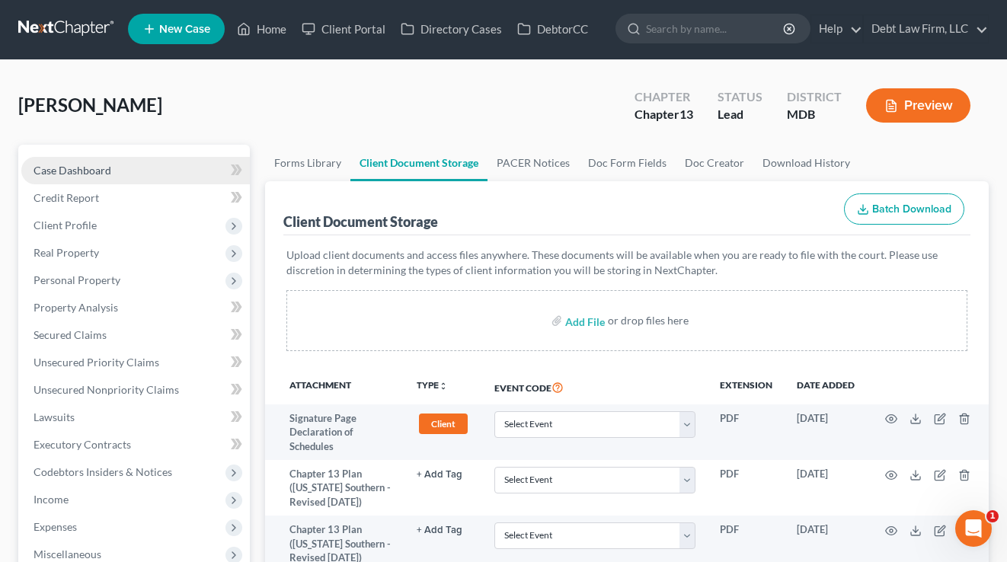
click at [114, 171] on link "Case Dashboard" at bounding box center [135, 170] width 228 height 27
select select "3"
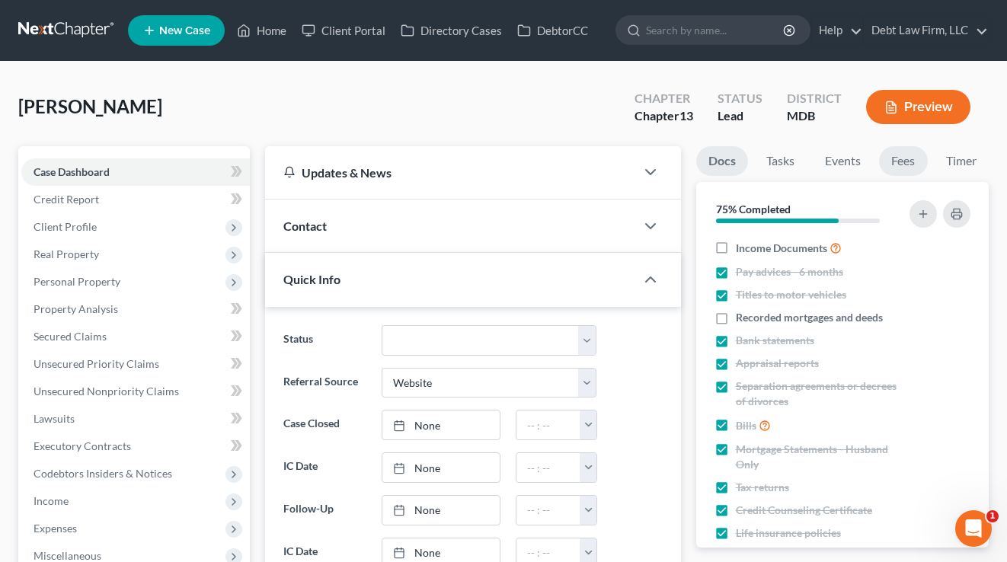
click at [900, 160] on link "Fees" at bounding box center [903, 161] width 49 height 30
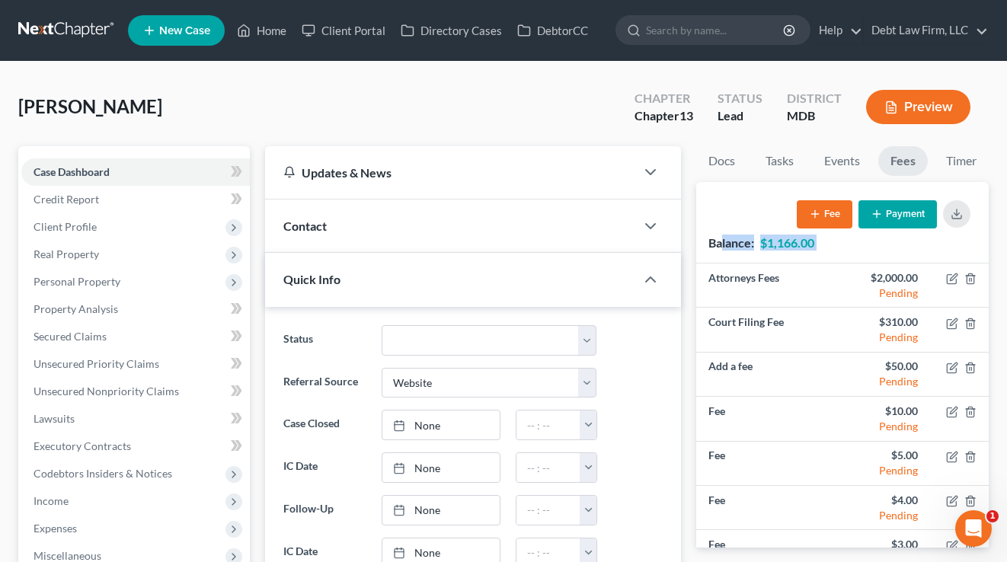
drag, startPoint x: 837, startPoint y: 282, endPoint x: 723, endPoint y: 278, distance: 113.5
click at [723, 263] on div "Balance: $1,166.00 Fee Payment" at bounding box center [842, 222] width 292 height 81
click at [264, 21] on link "Home" at bounding box center [261, 30] width 65 height 27
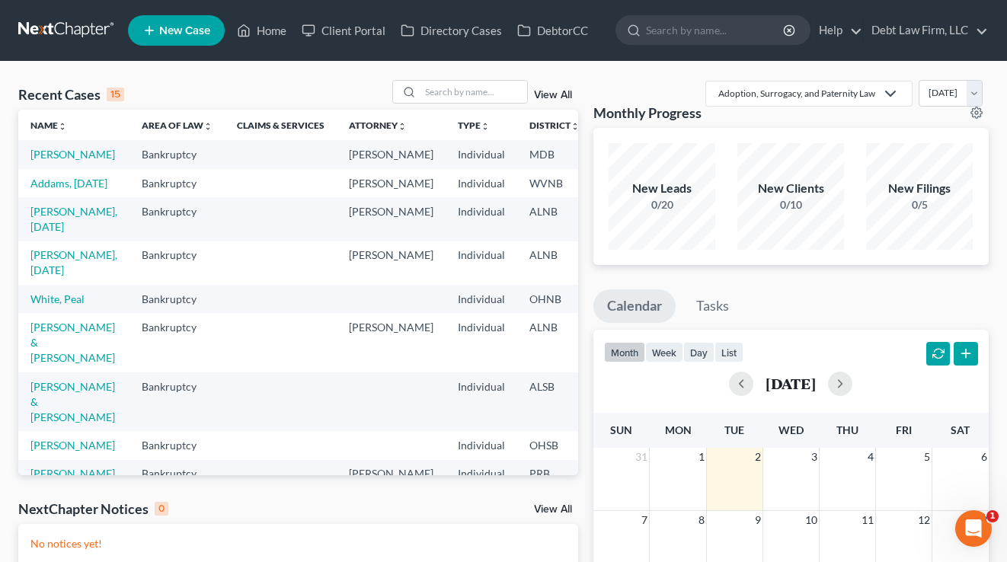
click at [556, 95] on link "View All" at bounding box center [553, 95] width 38 height 11
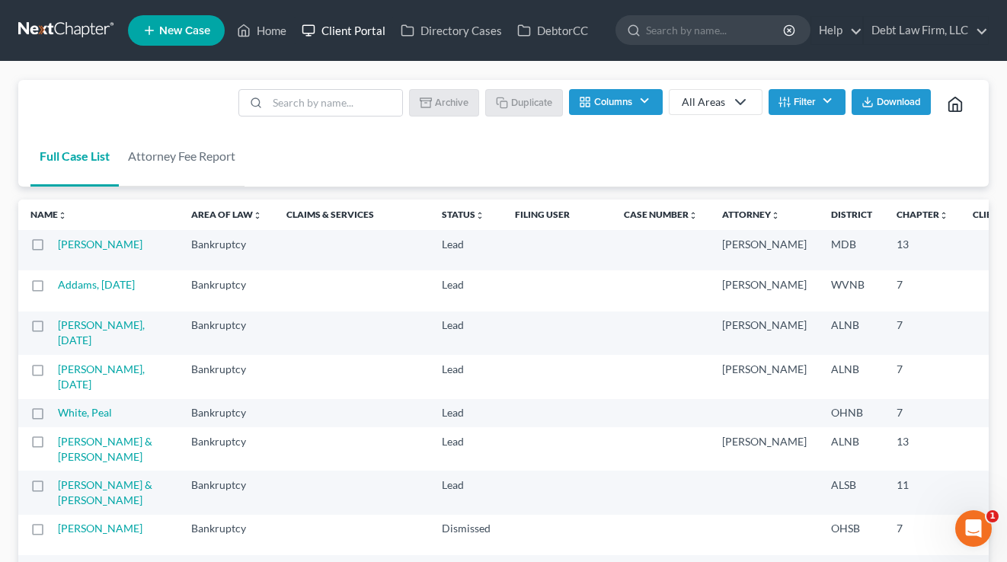
click at [378, 27] on link "Client Portal" at bounding box center [343, 30] width 99 height 27
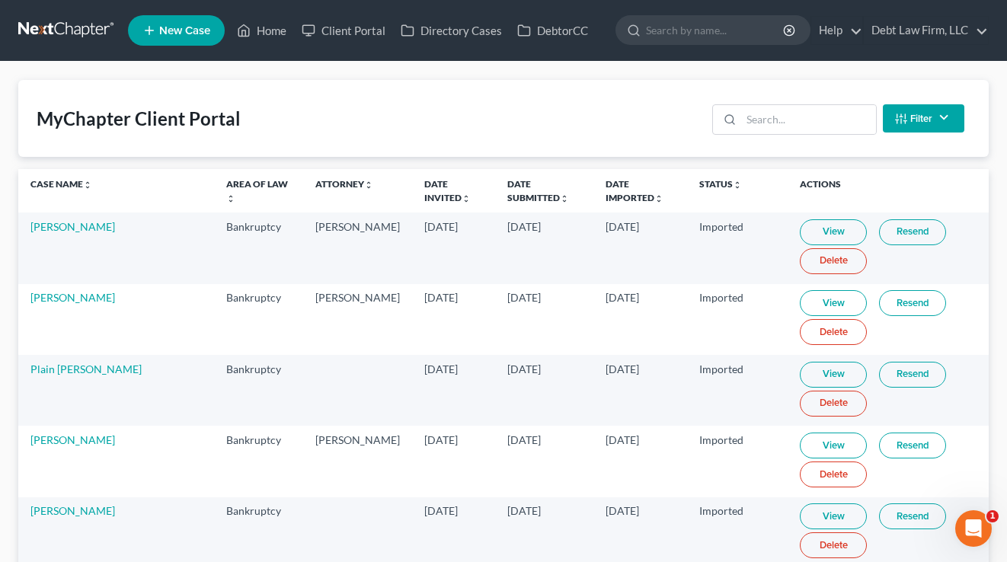
drag, startPoint x: 461, startPoint y: 184, endPoint x: 474, endPoint y: 177, distance: 15.0
click at [362, 174] on tr "Case Name unfold_more expand_more expand_less Area of Law unfold_more expand_mo…" at bounding box center [503, 190] width 970 height 43
click at [412, 187] on th "Date Invited unfold_more expand_more expand_less" at bounding box center [453, 190] width 83 height 43
drag, startPoint x: 474, startPoint y: 177, endPoint x: 597, endPoint y: 196, distance: 124.1
click at [495, 178] on th "Date Submitted unfold_more expand_more expand_less" at bounding box center [544, 190] width 98 height 43
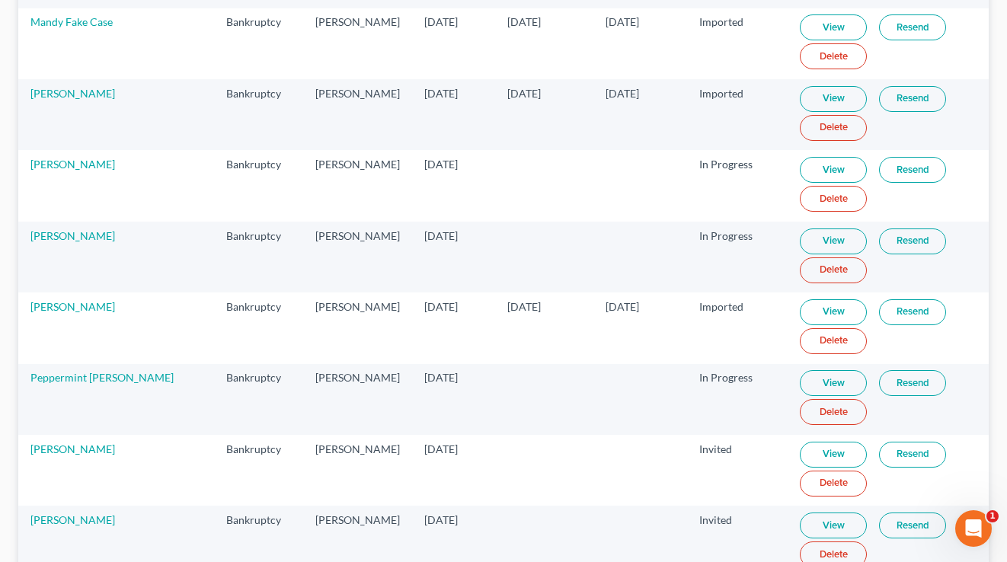
scroll to position [1126, 0]
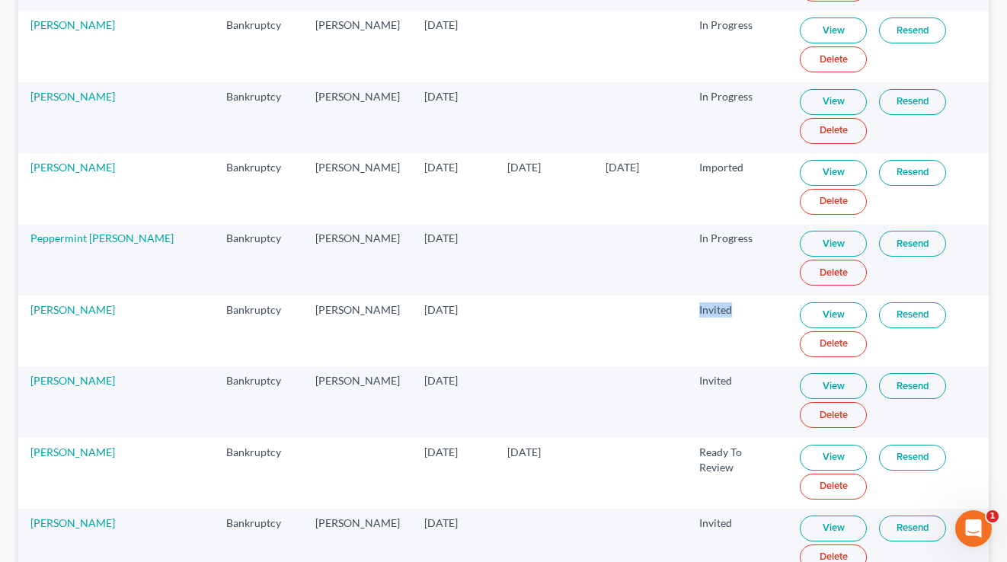
drag, startPoint x: 726, startPoint y: 311, endPoint x: 663, endPoint y: 304, distance: 62.9
click at [663, 304] on tr "Rob Stark Bankruptcy Atticus M. Finch Jun 12, 2018 Invited View Resend Delete" at bounding box center [503, 330] width 970 height 71
click at [663, 304] on td at bounding box center [640, 330] width 94 height 71
drag, startPoint x: 736, startPoint y: 245, endPoint x: 659, endPoint y: 230, distance: 78.4
click at [659, 230] on tr "Peppermint Patty Bankruptcy Atticus M. Finch May 14, 2018 In Progress View Rese…" at bounding box center [503, 260] width 970 height 71
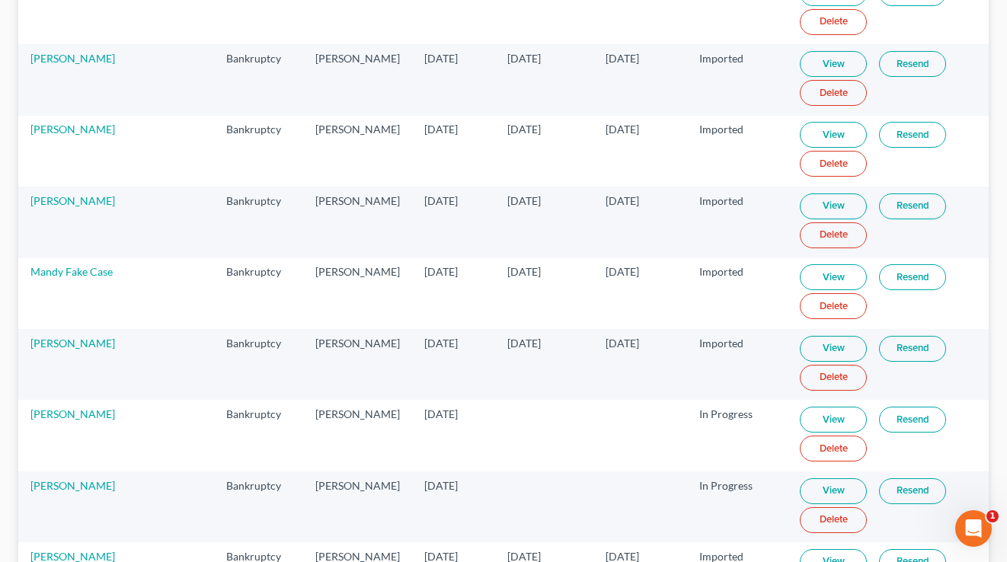
scroll to position [0, 0]
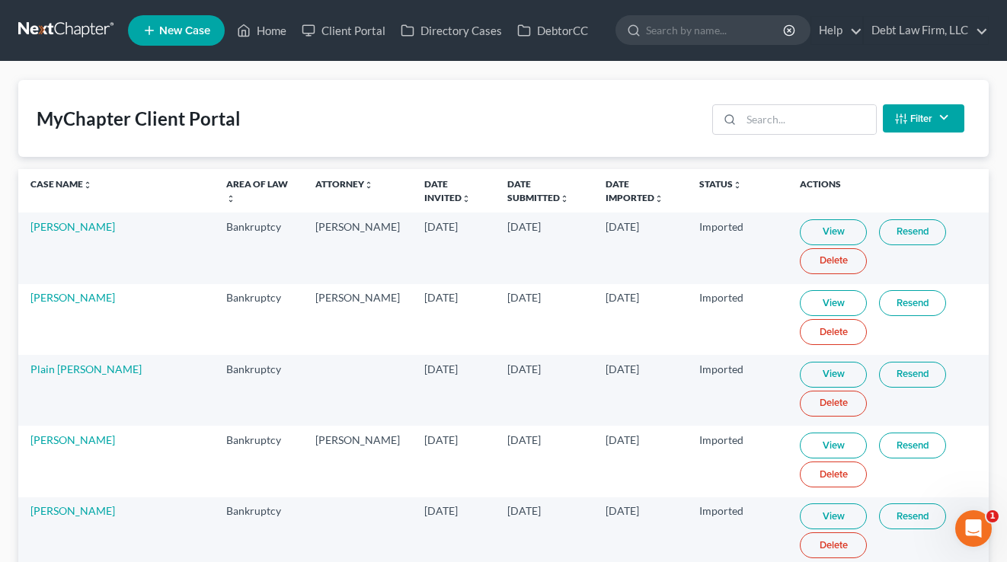
click at [908, 125] on button "Filter" at bounding box center [922, 118] width 81 height 28
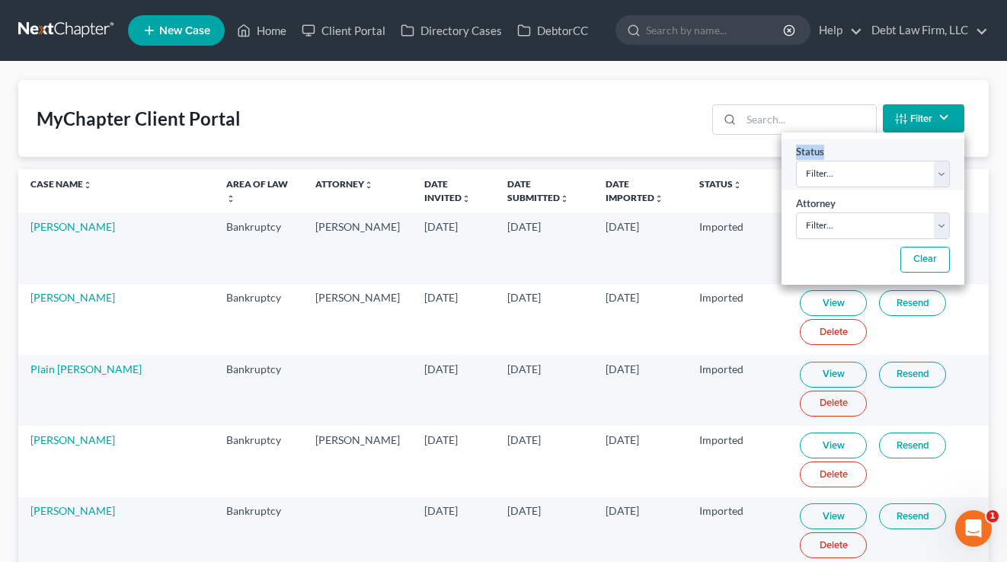
drag, startPoint x: 828, startPoint y: 149, endPoint x: 789, endPoint y: 151, distance: 39.6
click at [789, 151] on div "Status Filter... Invited In Progress Ready To Review Reviewed Imported Sent Bac…" at bounding box center [872, 165] width 183 height 52
click at [841, 184] on select "Filter... Invited In Progress Ready To Review Reviewed Imported Sent Back To De…" at bounding box center [873, 174] width 154 height 27
click at [796, 161] on select "Filter... Invited In Progress Ready To Review Reviewed Imported Sent Back To De…" at bounding box center [873, 174] width 154 height 27
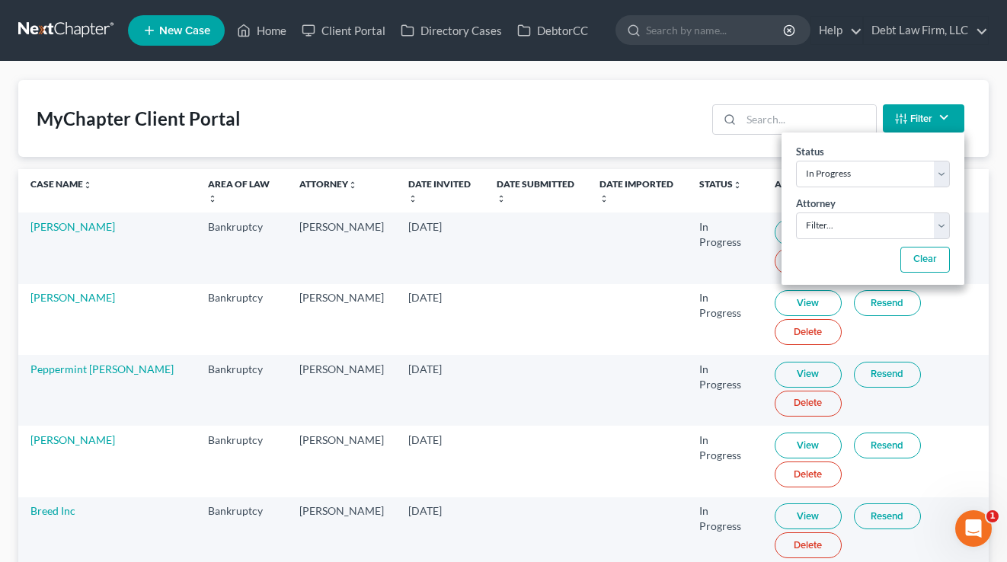
click at [602, 116] on div "MyChapter Client Portal Filter Status Filter... Invited In Progress Ready To Re…" at bounding box center [503, 118] width 970 height 77
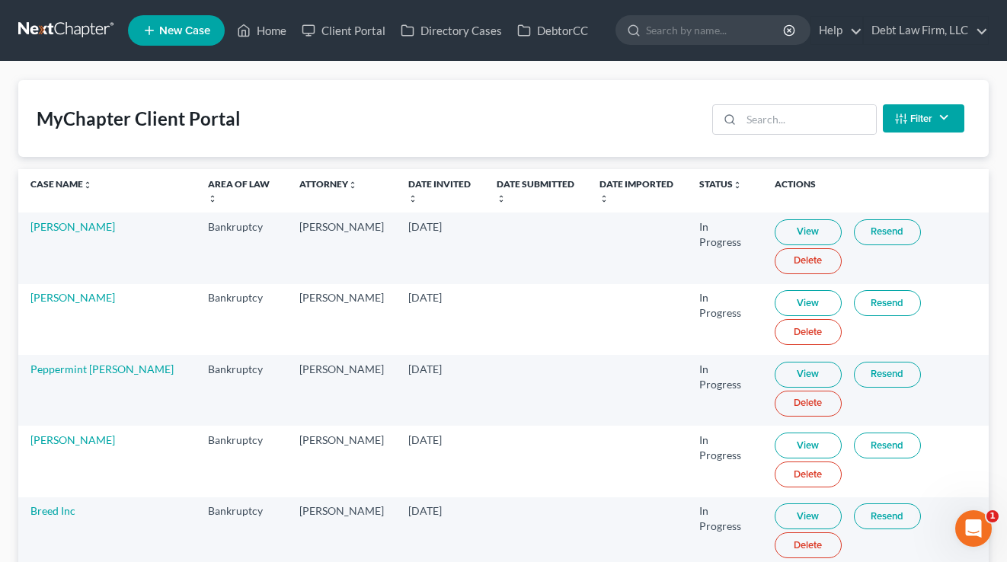
click at [926, 111] on button "Filter" at bounding box center [922, 118] width 81 height 28
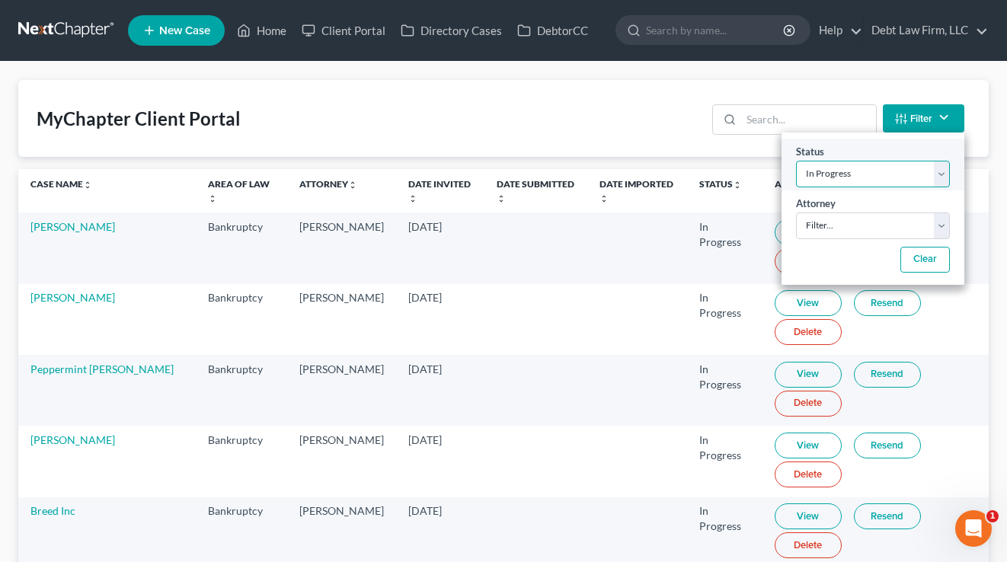
click at [869, 164] on select "Filter... Invited In Progress Ready To Review Reviewed Imported Sent Back To De…" at bounding box center [873, 174] width 154 height 27
click at [408, 193] on link "Date Invited unfold_more expand_more expand_less" at bounding box center [439, 190] width 62 height 24
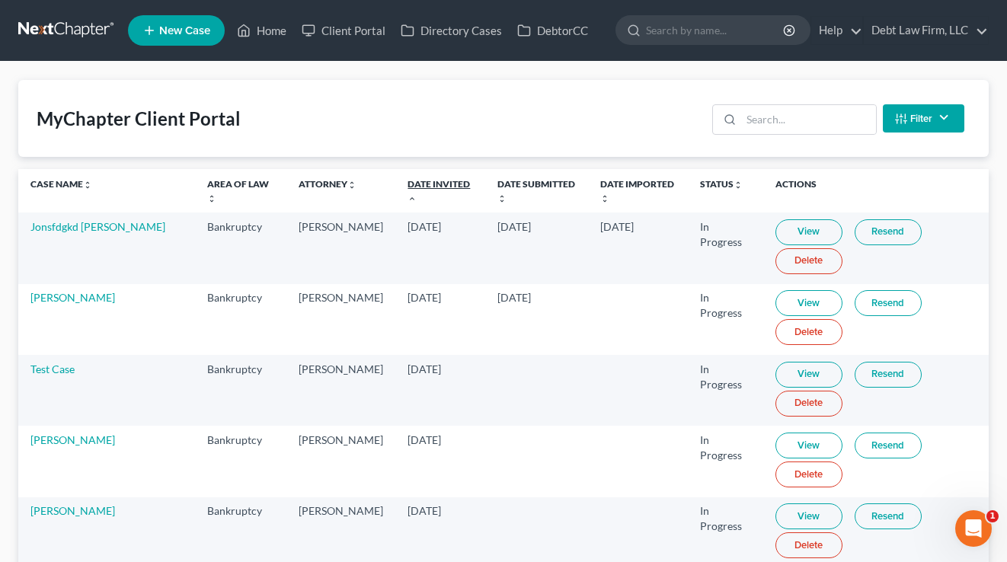
click at [407, 199] on icon "expand_less" at bounding box center [411, 198] width 9 height 9
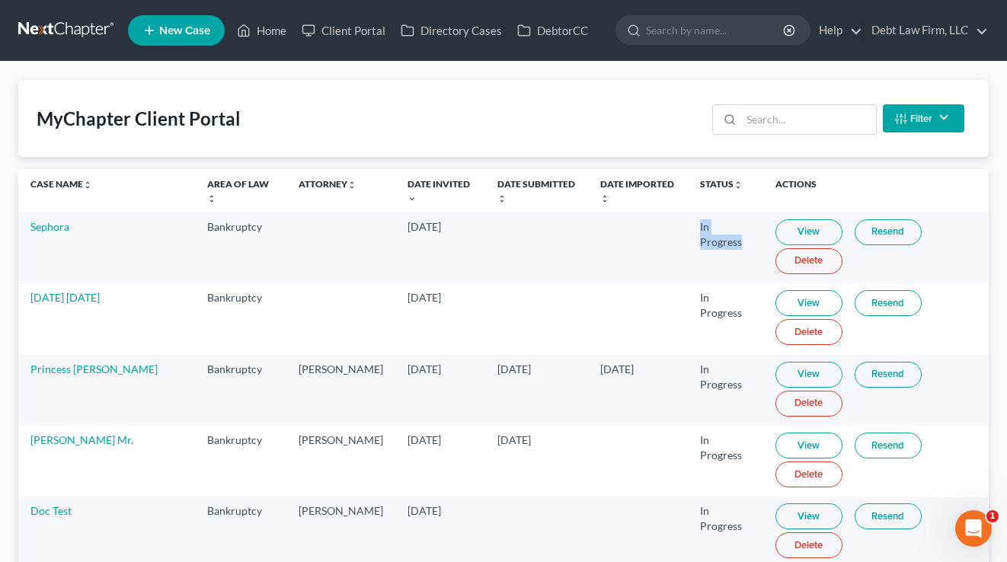
drag, startPoint x: 737, startPoint y: 254, endPoint x: 673, endPoint y: 224, distance: 70.8
click at [673, 224] on tr "Sephora Bankruptcy Aug 12, 2025 In Progress View Resend Delete" at bounding box center [503, 247] width 970 height 71
click at [931, 122] on button "Filter" at bounding box center [922, 118] width 81 height 28
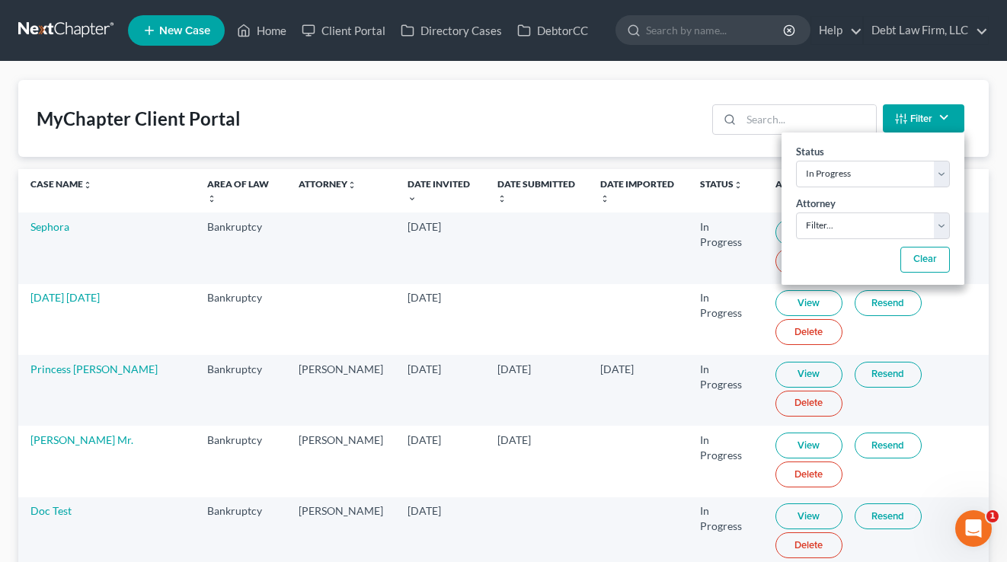
click at [478, 109] on div "MyChapter Client Portal Filter Status Filter... Invited In Progress Ready To Re…" at bounding box center [503, 118] width 970 height 77
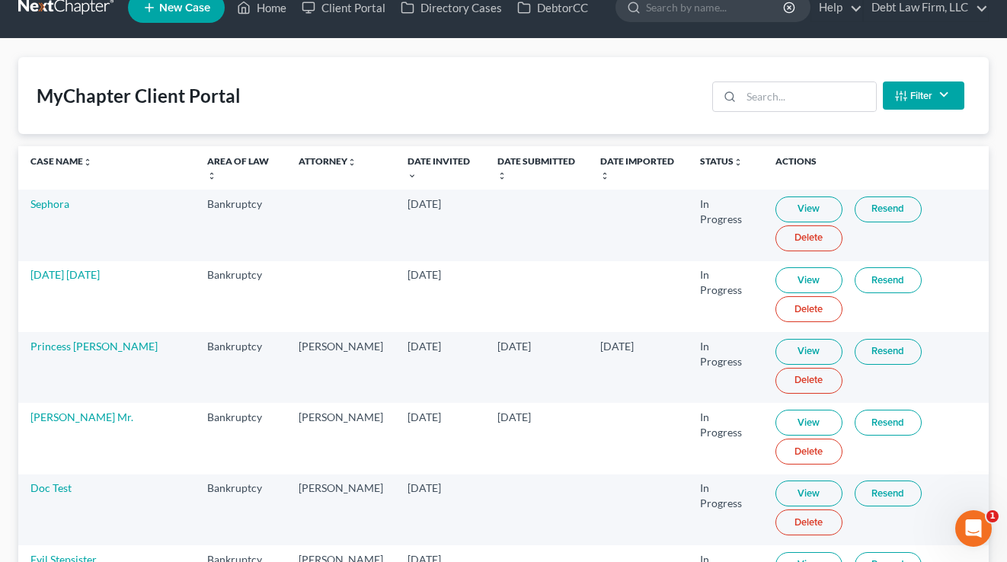
scroll to position [49, 0]
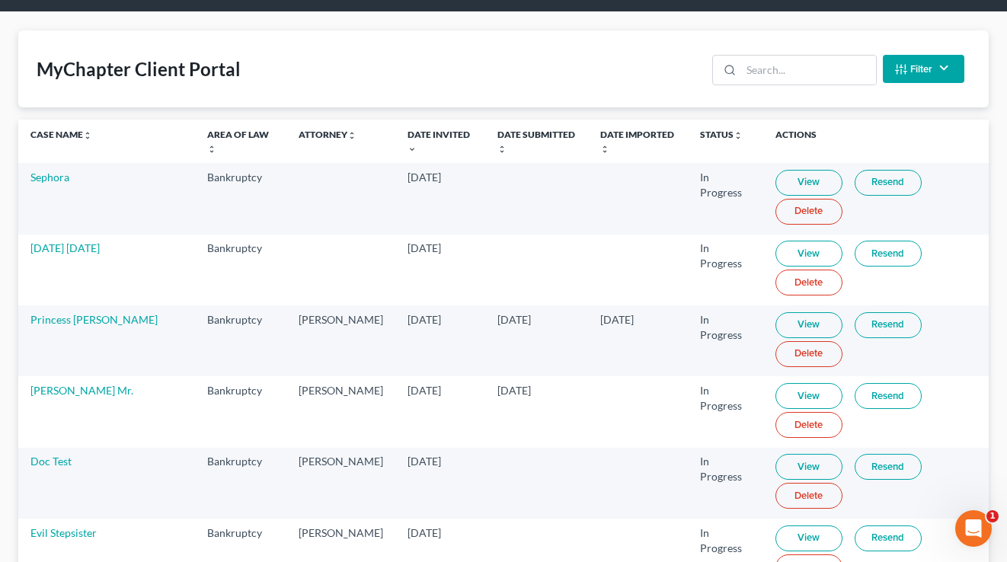
click at [935, 61] on button "Filter" at bounding box center [922, 69] width 81 height 28
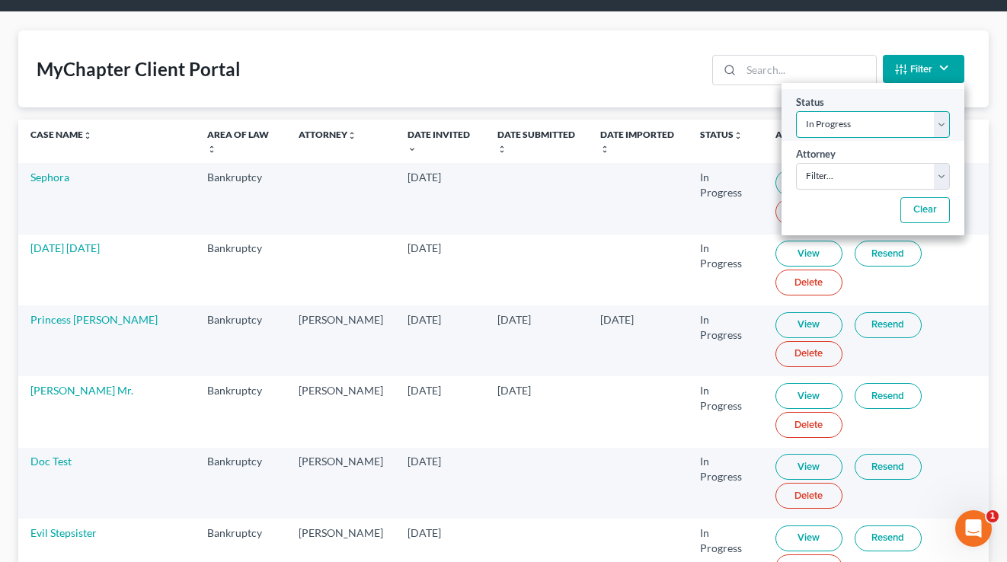
click at [871, 129] on select "Filter... Invited In Progress Ready To Review Reviewed Imported Sent Back To De…" at bounding box center [873, 124] width 154 height 27
select select "0"
click at [796, 111] on select "Filter... Invited In Progress Ready To Review Reviewed Imported Sent Back To De…" at bounding box center [873, 124] width 154 height 27
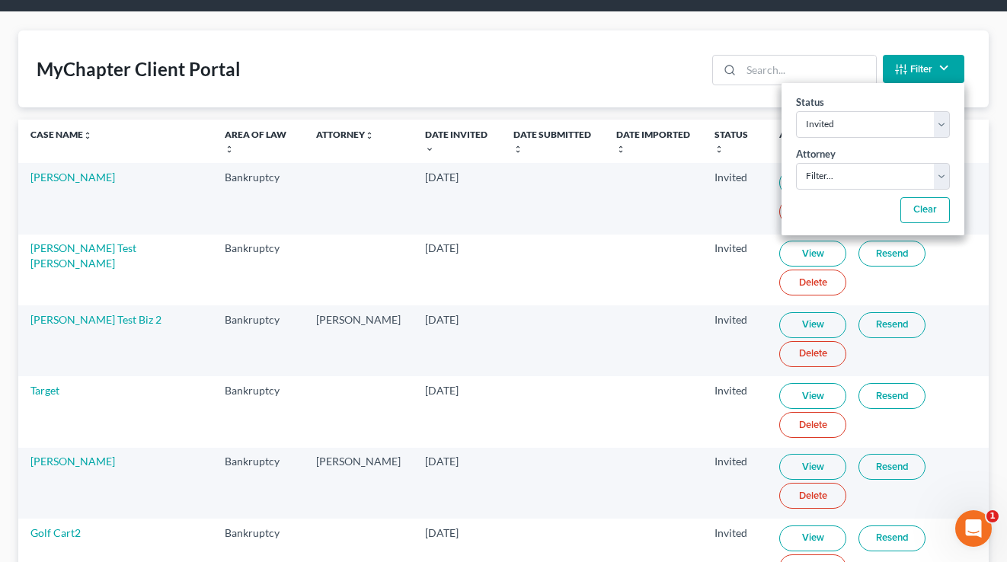
click at [556, 67] on div "MyChapter Client Portal Filter Status Filter... Invited In Progress Ready To Re…" at bounding box center [503, 68] width 970 height 77
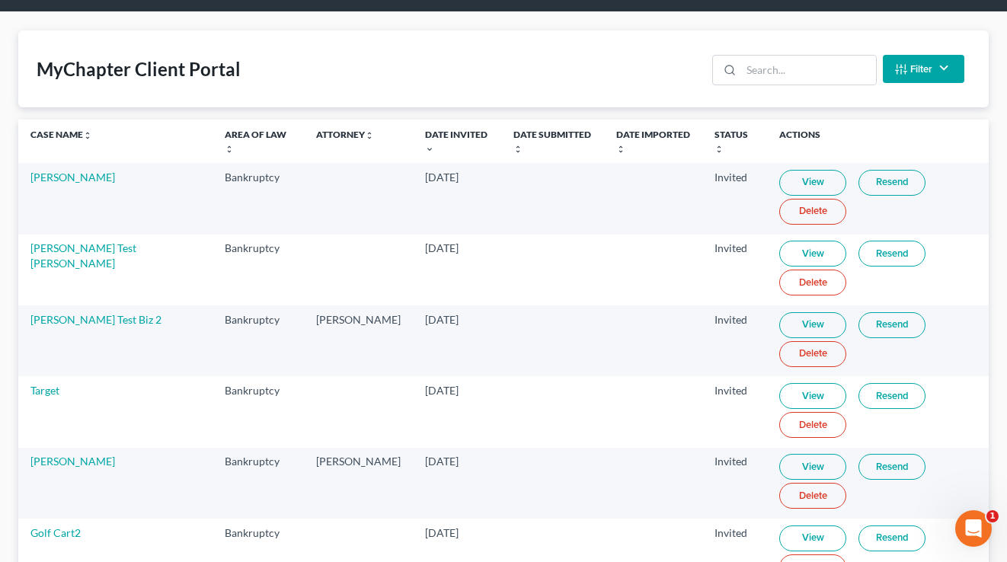
drag, startPoint x: 475, startPoint y: 183, endPoint x: 385, endPoint y: 176, distance: 90.1
click at [385, 176] on tr "Sara Taylor Bankruptcy Aug 26, 2025 Invited View Resend Delete" at bounding box center [503, 198] width 970 height 71
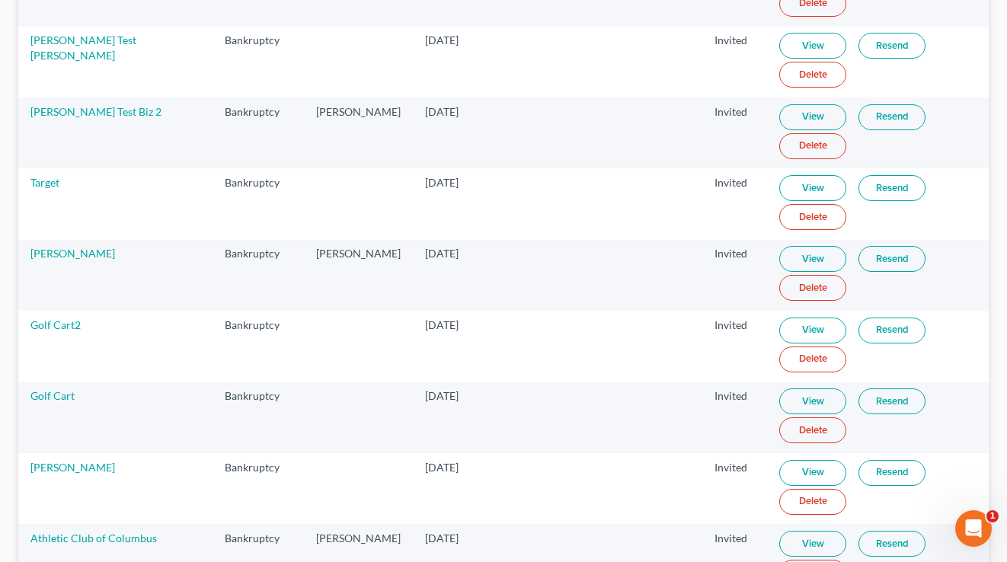
scroll to position [0, 0]
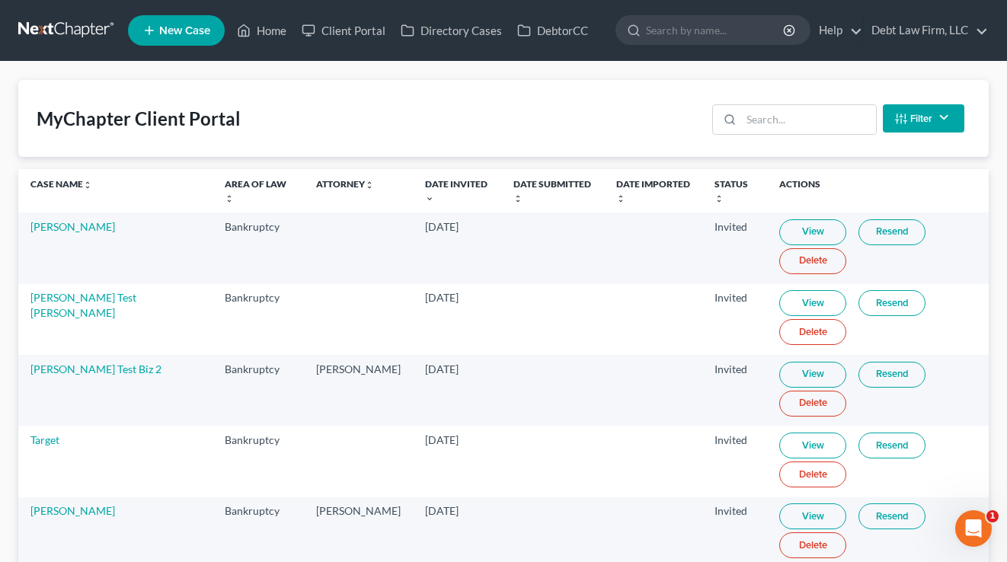
drag, startPoint x: 476, startPoint y: 184, endPoint x: 402, endPoint y: 184, distance: 73.9
click at [413, 184] on th "Date Invited unfold_more expand_more expand_less" at bounding box center [457, 190] width 88 height 43
click at [285, 34] on link "Home" at bounding box center [261, 30] width 65 height 27
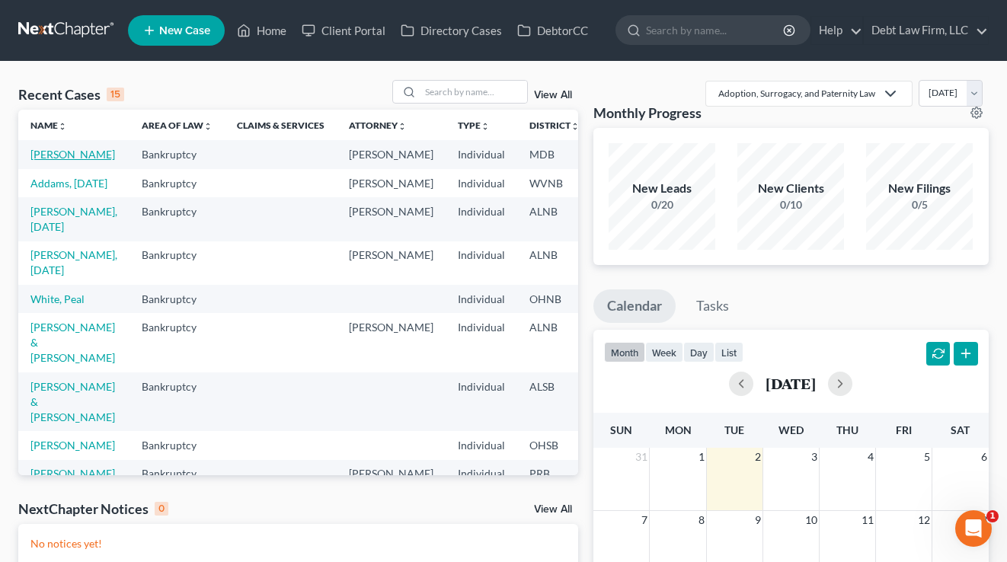
click at [46, 160] on link "[PERSON_NAME]" at bounding box center [72, 154] width 85 height 13
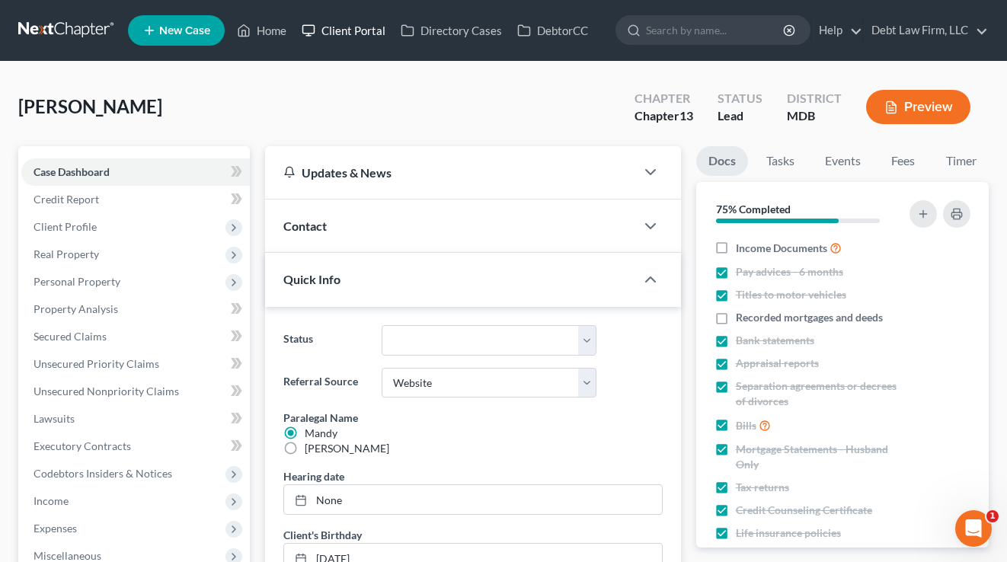
click at [349, 34] on link "Client Portal" at bounding box center [343, 30] width 99 height 27
click at [367, 37] on link "Client Portal" at bounding box center [343, 30] width 99 height 27
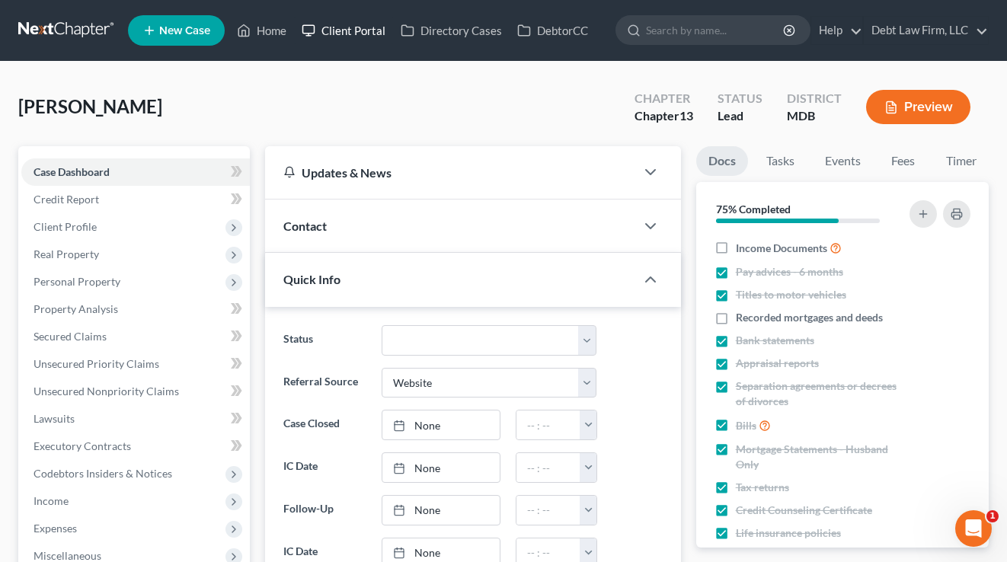
click at [356, 34] on link "Client Portal" at bounding box center [343, 30] width 99 height 27
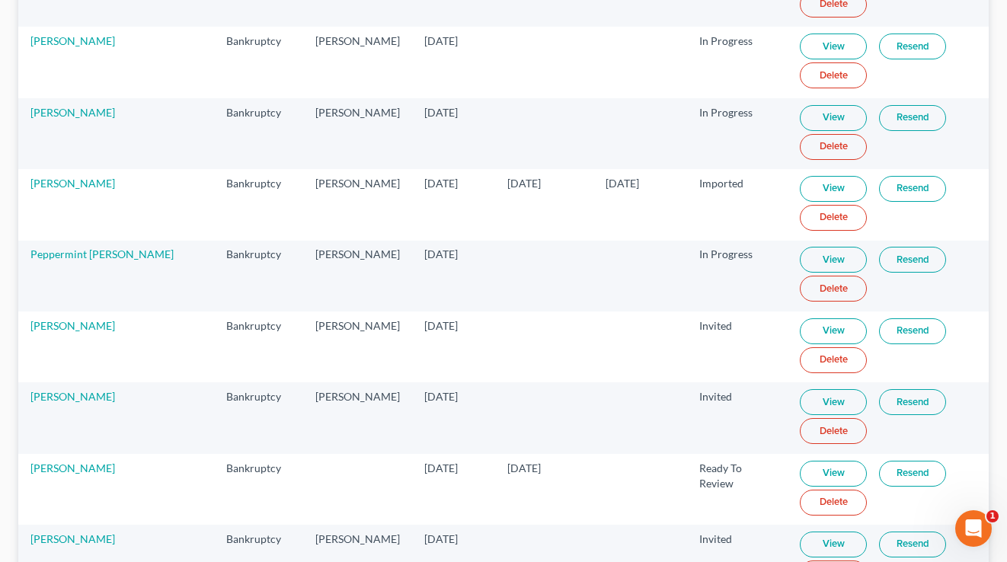
scroll to position [1262, 0]
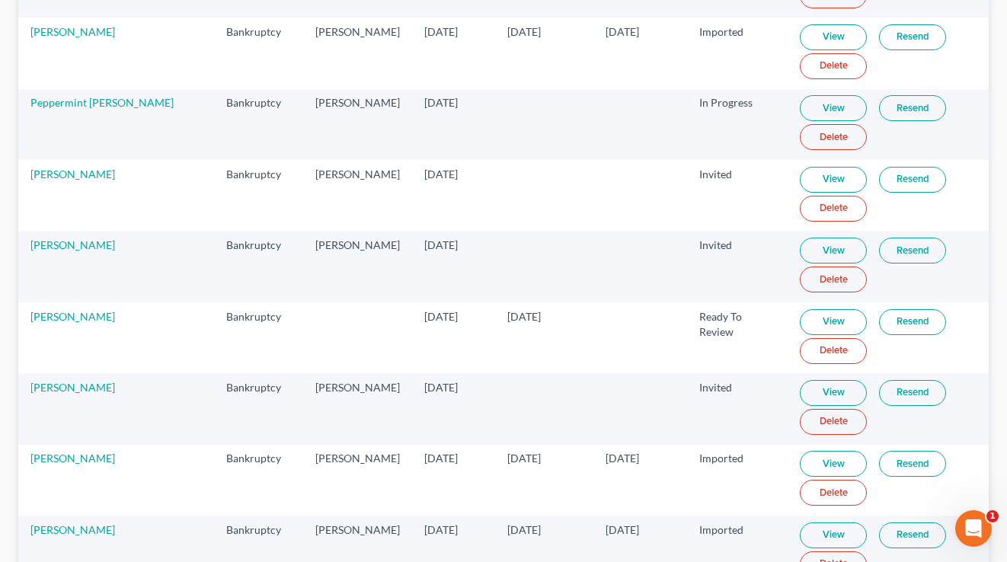
click at [824, 321] on link "View" at bounding box center [832, 322] width 67 height 26
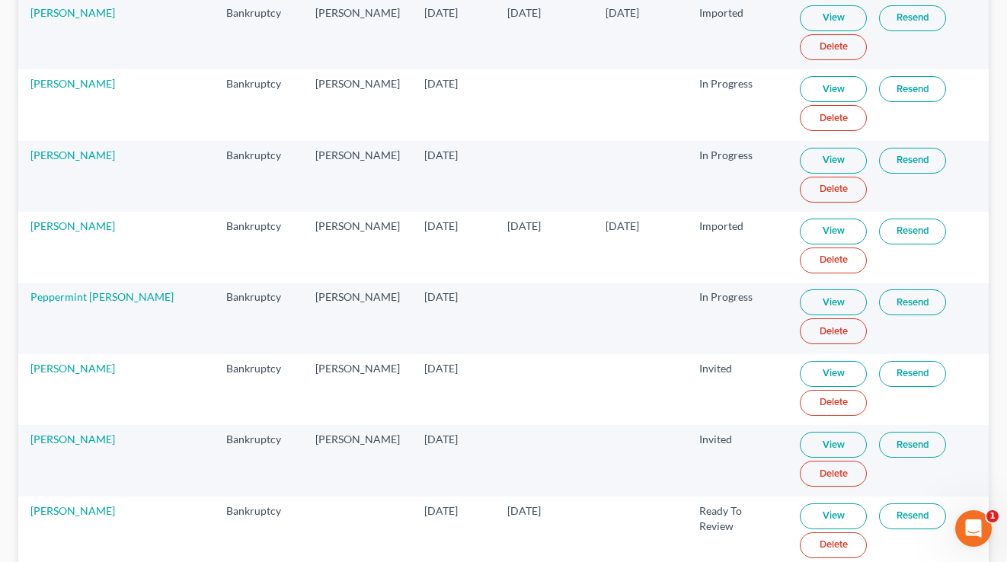
scroll to position [0, 0]
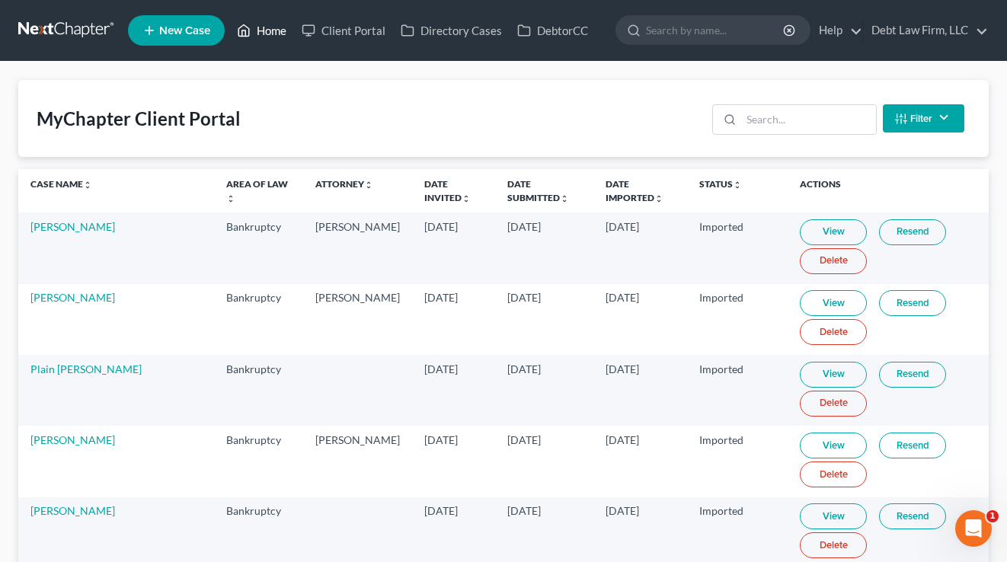
click at [273, 27] on link "Home" at bounding box center [261, 30] width 65 height 27
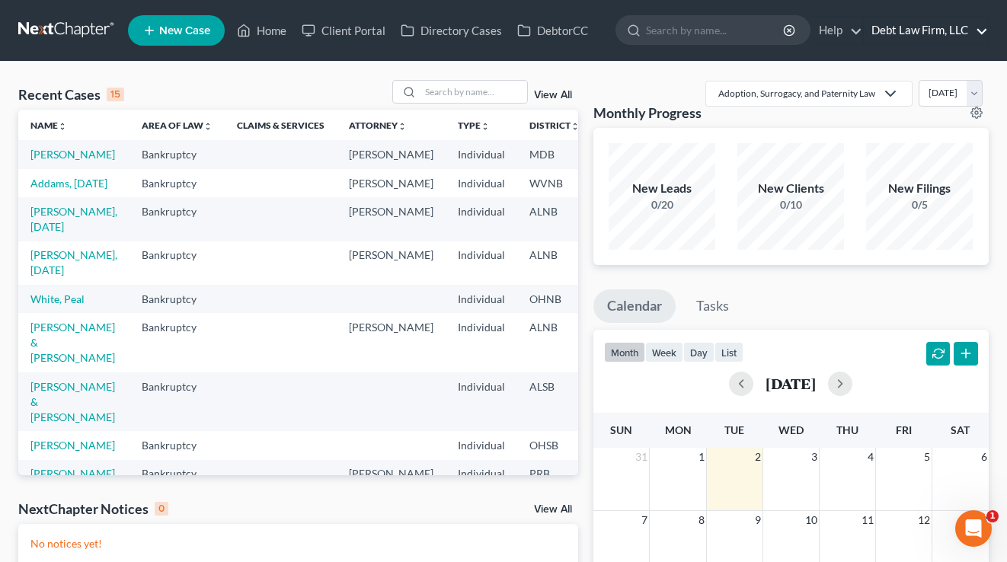
click at [919, 29] on link "Debt Law Firm, LLC" at bounding box center [925, 30] width 124 height 27
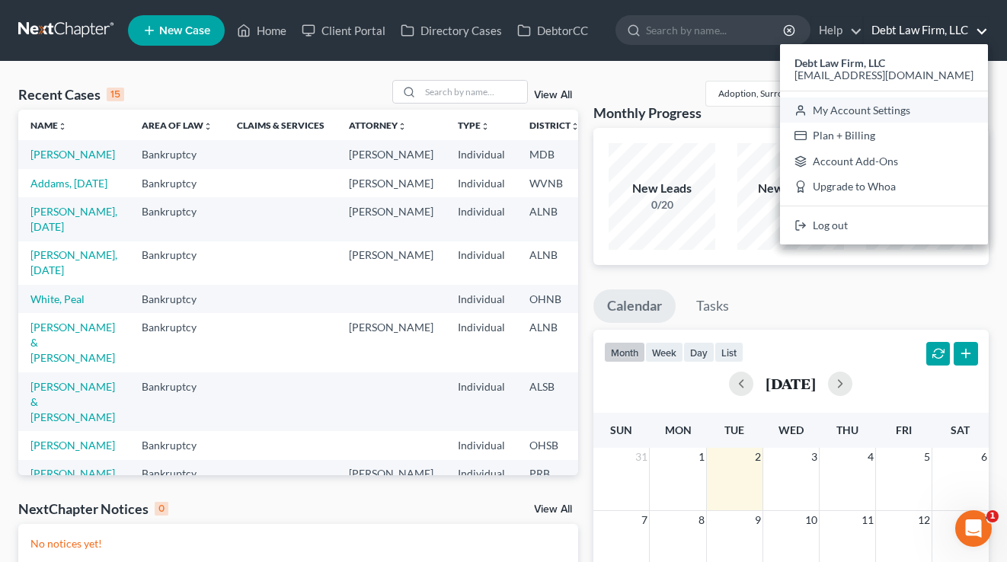
click at [924, 110] on link "My Account Settings" at bounding box center [884, 110] width 208 height 26
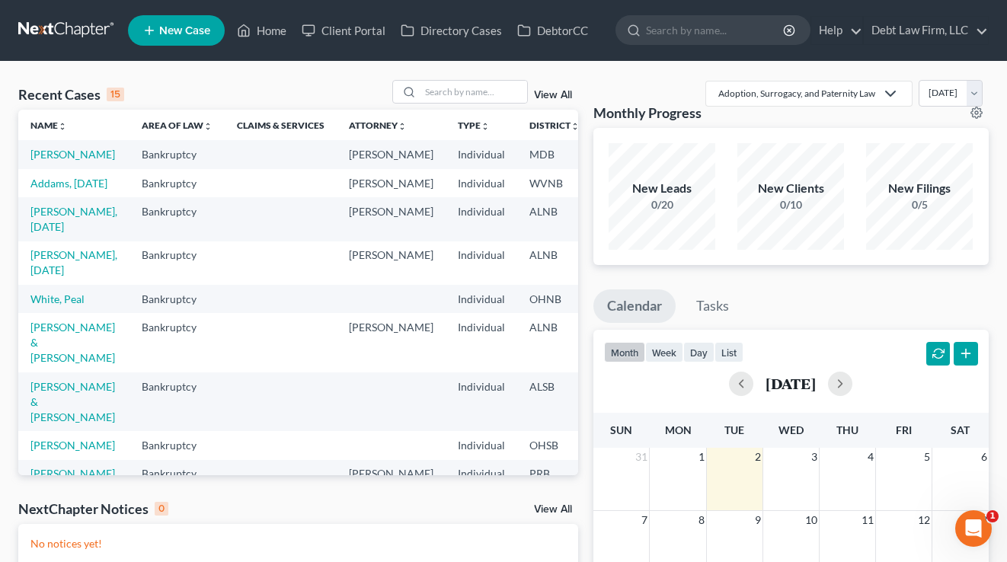
select select "61"
select select "24"
select select "36"
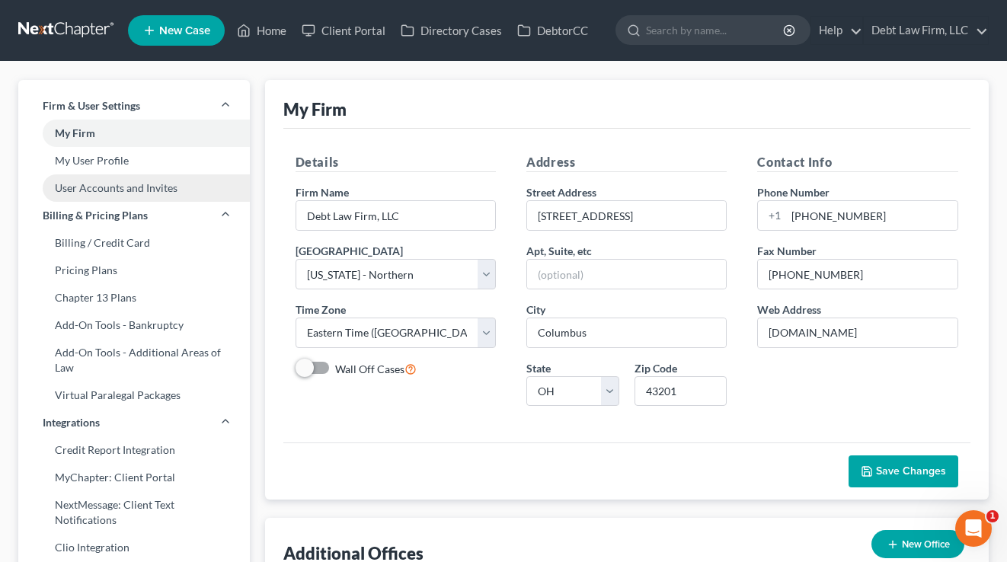
click at [103, 196] on link "User Accounts and Invites" at bounding box center [133, 187] width 231 height 27
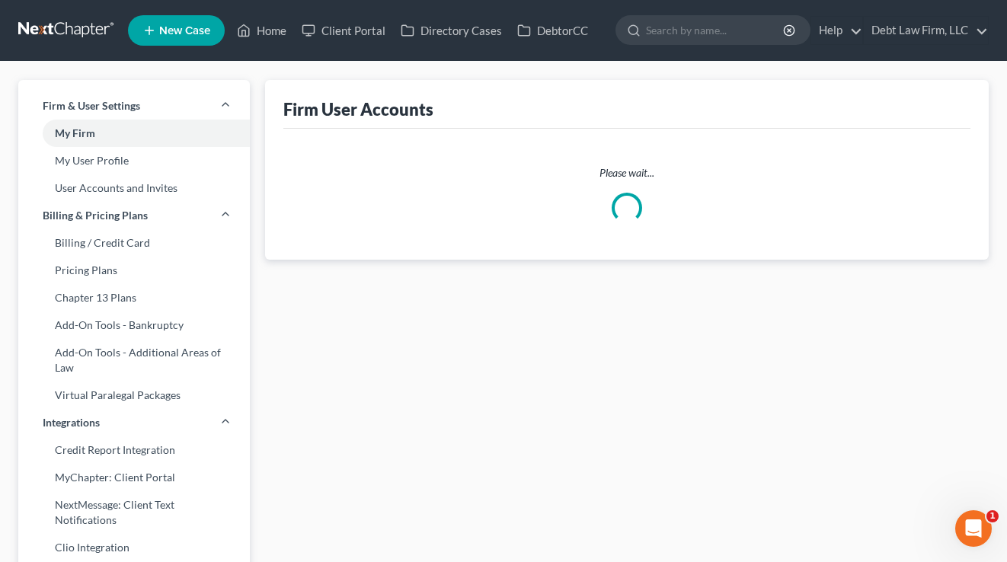
scroll to position [215, 0]
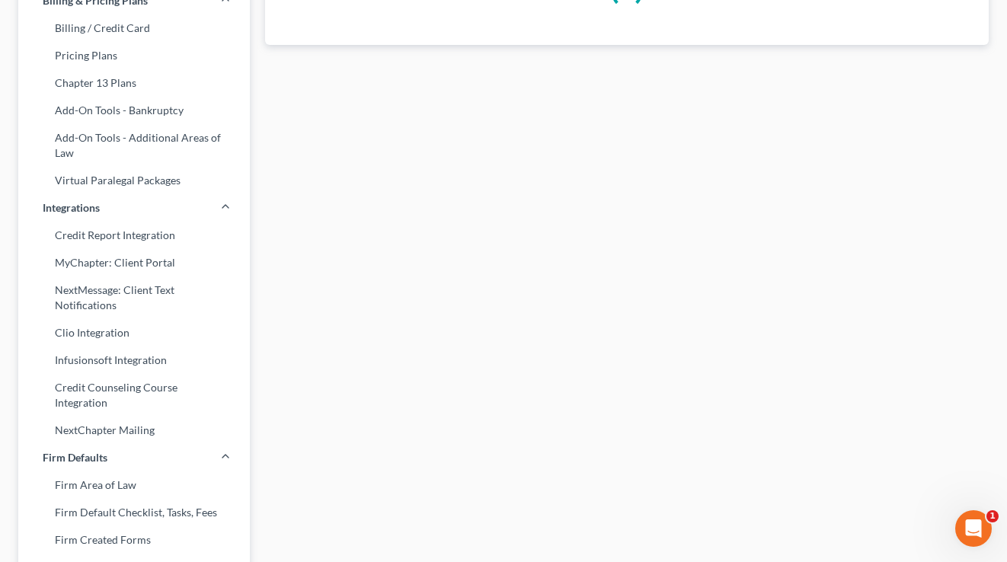
select select "0"
select select "1"
select select "0"
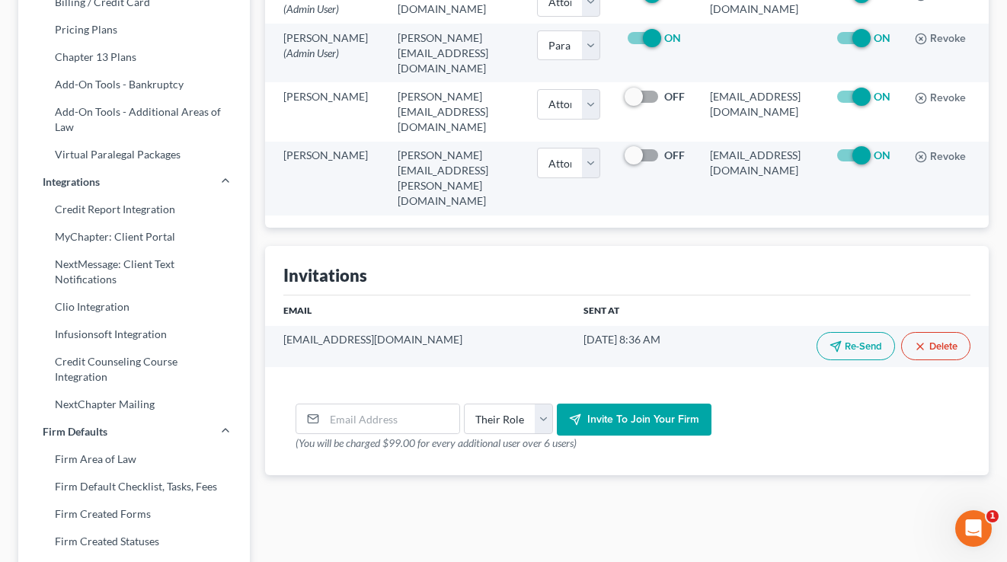
scroll to position [0, 0]
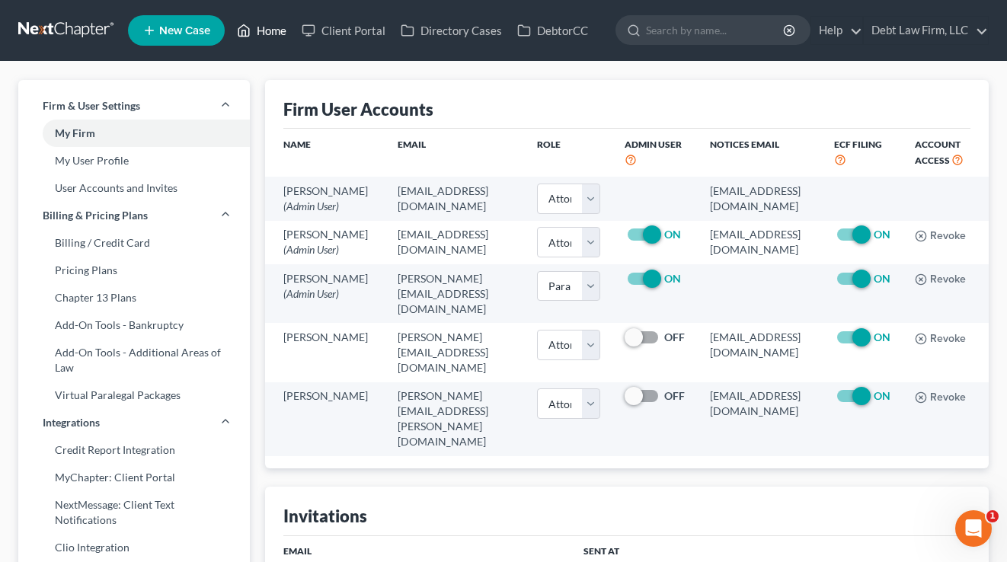
click at [267, 32] on link "Home" at bounding box center [261, 30] width 65 height 27
click at [937, 24] on link "Debt Law Firm, LLC" at bounding box center [925, 30] width 124 height 27
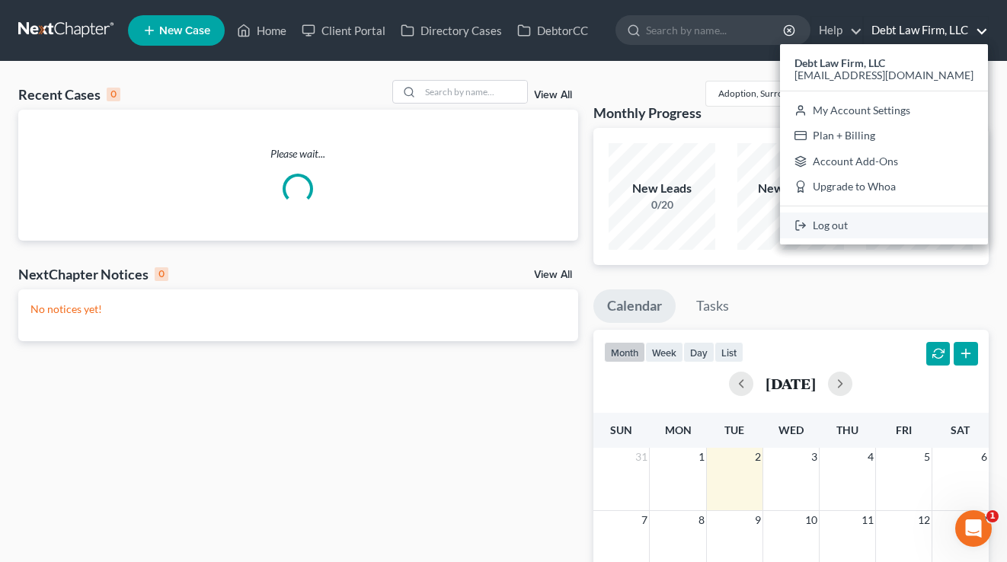
click at [902, 227] on link "Log out" at bounding box center [884, 225] width 208 height 26
